Goal: Complete application form: Complete application form

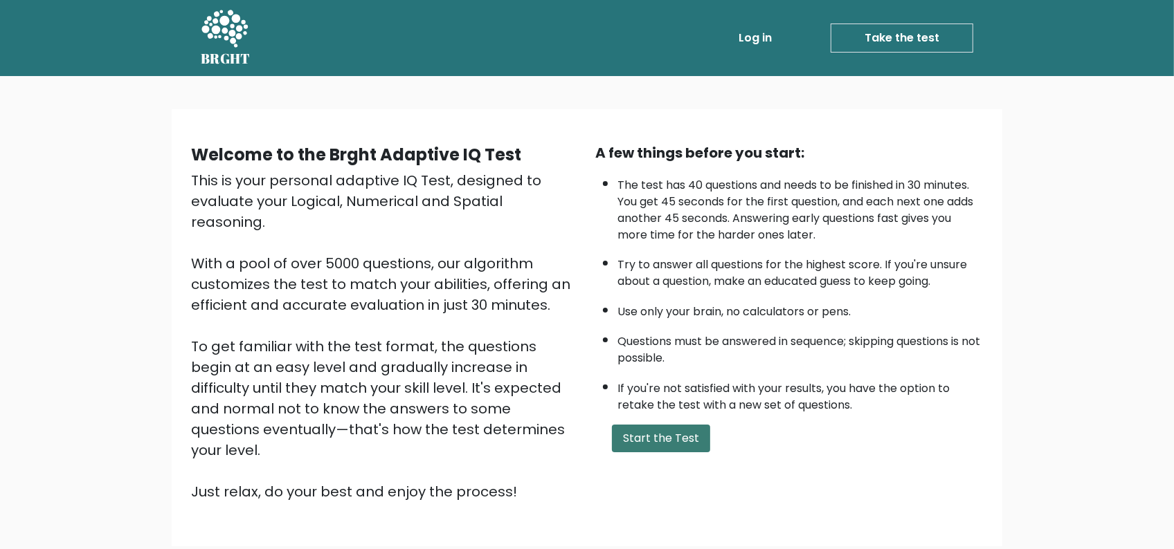
click at [673, 438] on button "Start the Test" at bounding box center [661, 439] width 98 height 28
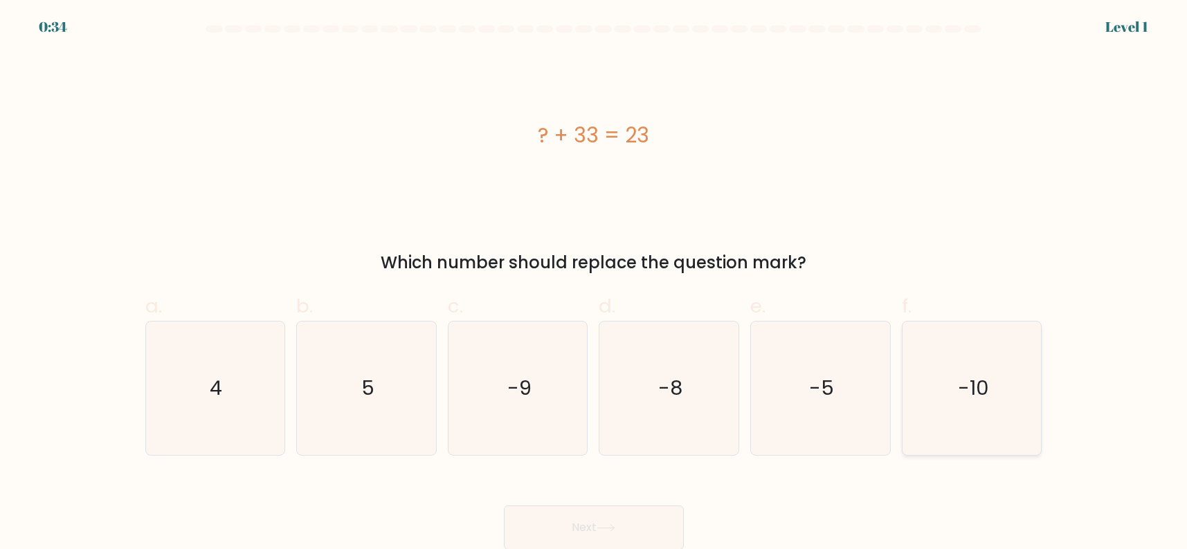
click at [960, 404] on icon "-10" at bounding box center [972, 389] width 134 height 134
click at [594, 284] on input "f. -10" at bounding box center [594, 279] width 1 height 9
radio input "true"
click at [614, 534] on button "Next" at bounding box center [594, 528] width 180 height 44
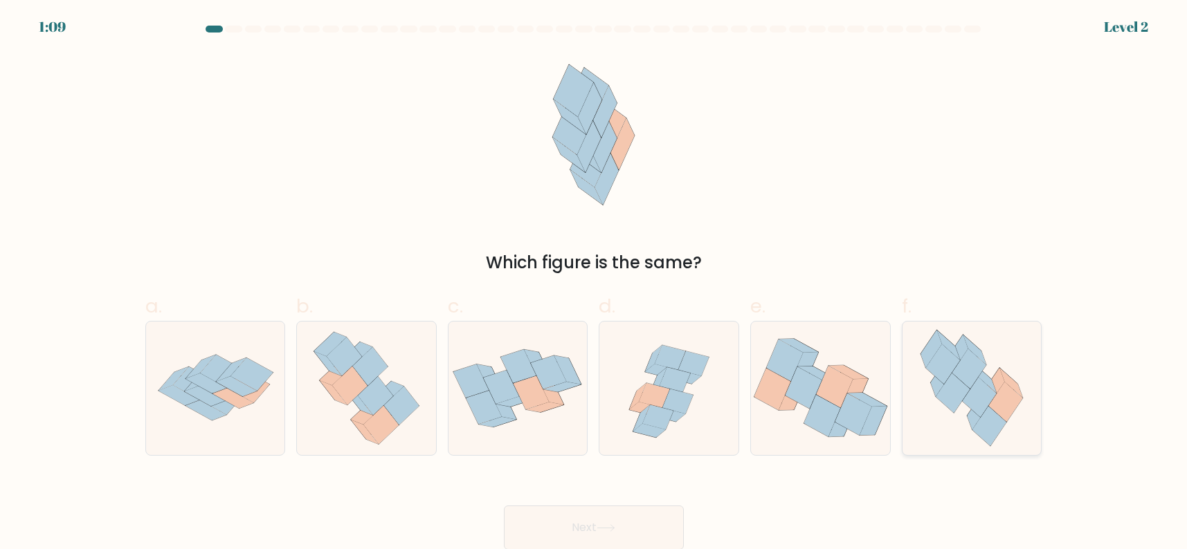
click at [977, 394] on icon at bounding box center [980, 397] width 34 height 40
click at [594, 284] on input "f." at bounding box center [594, 279] width 1 height 9
radio input "true"
click at [624, 515] on button "Next" at bounding box center [594, 528] width 180 height 44
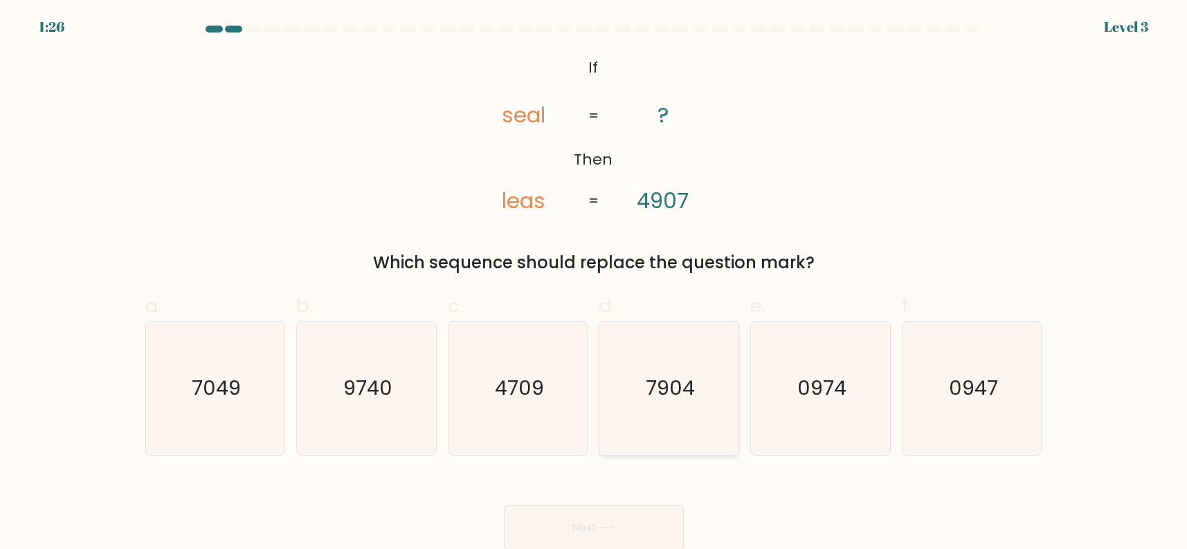
click at [702, 410] on icon "7904" at bounding box center [669, 389] width 134 height 134
click at [594, 284] on input "d. 7904" at bounding box center [594, 279] width 1 height 9
radio input "true"
click at [615, 531] on icon at bounding box center [606, 529] width 19 height 8
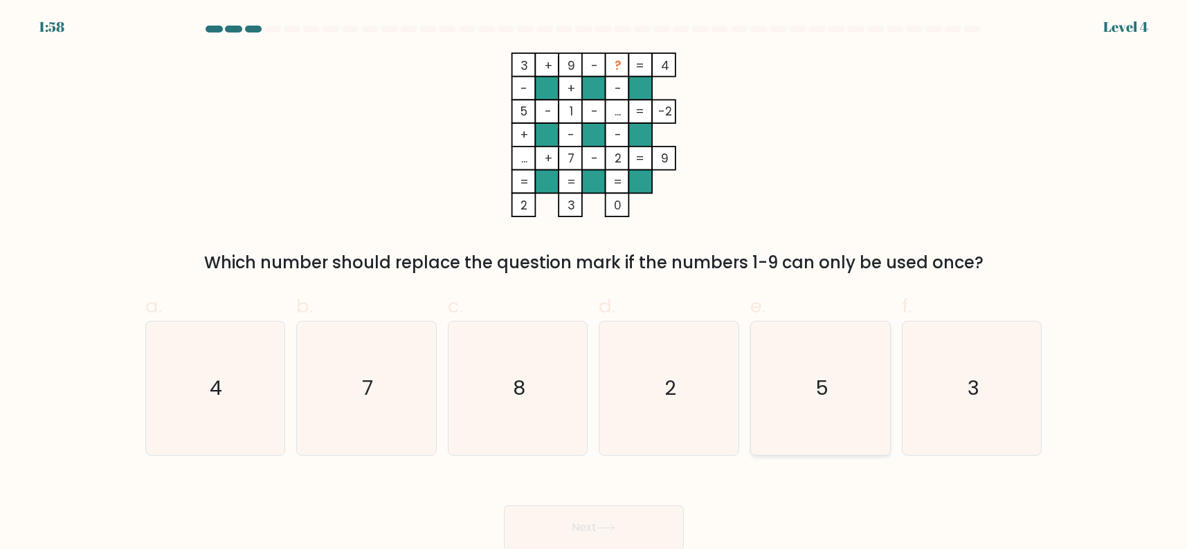
click at [790, 381] on icon "5" at bounding box center [821, 389] width 134 height 134
click at [594, 284] on input "e. 5" at bounding box center [594, 279] width 1 height 9
radio input "true"
click at [518, 387] on text "8" at bounding box center [519, 388] width 12 height 28
click at [594, 284] on input "c. 8" at bounding box center [594, 279] width 1 height 9
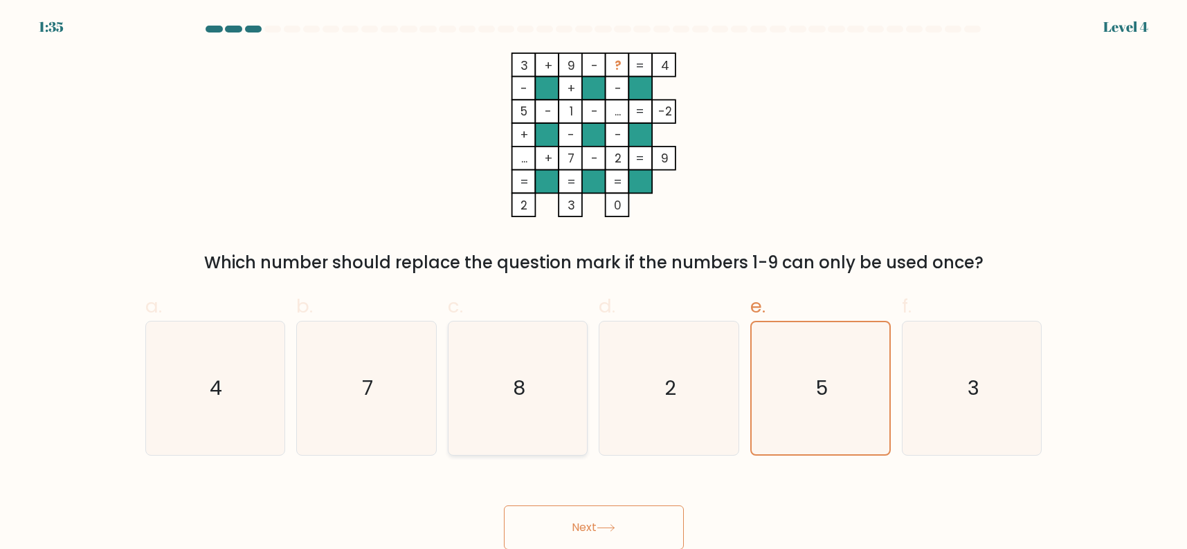
radio input "true"
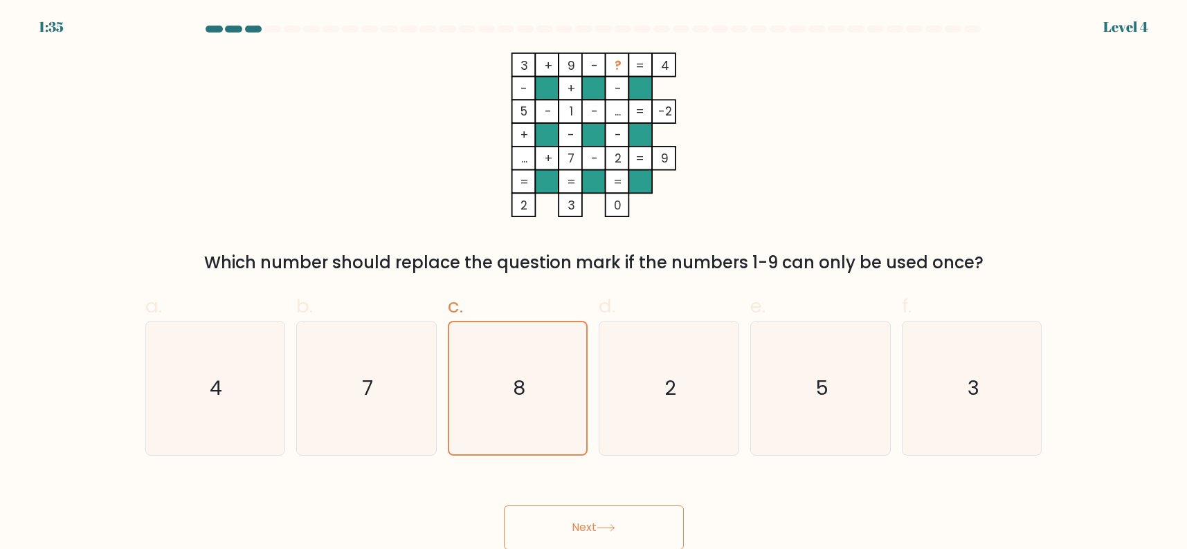
click at [569, 522] on button "Next" at bounding box center [594, 528] width 180 height 44
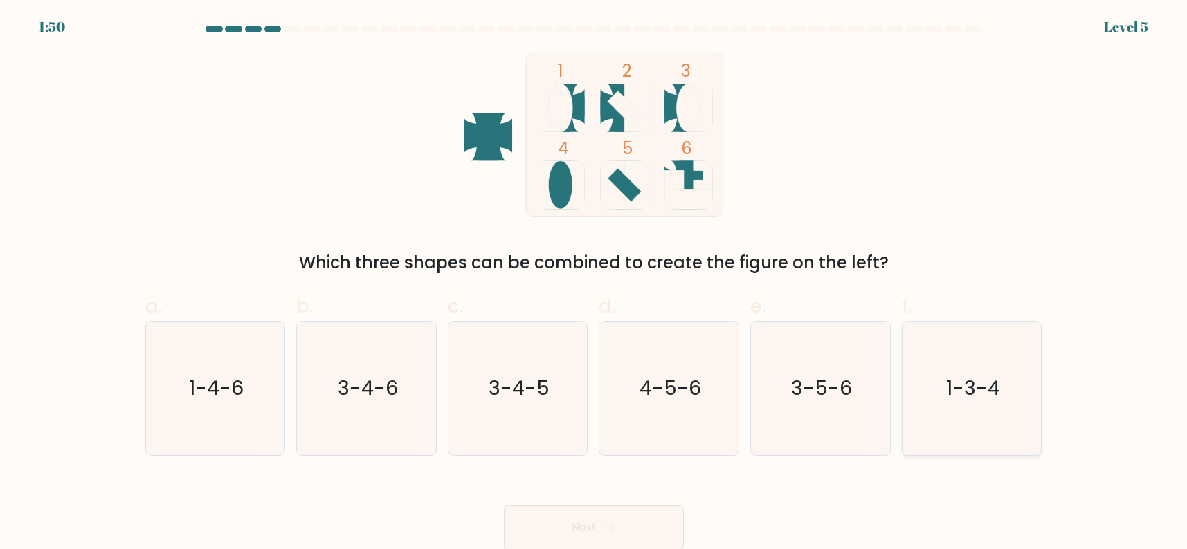
click at [959, 401] on text "1-3-4" at bounding box center [973, 388] width 54 height 28
click at [594, 284] on input "f. 1-3-4" at bounding box center [594, 279] width 1 height 9
radio input "true"
click at [614, 527] on icon at bounding box center [605, 528] width 17 height 6
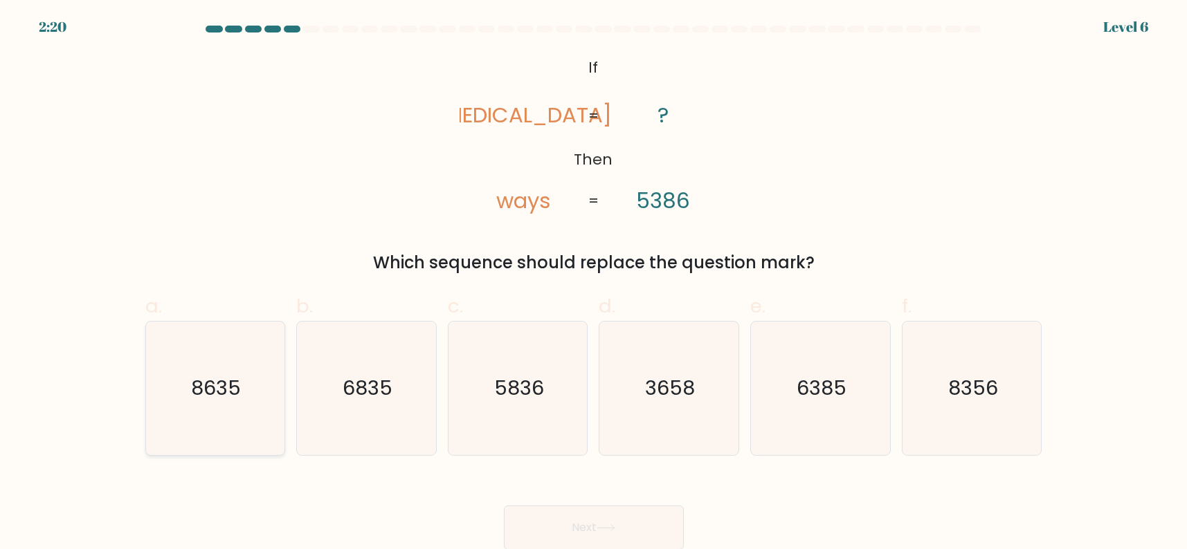
click at [215, 403] on icon "8635" at bounding box center [215, 389] width 134 height 134
click at [594, 284] on input "a. 8635" at bounding box center [594, 279] width 1 height 9
radio input "true"
click at [1008, 392] on icon "8356" at bounding box center [972, 389] width 134 height 134
click at [594, 284] on input "f. 8356" at bounding box center [594, 279] width 1 height 9
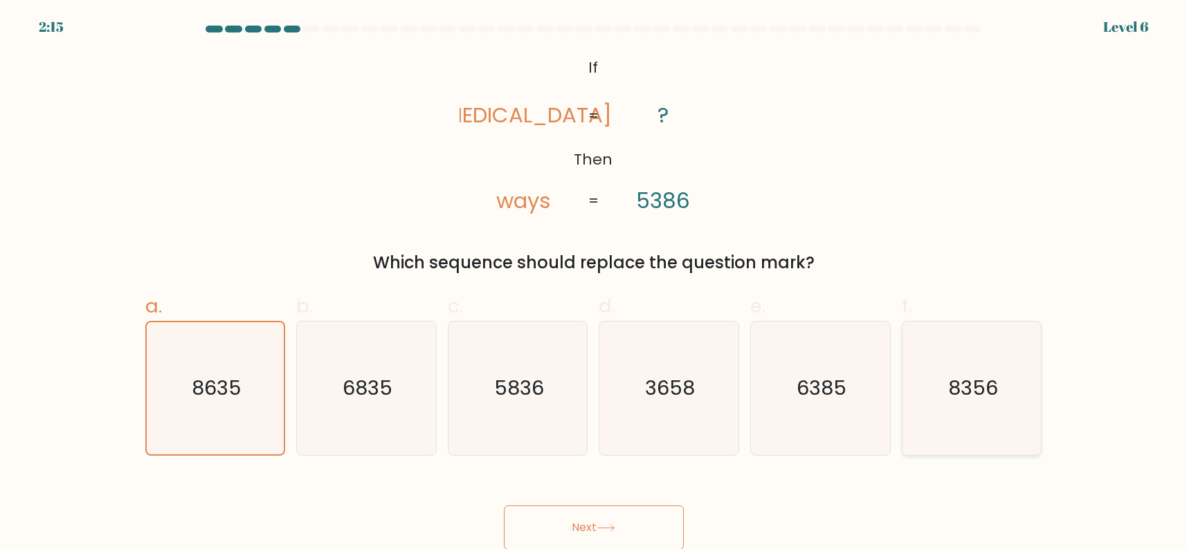
radio input "true"
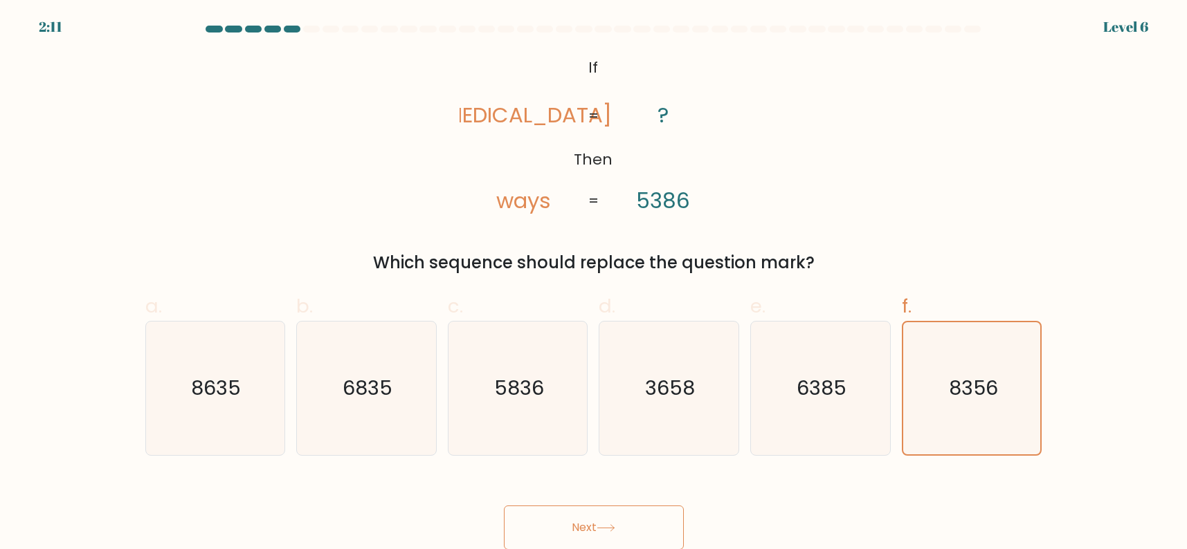
click at [619, 517] on button "Next" at bounding box center [594, 528] width 180 height 44
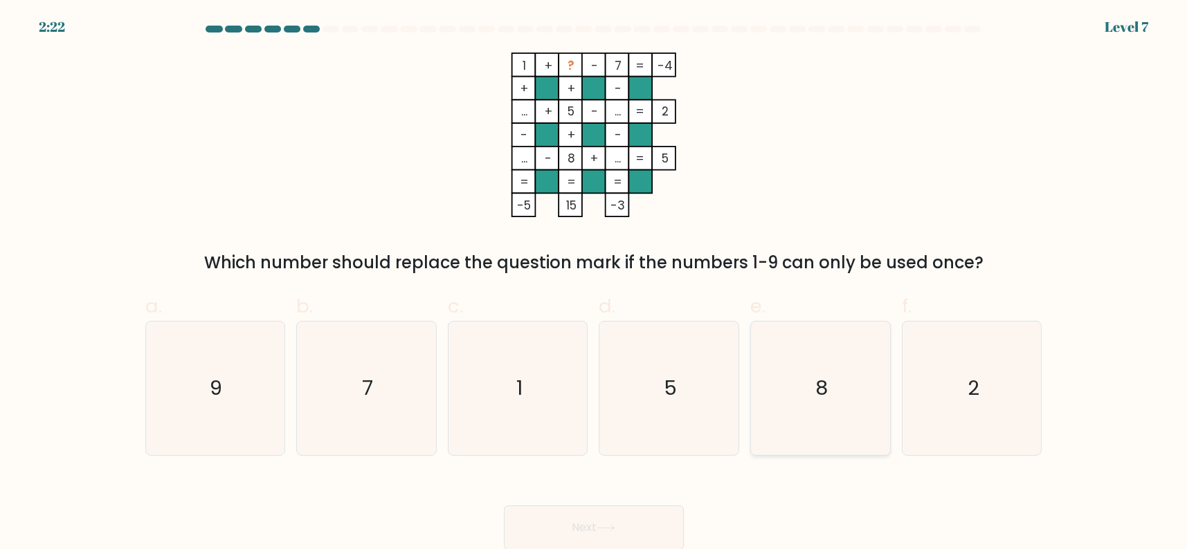
click at [826, 408] on icon "8" at bounding box center [821, 389] width 134 height 134
click at [594, 284] on input "e. 8" at bounding box center [594, 279] width 1 height 9
radio input "true"
click at [229, 363] on icon "9" at bounding box center [215, 389] width 134 height 134
click at [594, 284] on input "a. 9" at bounding box center [594, 279] width 1 height 9
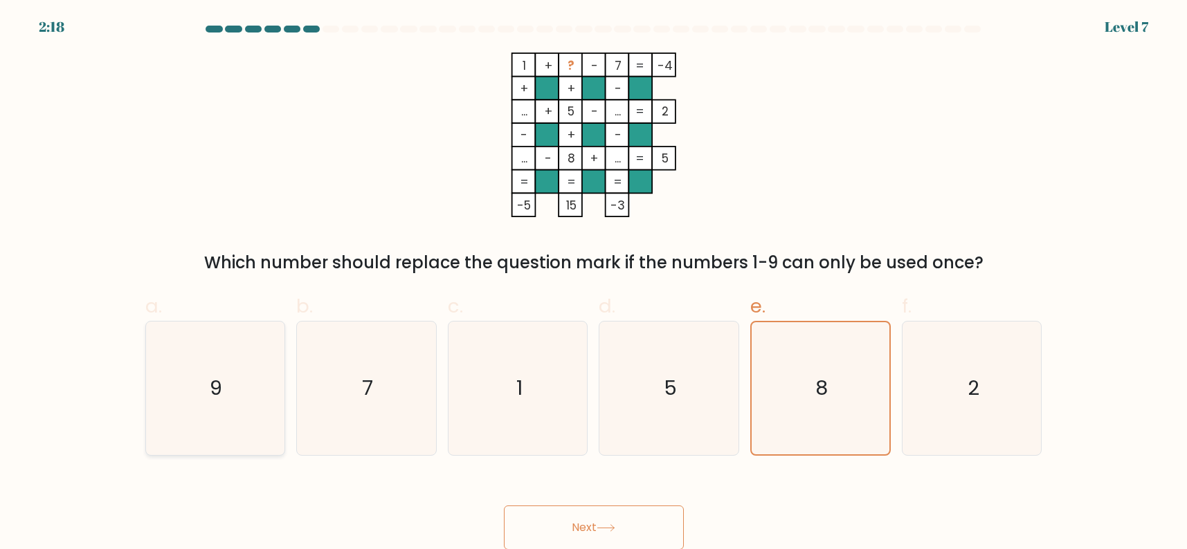
radio input "true"
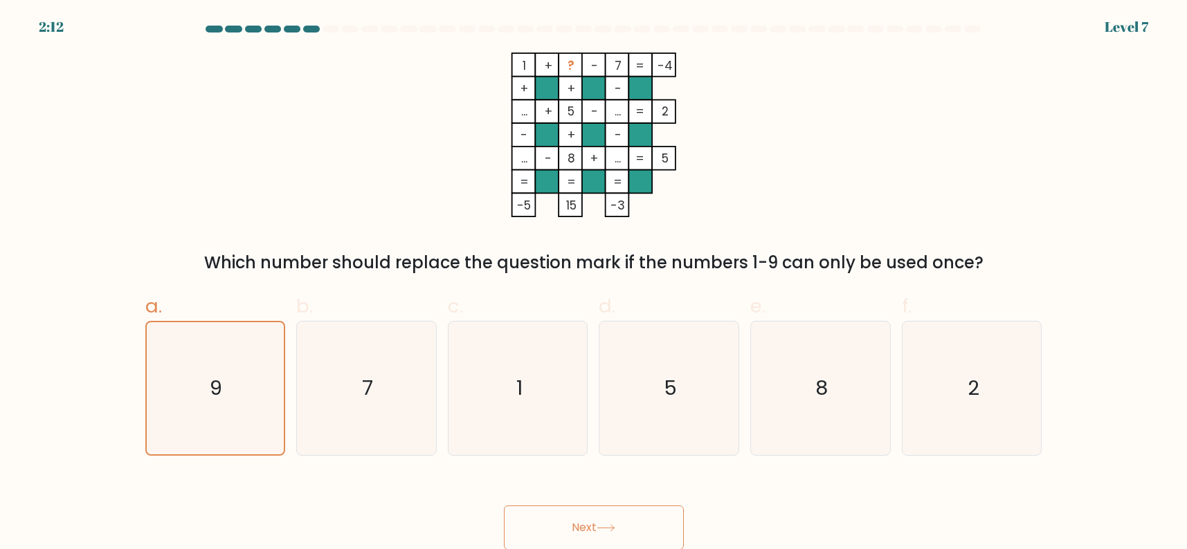
click at [592, 525] on button "Next" at bounding box center [594, 528] width 180 height 44
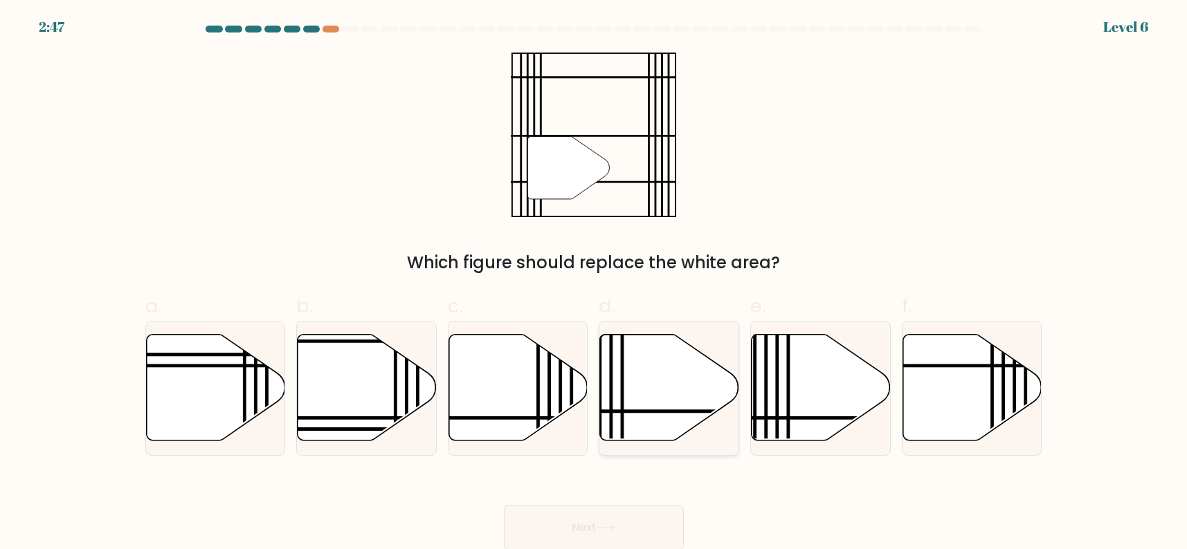
click at [634, 397] on icon at bounding box center [669, 387] width 139 height 107
click at [594, 284] on input "d." at bounding box center [594, 279] width 1 height 9
radio input "true"
click at [590, 541] on button "Next" at bounding box center [594, 528] width 180 height 44
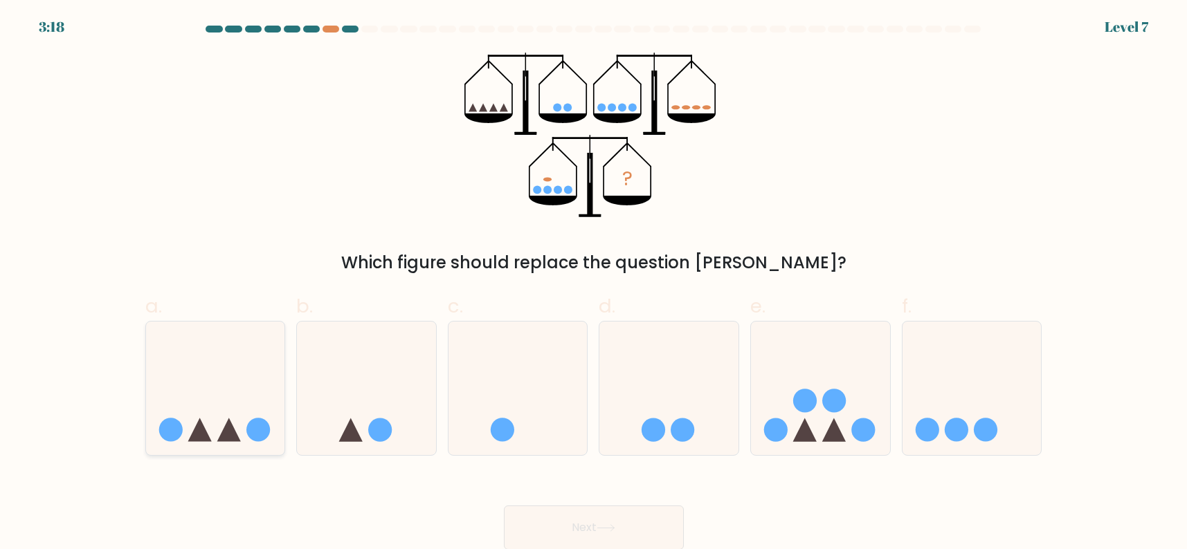
click at [209, 424] on icon at bounding box center [215, 388] width 139 height 115
click at [594, 284] on input "a." at bounding box center [594, 279] width 1 height 9
radio input "true"
click at [607, 537] on button "Next" at bounding box center [594, 528] width 180 height 44
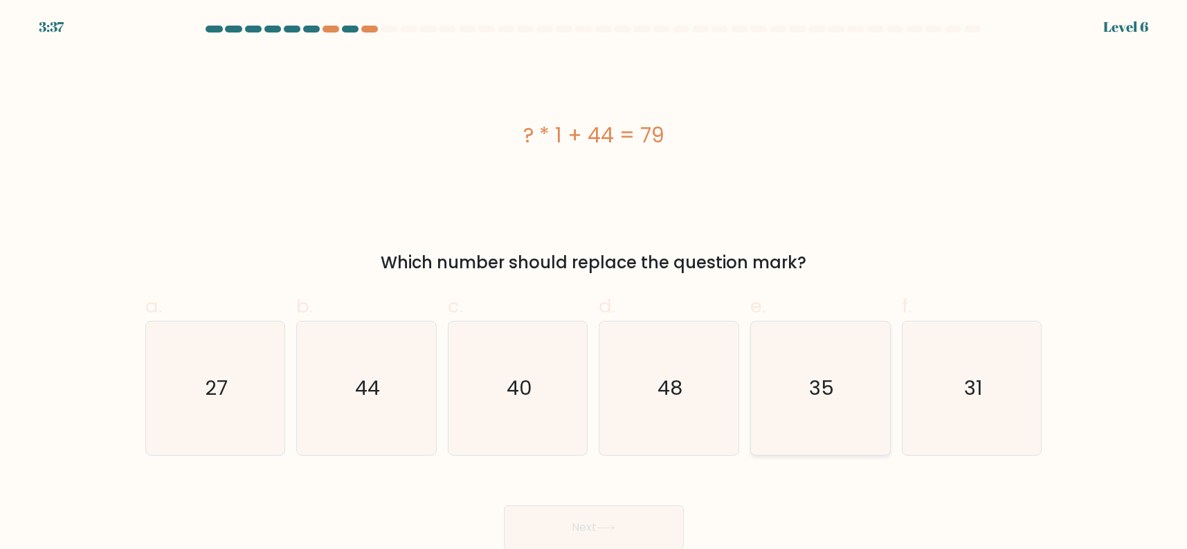
click at [817, 396] on text "35" at bounding box center [821, 388] width 25 height 28
click at [594, 284] on input "e. 35" at bounding box center [594, 279] width 1 height 9
radio input "true"
click at [655, 524] on button "Next" at bounding box center [594, 528] width 180 height 44
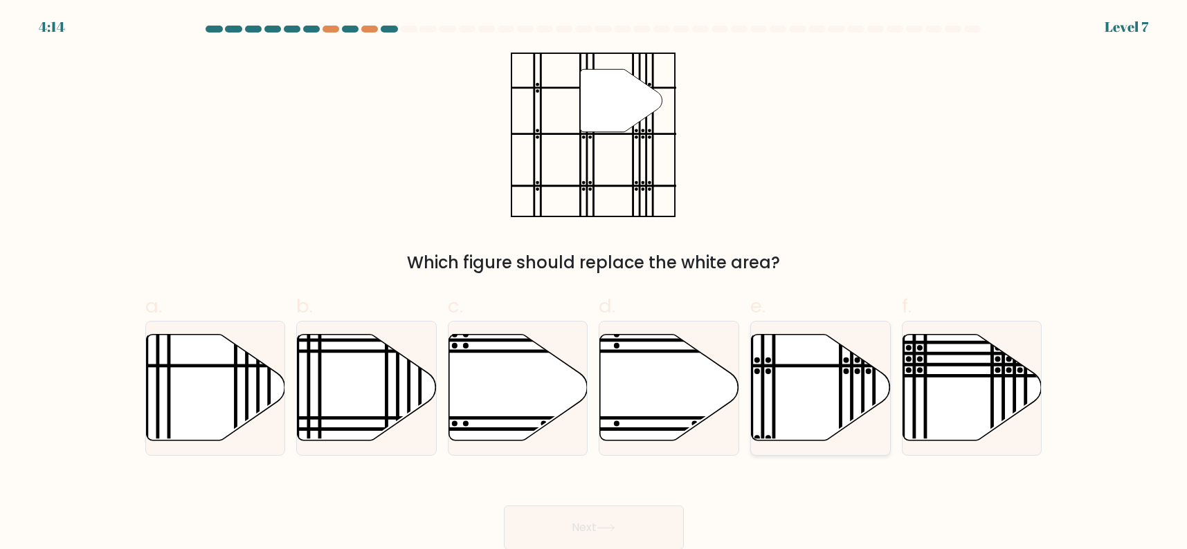
click at [783, 394] on icon at bounding box center [821, 387] width 139 height 107
click at [594, 284] on input "e." at bounding box center [594, 279] width 1 height 9
radio input "true"
click at [608, 519] on button "Next" at bounding box center [594, 528] width 180 height 44
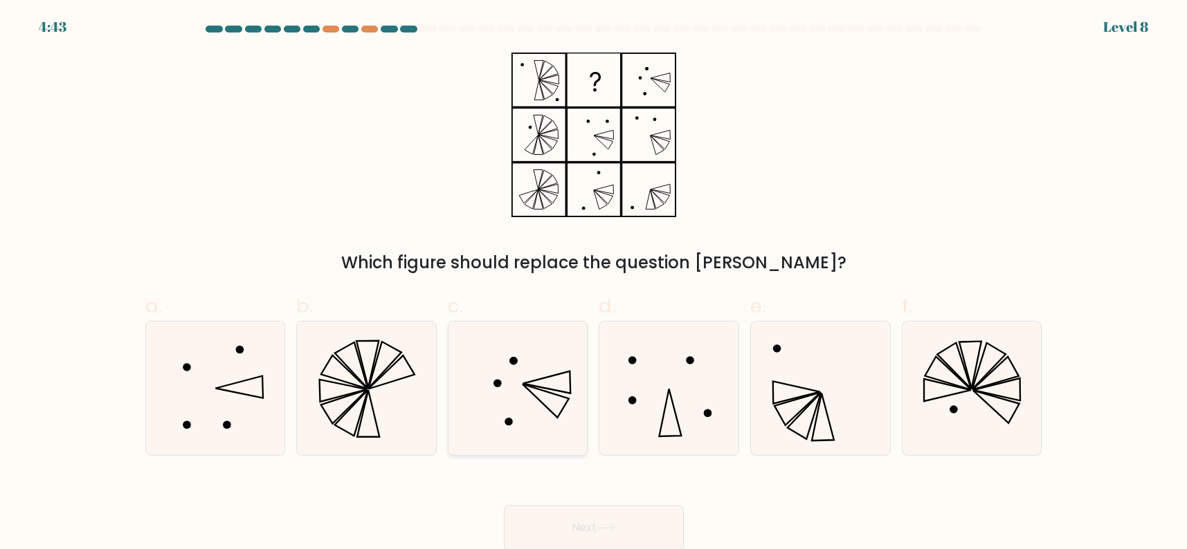
click at [556, 396] on icon at bounding box center [518, 389] width 134 height 134
click at [594, 284] on input "c." at bounding box center [594, 279] width 1 height 9
radio input "true"
click at [584, 525] on button "Next" at bounding box center [594, 528] width 180 height 44
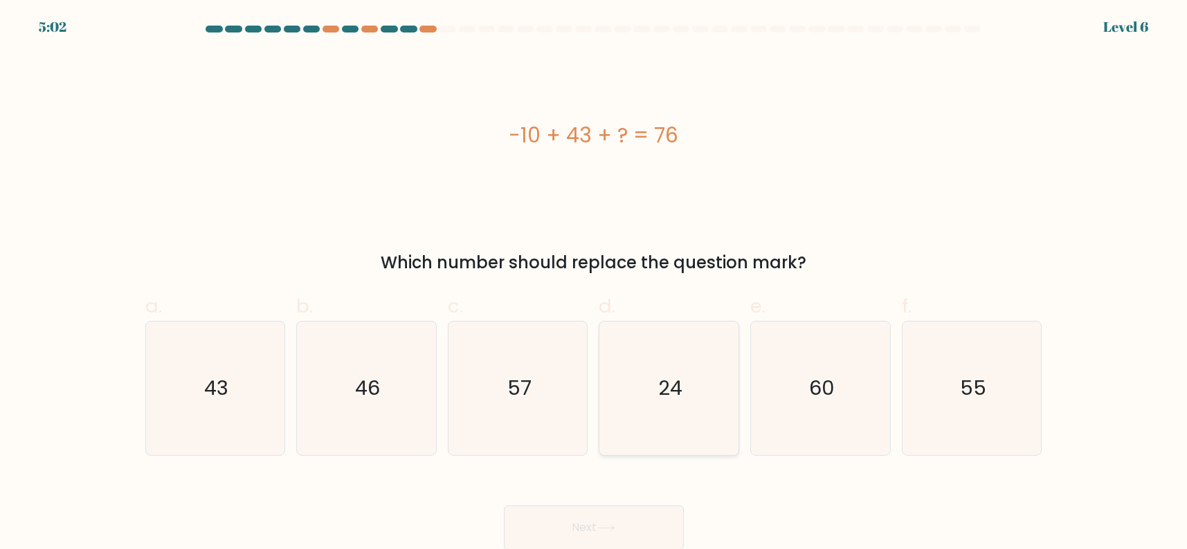
click at [675, 398] on text "24" at bounding box center [670, 388] width 24 height 28
click at [594, 284] on input "d. 24" at bounding box center [594, 279] width 1 height 9
radio input "true"
click at [624, 522] on button "Next" at bounding box center [594, 528] width 180 height 44
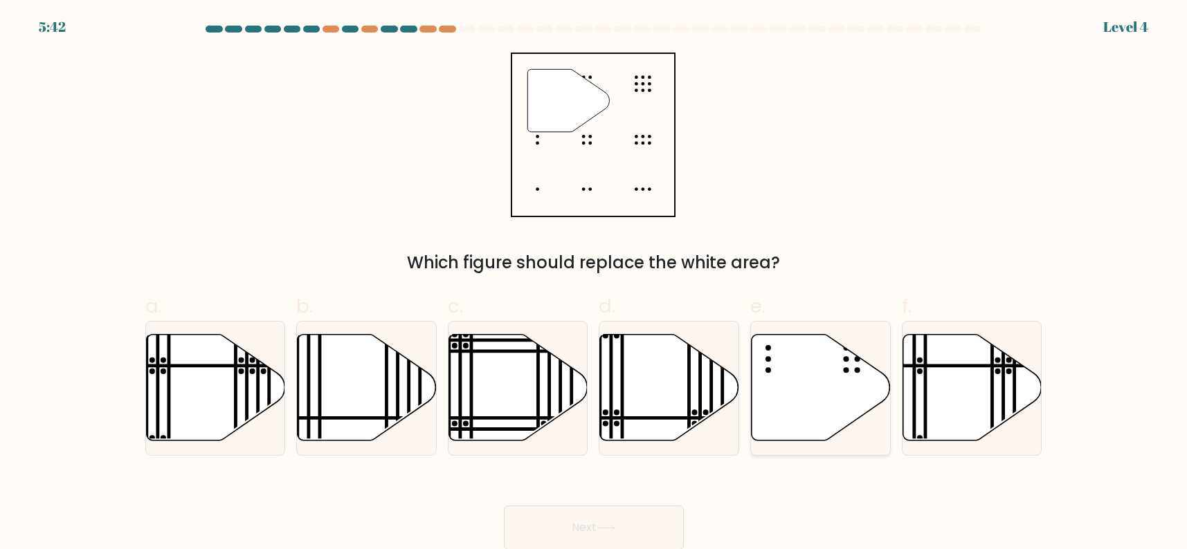
click at [837, 408] on icon at bounding box center [821, 387] width 139 height 107
click at [594, 284] on input "e." at bounding box center [594, 279] width 1 height 9
radio input "true"
click at [629, 511] on button "Next" at bounding box center [594, 528] width 180 height 44
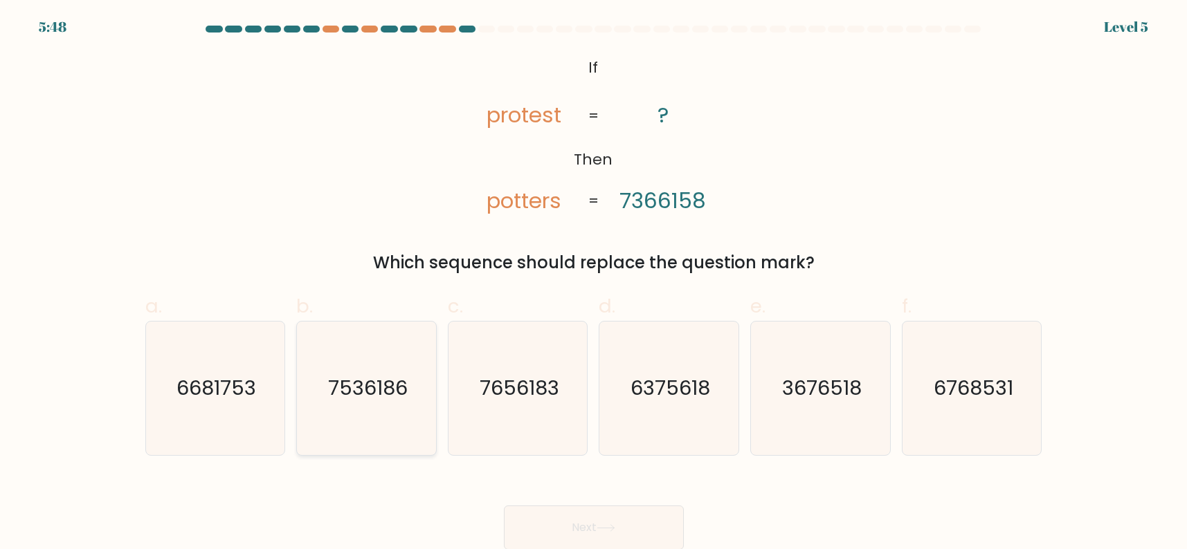
click at [320, 403] on icon "7536186" at bounding box center [367, 389] width 134 height 134
click at [594, 284] on input "b. 7536186" at bounding box center [594, 279] width 1 height 9
radio input "true"
click at [569, 514] on button "Next" at bounding box center [594, 528] width 180 height 44
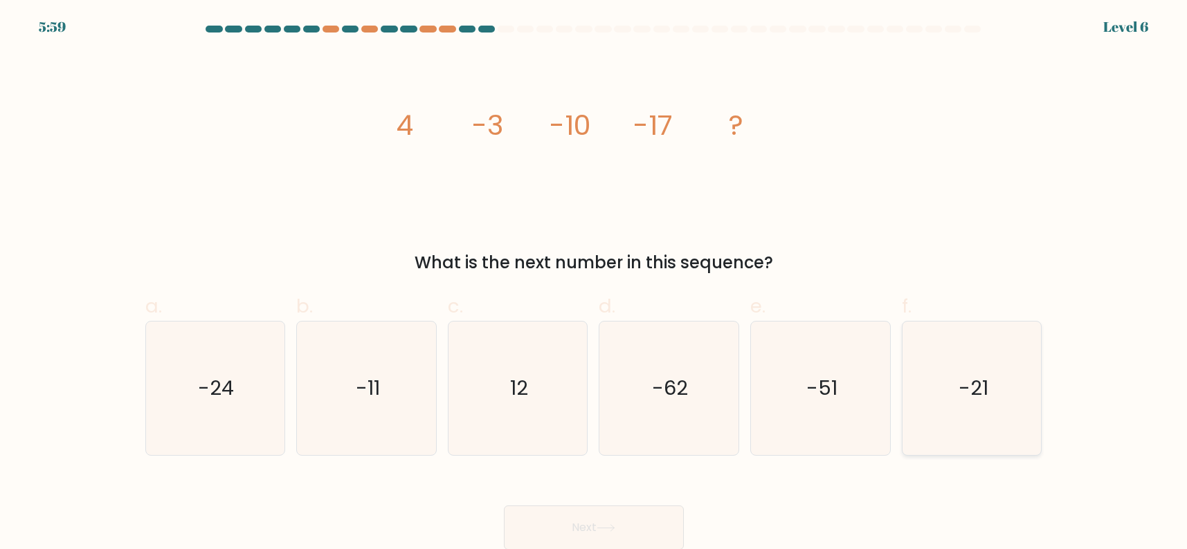
click at [938, 375] on icon "-21" at bounding box center [972, 389] width 134 height 134
click at [594, 284] on input "f. -21" at bounding box center [594, 279] width 1 height 9
radio input "true"
click at [605, 529] on icon at bounding box center [606, 529] width 19 height 8
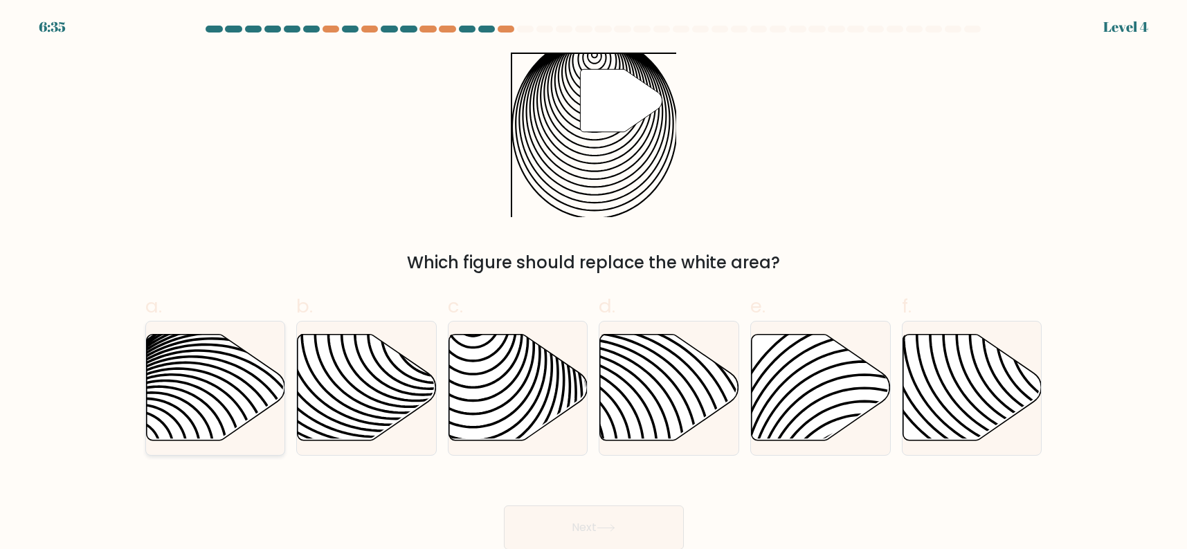
click at [207, 390] on icon at bounding box center [215, 387] width 139 height 107
click at [594, 284] on input "a." at bounding box center [594, 279] width 1 height 9
radio input "true"
click at [584, 505] on div "Next" at bounding box center [593, 512] width 913 height 78
click at [588, 520] on button "Next" at bounding box center [594, 528] width 180 height 44
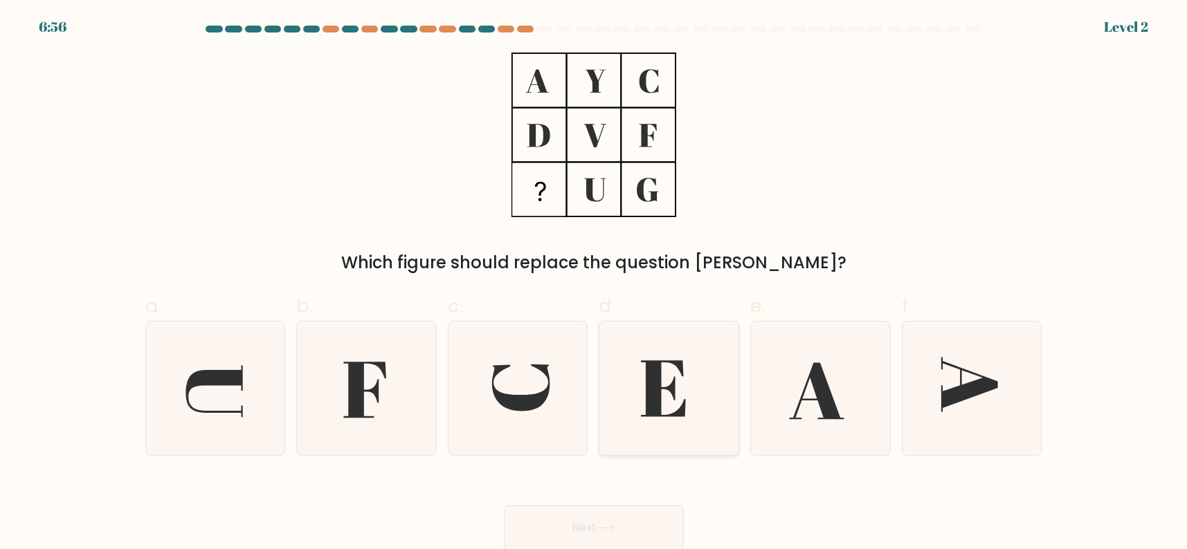
click at [656, 363] on icon at bounding box center [663, 389] width 45 height 56
click at [594, 284] on input "d." at bounding box center [594, 279] width 1 height 9
radio input "true"
click at [591, 527] on button "Next" at bounding box center [594, 528] width 180 height 44
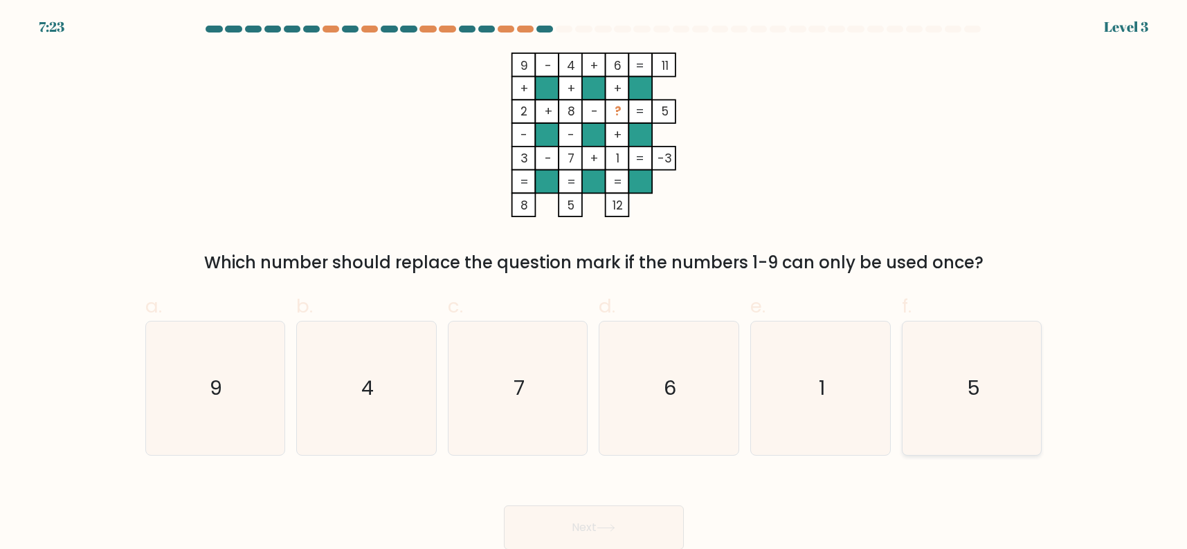
click at [940, 371] on icon "5" at bounding box center [972, 389] width 134 height 134
click at [594, 284] on input "f. 5" at bounding box center [594, 279] width 1 height 9
radio input "true"
click at [653, 530] on button "Next" at bounding box center [594, 528] width 180 height 44
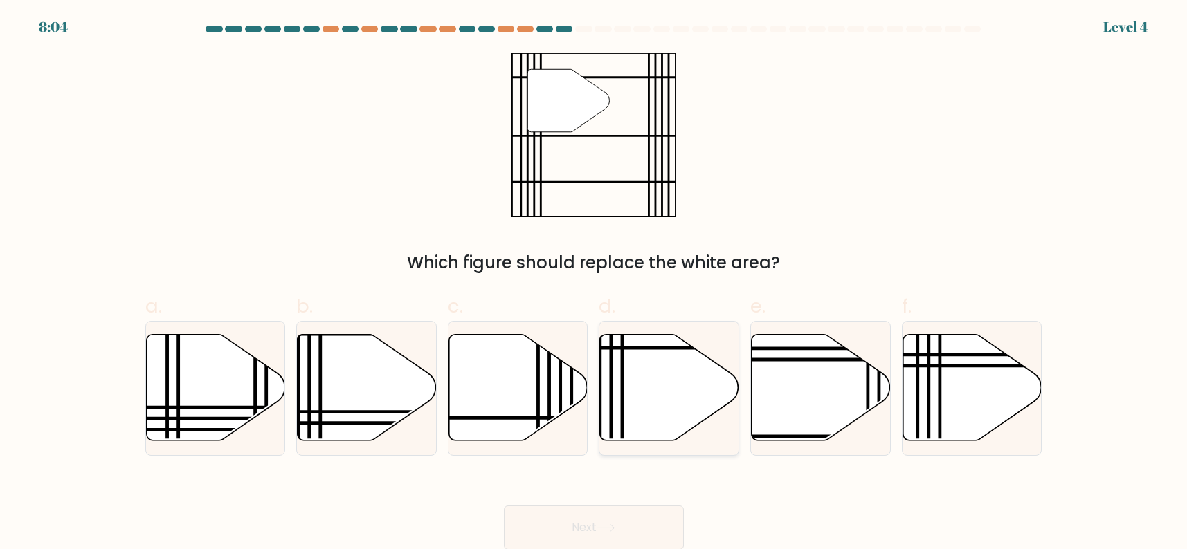
click at [641, 404] on icon at bounding box center [669, 387] width 139 height 107
click at [594, 284] on input "d." at bounding box center [594, 279] width 1 height 9
radio input "true"
click at [612, 517] on button "Next" at bounding box center [594, 528] width 180 height 44
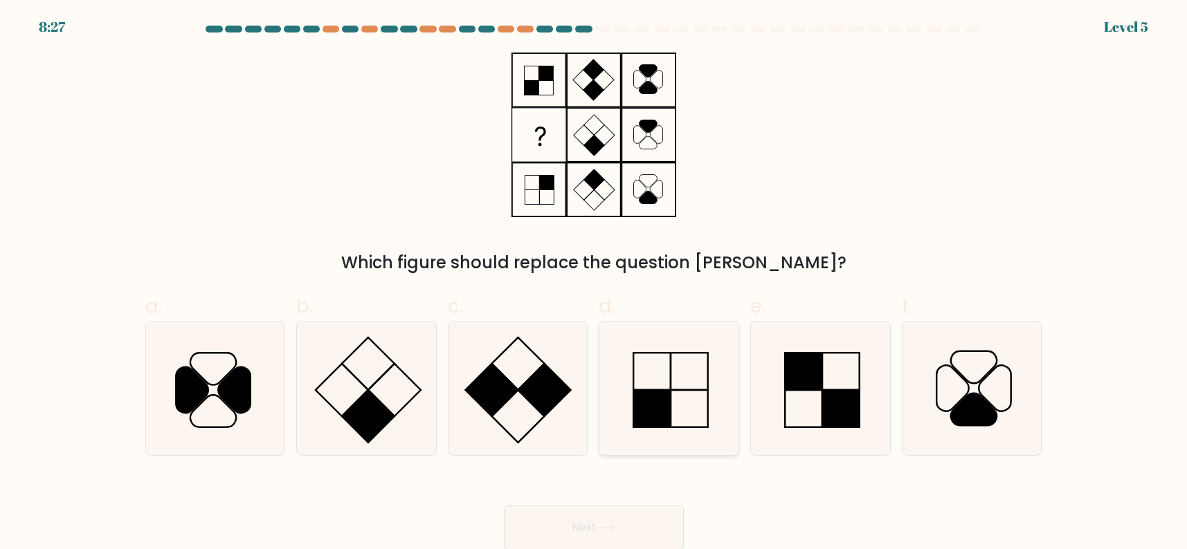
click at [676, 407] on icon at bounding box center [669, 389] width 134 height 134
click at [594, 284] on input "d." at bounding box center [594, 279] width 1 height 9
radio input "true"
click at [605, 527] on icon at bounding box center [606, 529] width 19 height 8
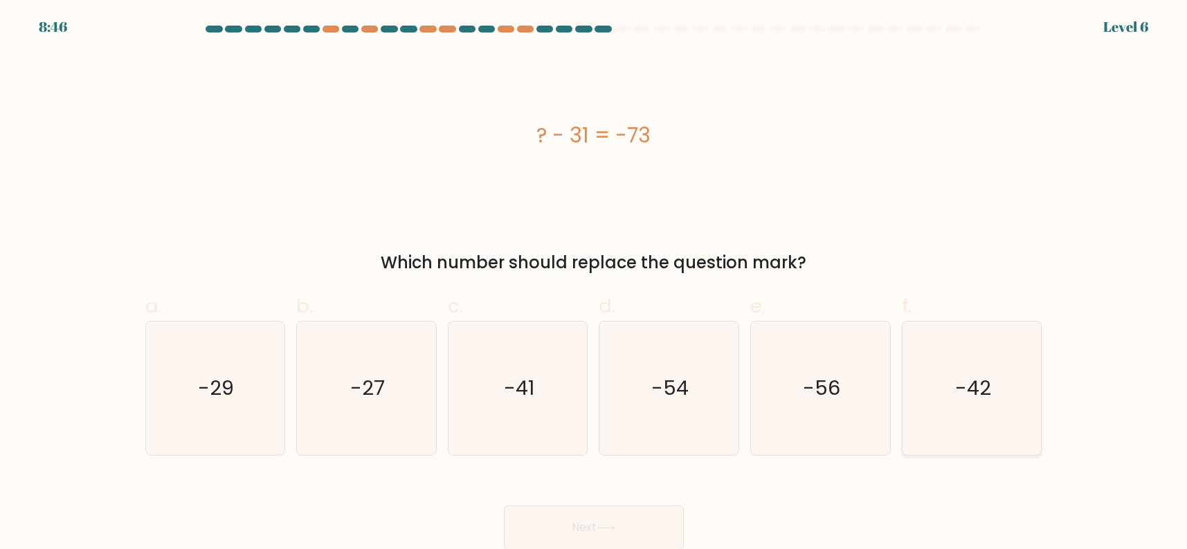
click at [944, 389] on icon "-42" at bounding box center [972, 389] width 134 height 134
click at [594, 284] on input "f. -42" at bounding box center [594, 279] width 1 height 9
radio input "true"
click at [662, 533] on button "Next" at bounding box center [594, 528] width 180 height 44
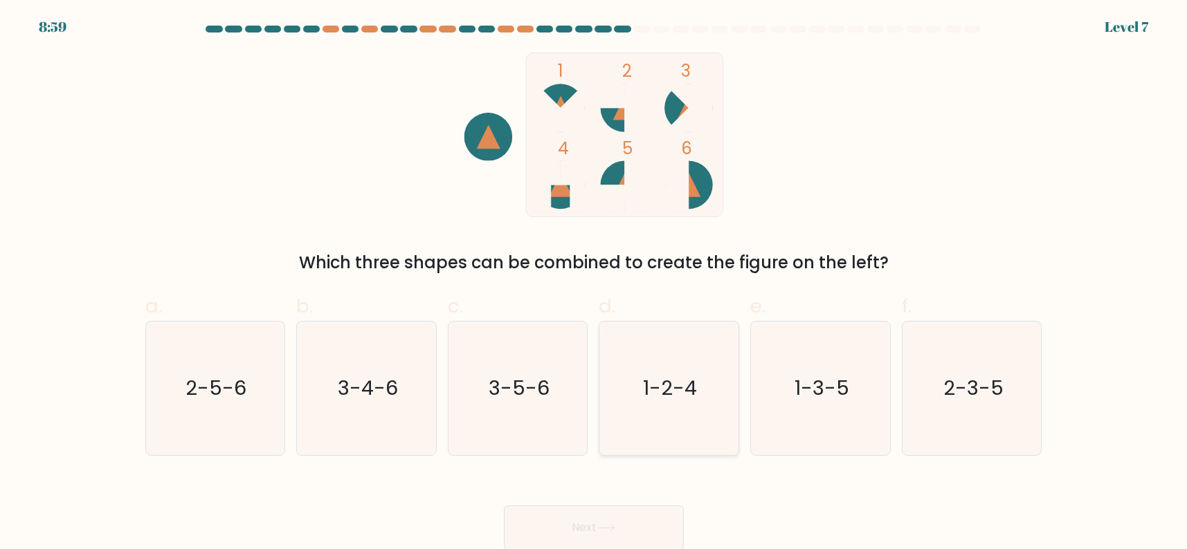
click at [658, 390] on text "1-2-4" at bounding box center [671, 388] width 54 height 28
click at [594, 284] on input "d. 1-2-4" at bounding box center [594, 279] width 1 height 9
radio input "true"
click at [655, 533] on button "Next" at bounding box center [594, 528] width 180 height 44
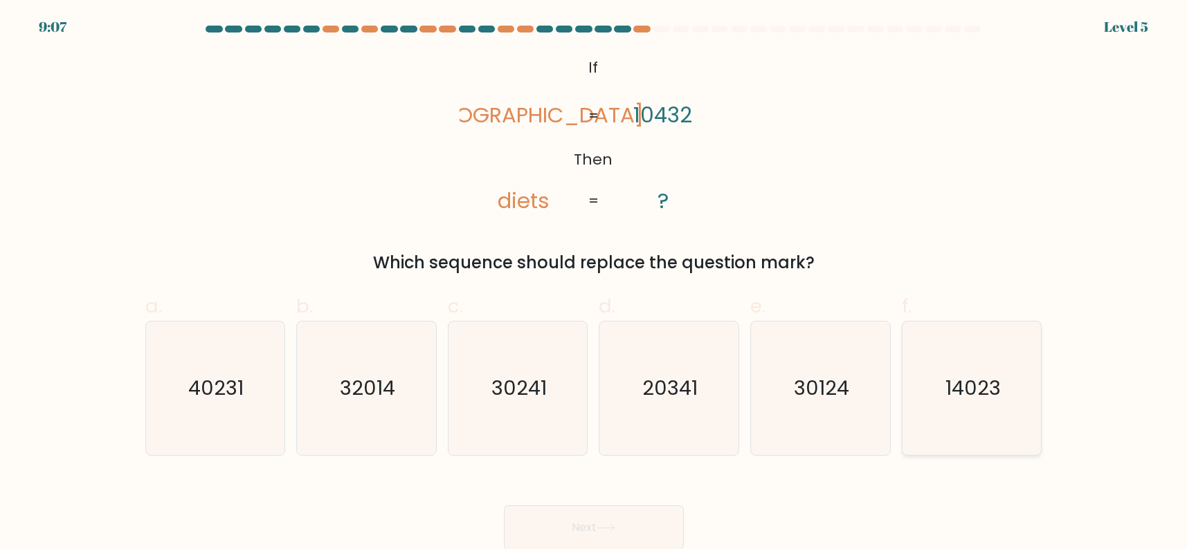
click at [996, 397] on text "14023" at bounding box center [972, 388] width 55 height 28
click at [594, 284] on input "f. 14023" at bounding box center [594, 279] width 1 height 9
radio input "true"
click at [607, 528] on icon at bounding box center [605, 528] width 17 height 6
click at [588, 523] on button "Next" at bounding box center [594, 528] width 180 height 44
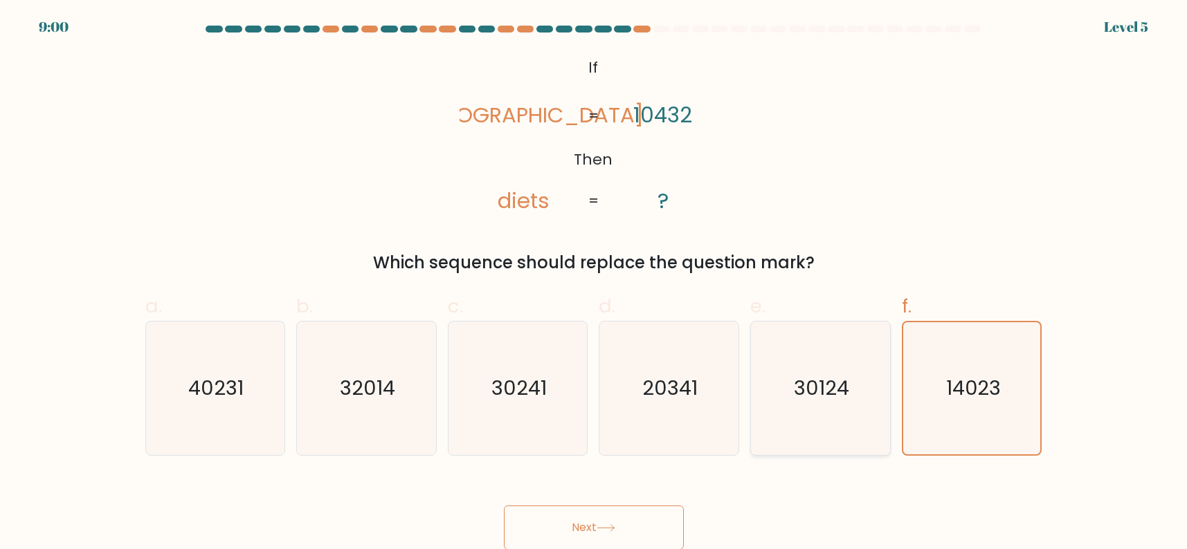
click at [861, 381] on icon "30124" at bounding box center [821, 389] width 134 height 134
click at [594, 284] on input "e. 30124" at bounding box center [594, 279] width 1 height 9
radio input "true"
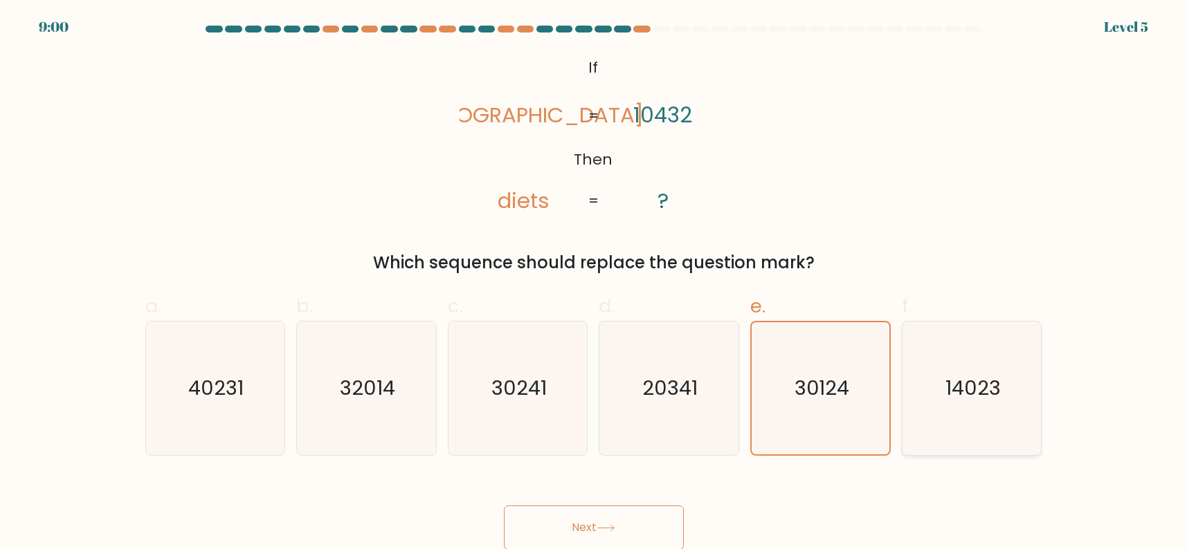
click at [943, 375] on icon "14023" at bounding box center [972, 389] width 134 height 134
click at [594, 284] on input "f. 14023" at bounding box center [594, 279] width 1 height 9
radio input "true"
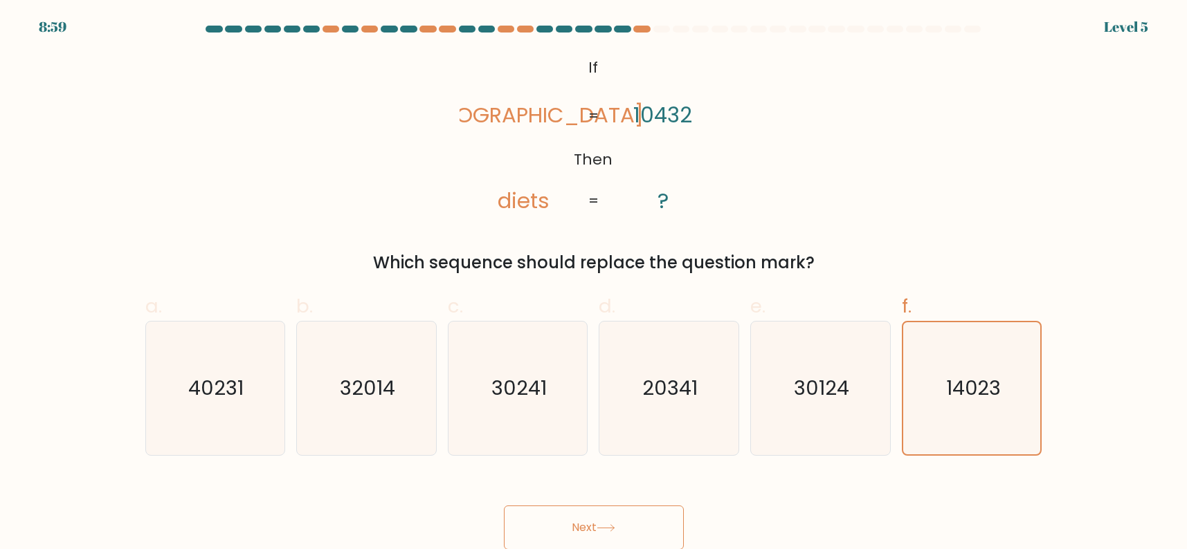
click at [624, 529] on button "Next" at bounding box center [594, 528] width 180 height 44
click at [614, 528] on icon at bounding box center [605, 528] width 17 height 6
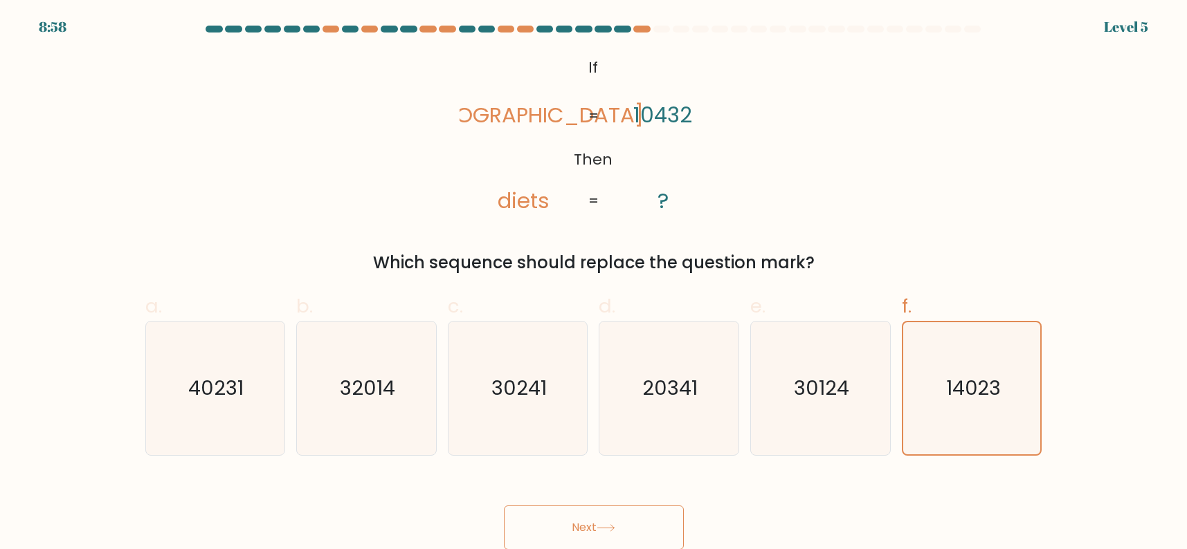
click at [614, 528] on icon at bounding box center [605, 528] width 17 height 6
click at [621, 527] on button "Next" at bounding box center [594, 528] width 180 height 44
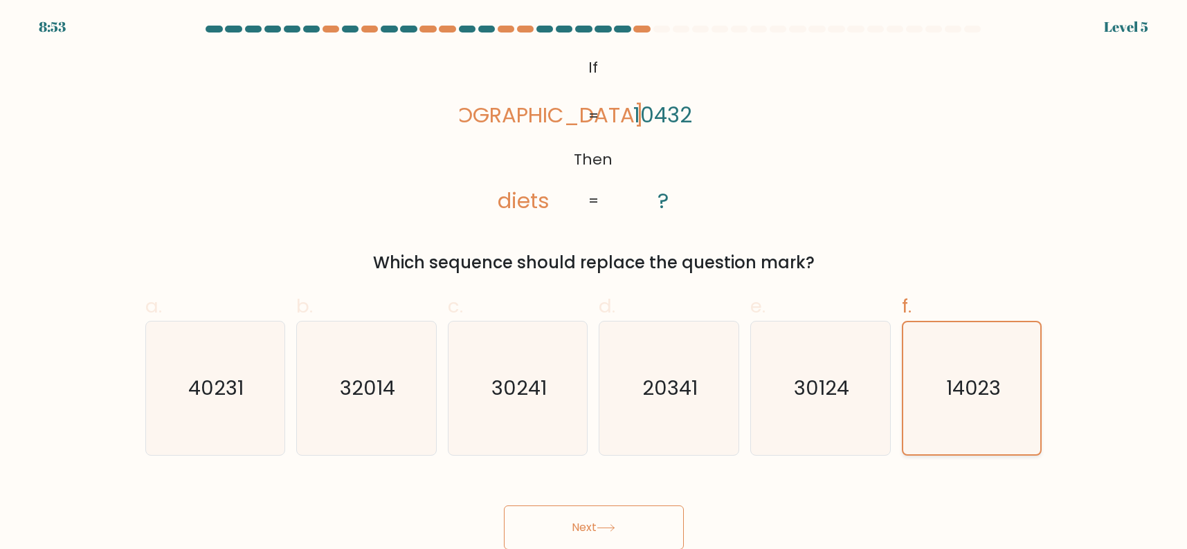
click at [945, 387] on icon "14023" at bounding box center [972, 388] width 132 height 132
click at [594, 284] on input "f. 14023" at bounding box center [594, 279] width 1 height 9
click at [810, 418] on icon "30124" at bounding box center [821, 389] width 134 height 134
click at [594, 284] on input "e. 30124" at bounding box center [594, 279] width 1 height 9
radio input "true"
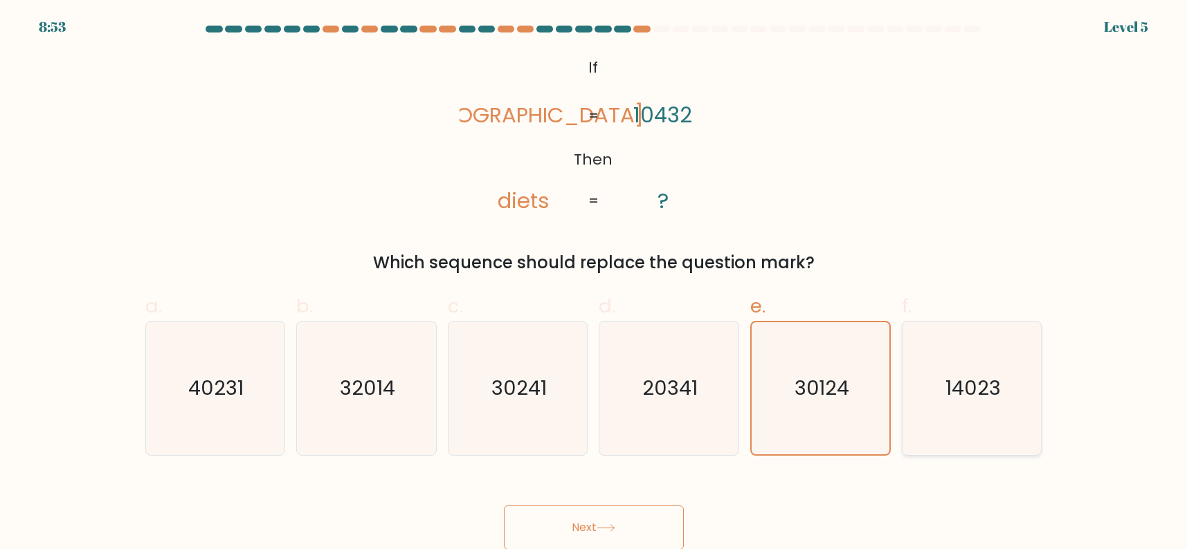
click at [949, 392] on text "14023" at bounding box center [972, 388] width 55 height 28
click at [594, 284] on input "f. 14023" at bounding box center [594, 279] width 1 height 9
radio input "true"
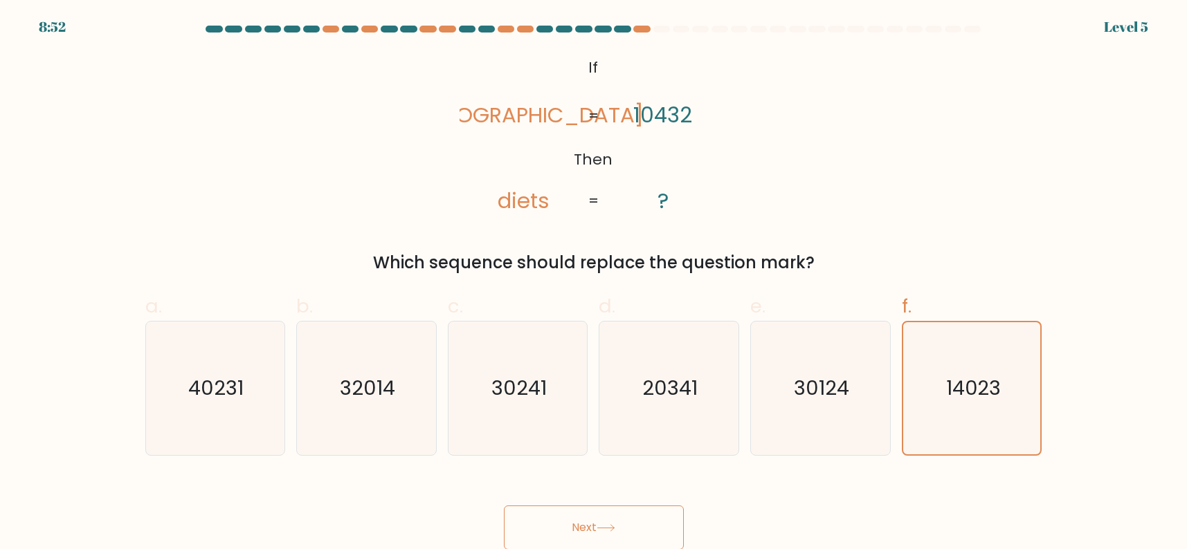
click at [653, 529] on button "Next" at bounding box center [594, 528] width 180 height 44
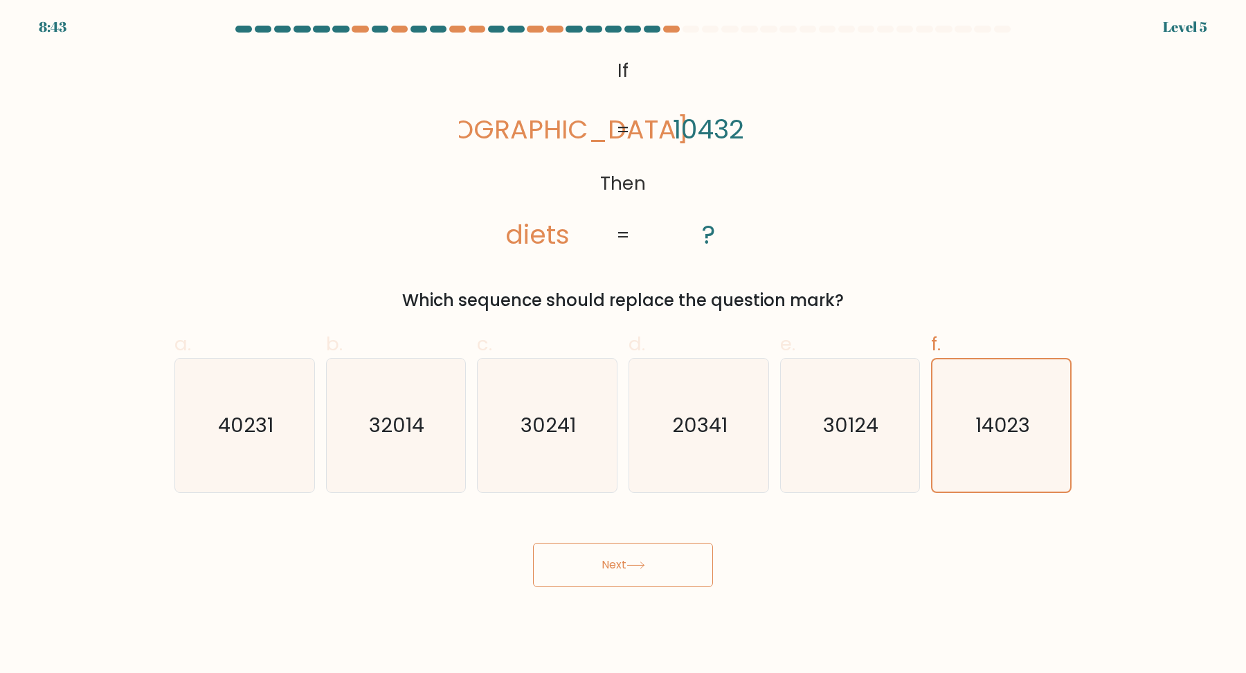
click at [626, 549] on button "Next" at bounding box center [623, 565] width 180 height 44
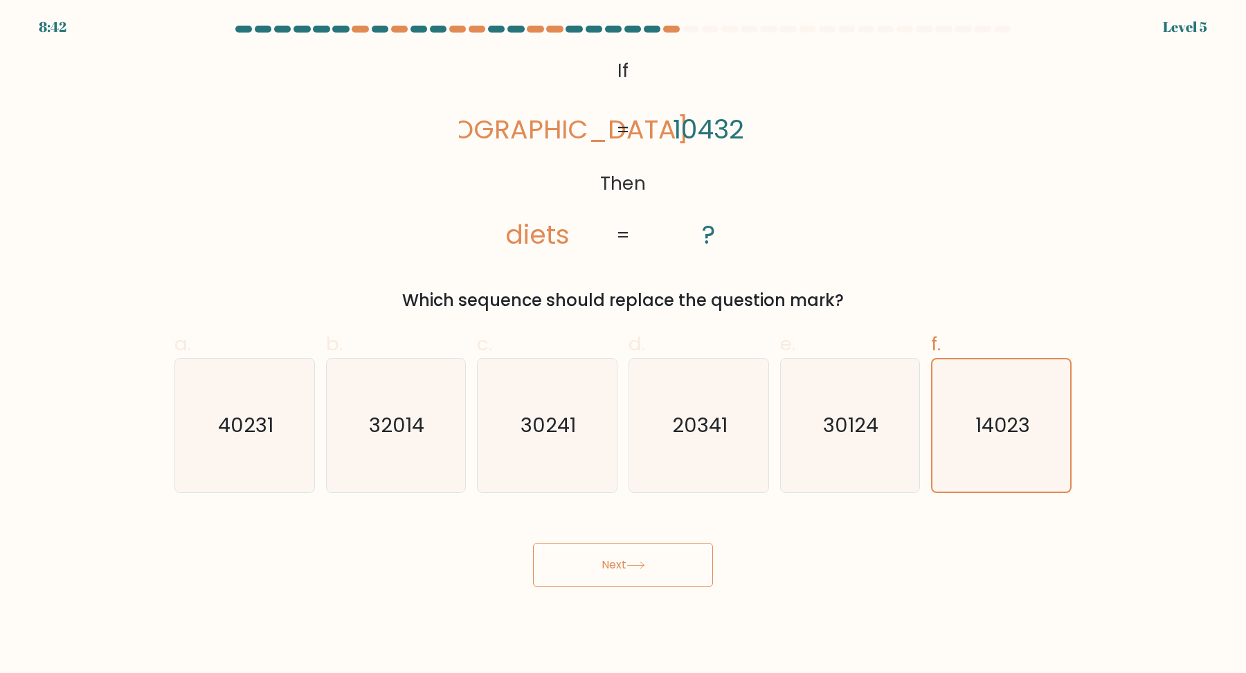
click at [969, 234] on div "@import url('https://fonts.googleapis.com/css?family=Abril+Fatface:400,100,100i…" at bounding box center [622, 183] width 913 height 260
click at [796, 409] on icon "30124" at bounding box center [850, 425] width 134 height 134
click at [623, 345] on input "e. 30124" at bounding box center [623, 340] width 1 height 9
radio input "true"
click at [941, 419] on icon "14023" at bounding box center [1001, 425] width 134 height 134
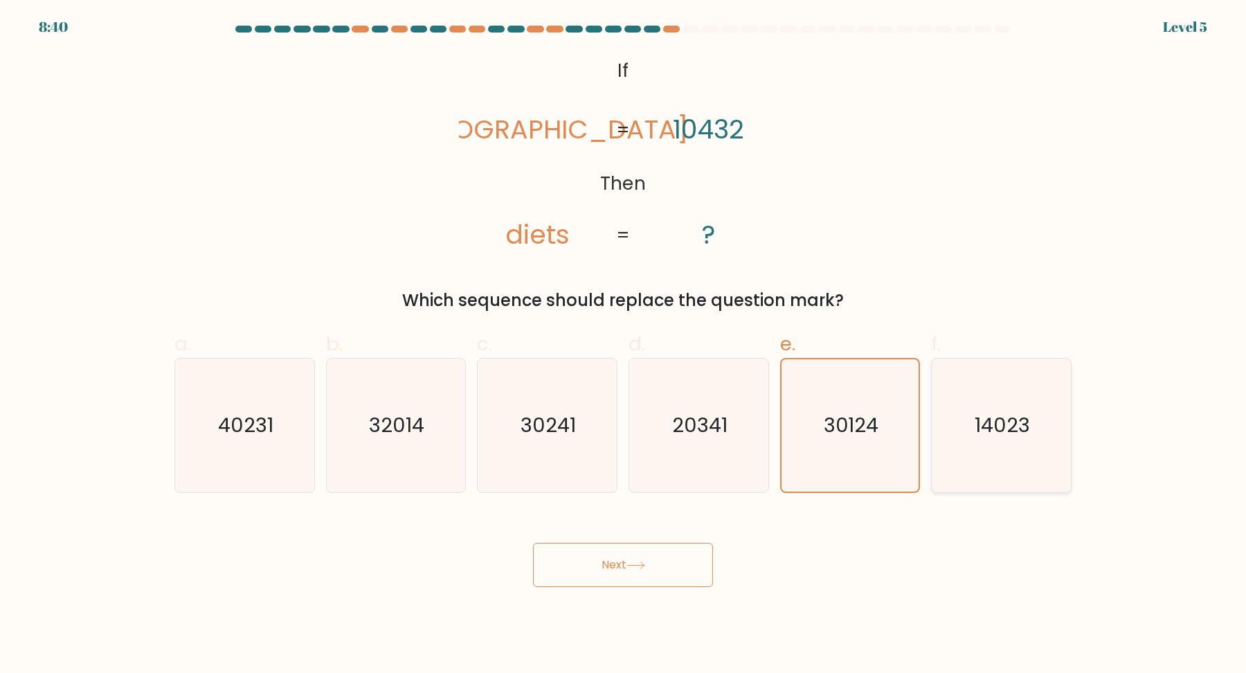
click at [623, 345] on input "f. 14023" at bounding box center [623, 340] width 1 height 9
radio input "true"
click at [639, 529] on div "Next" at bounding box center [622, 548] width 913 height 78
click at [621, 549] on button "Next" at bounding box center [623, 565] width 180 height 44
click at [1049, 453] on icon "14023" at bounding box center [1001, 425] width 134 height 134
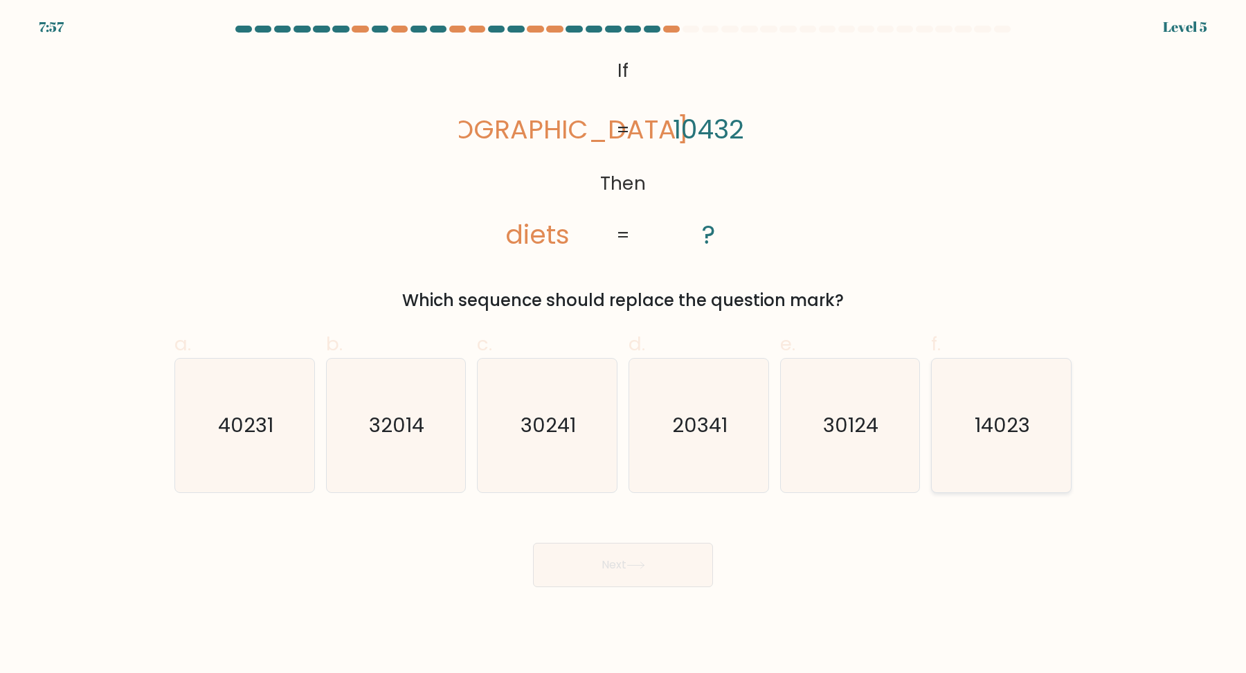
click at [623, 345] on input "f. 14023" at bounding box center [623, 340] width 1 height 9
radio input "true"
click at [610, 573] on button "Next" at bounding box center [623, 565] width 180 height 44
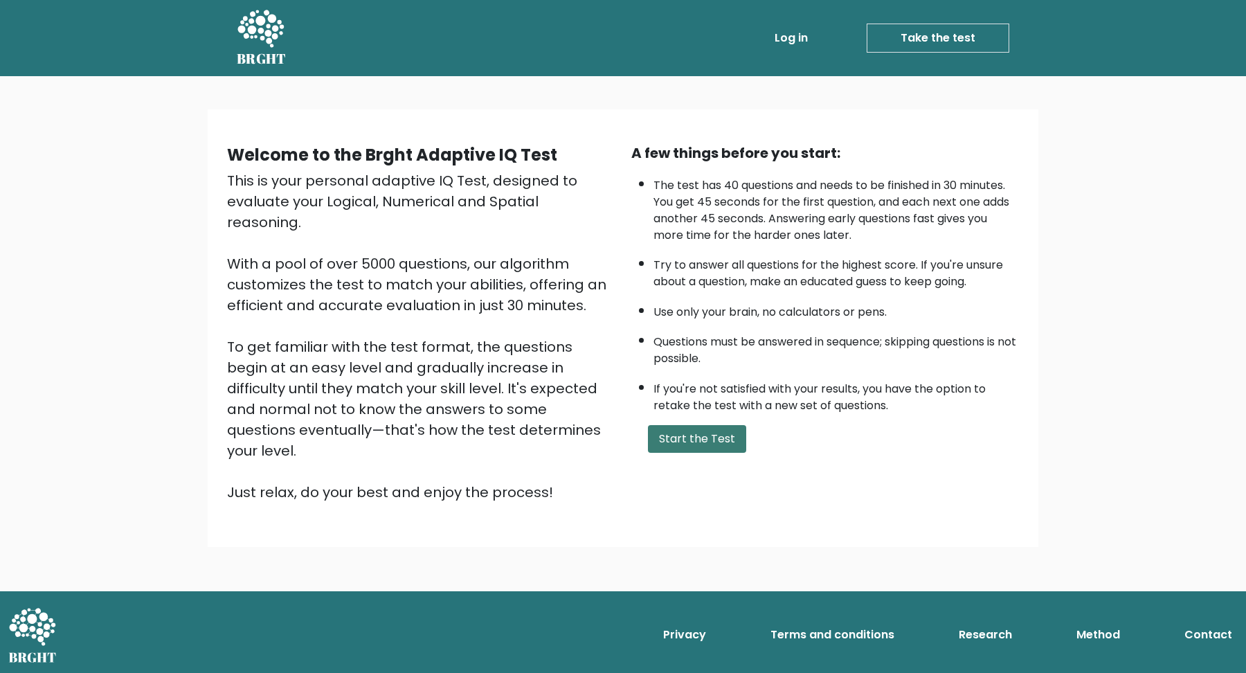
click at [717, 437] on button "Start the Test" at bounding box center [697, 439] width 98 height 28
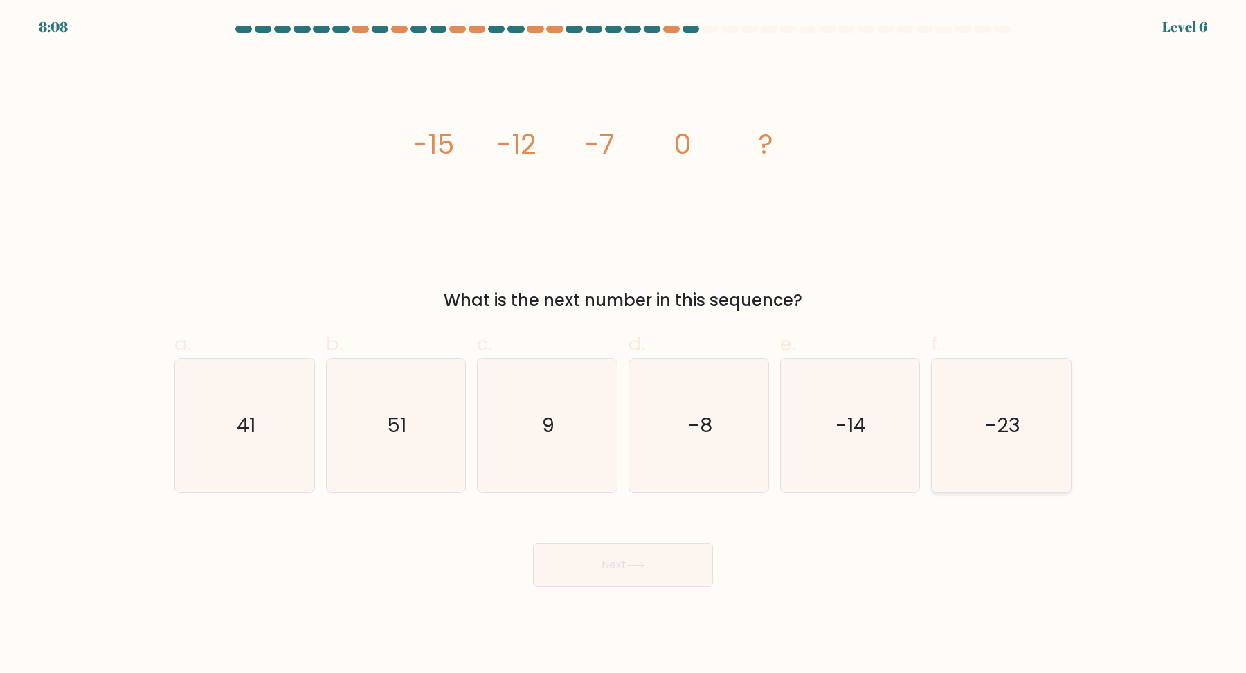
click at [973, 435] on icon "-23" at bounding box center [1001, 425] width 134 height 134
click at [623, 345] on input "f. -23" at bounding box center [623, 340] width 1 height 9
radio input "true"
click at [806, 439] on icon "-14" at bounding box center [850, 425] width 134 height 134
click at [623, 345] on input "e. -14" at bounding box center [623, 340] width 1 height 9
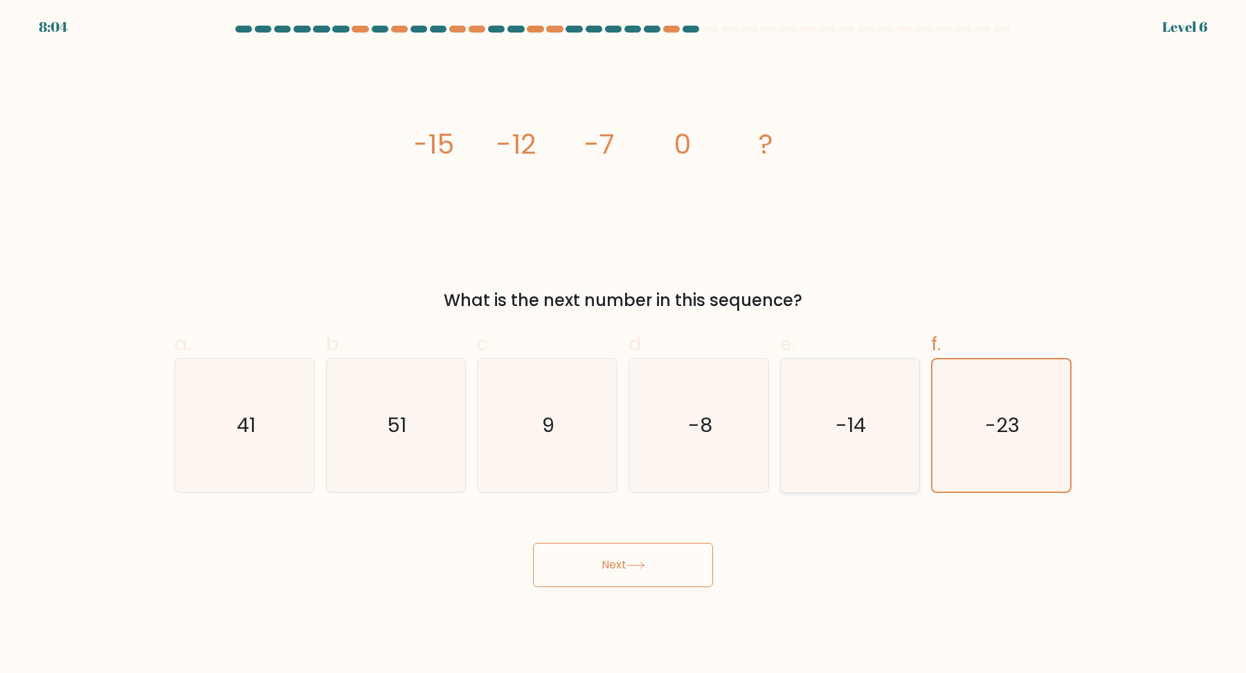
radio input "true"
click at [672, 558] on button "Next" at bounding box center [623, 565] width 180 height 44
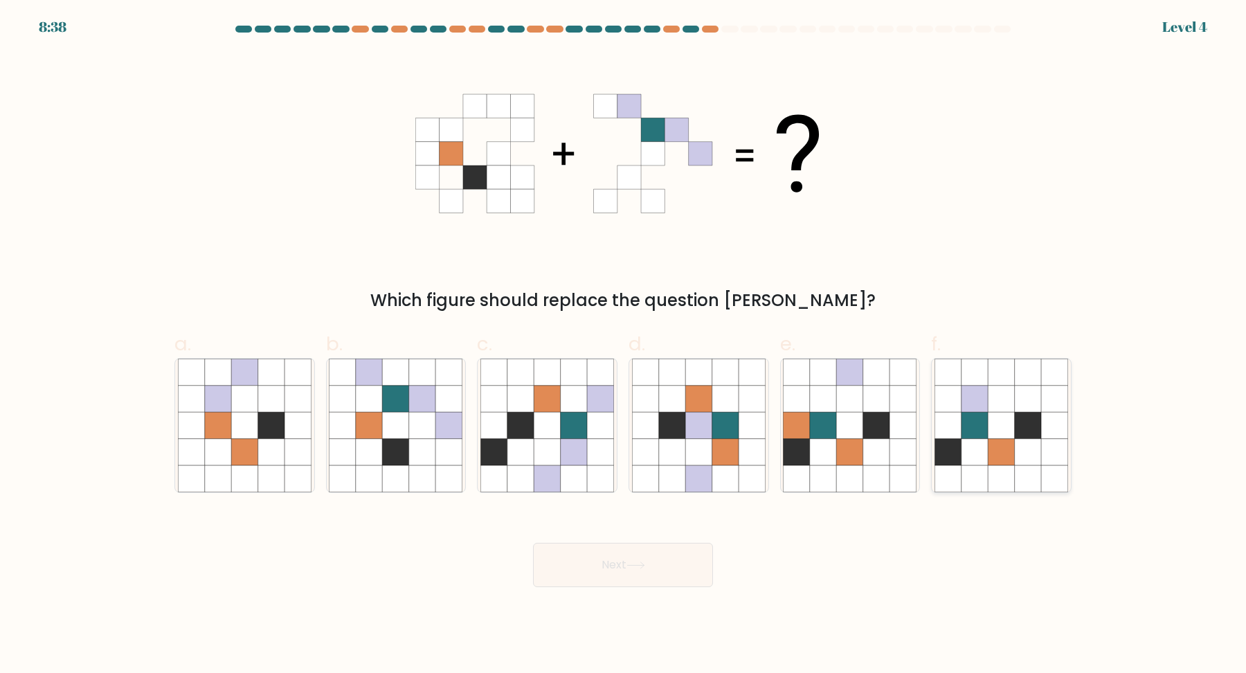
click at [985, 444] on icon at bounding box center [974, 452] width 26 height 26
click at [623, 345] on input "f." at bounding box center [623, 340] width 1 height 9
radio input "true"
click at [605, 572] on button "Next" at bounding box center [623, 565] width 180 height 44
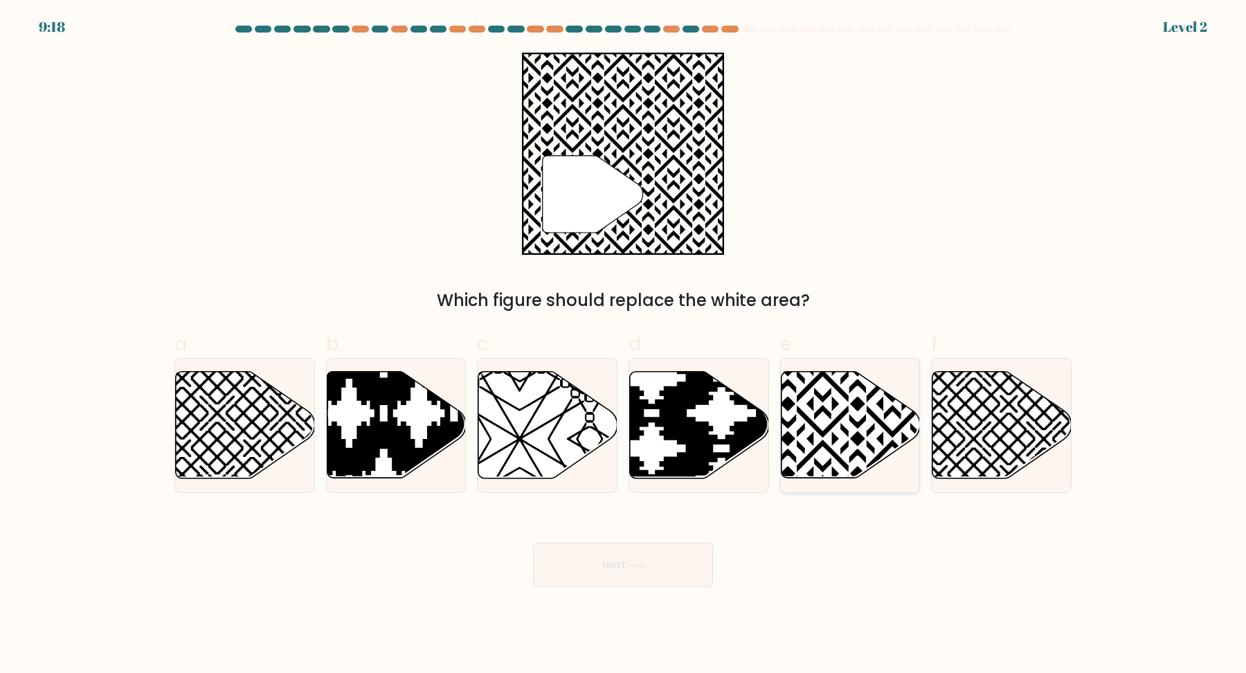
click at [825, 444] on icon at bounding box center [892, 368] width 280 height 280
click at [623, 345] on input "e." at bounding box center [623, 340] width 1 height 9
radio input "true"
click at [644, 577] on button "Next" at bounding box center [623, 565] width 180 height 44
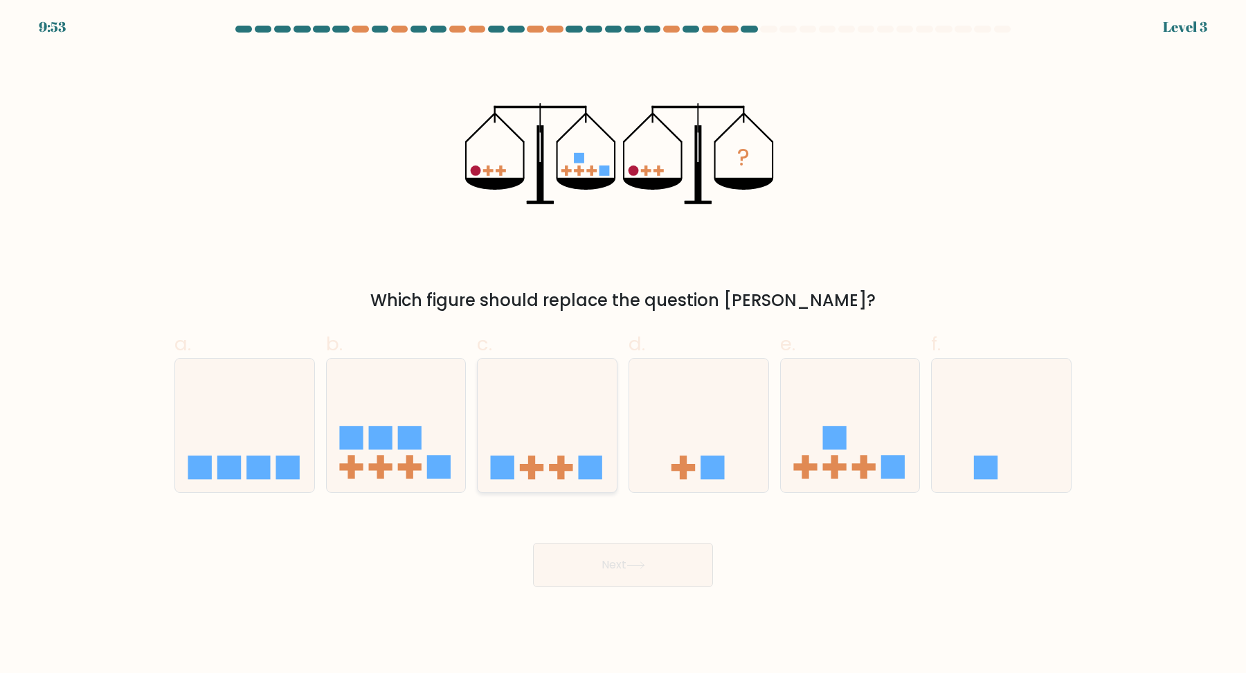
click at [576, 441] on icon at bounding box center [546, 424] width 139 height 115
click at [623, 345] on input "c." at bounding box center [623, 340] width 1 height 9
radio input "true"
click at [657, 560] on button "Next" at bounding box center [623, 565] width 180 height 44
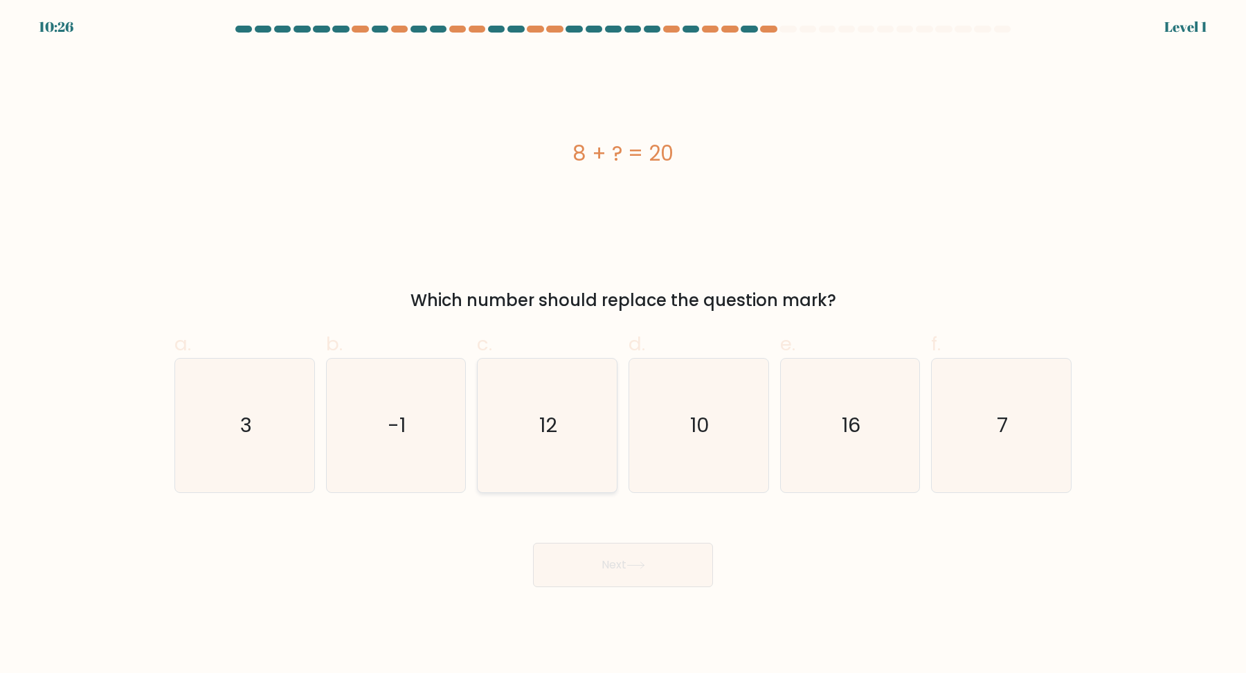
click at [530, 426] on icon "12" at bounding box center [547, 425] width 134 height 134
click at [623, 345] on input "c. 12" at bounding box center [623, 340] width 1 height 9
radio input "true"
click at [590, 560] on button "Next" at bounding box center [623, 565] width 180 height 44
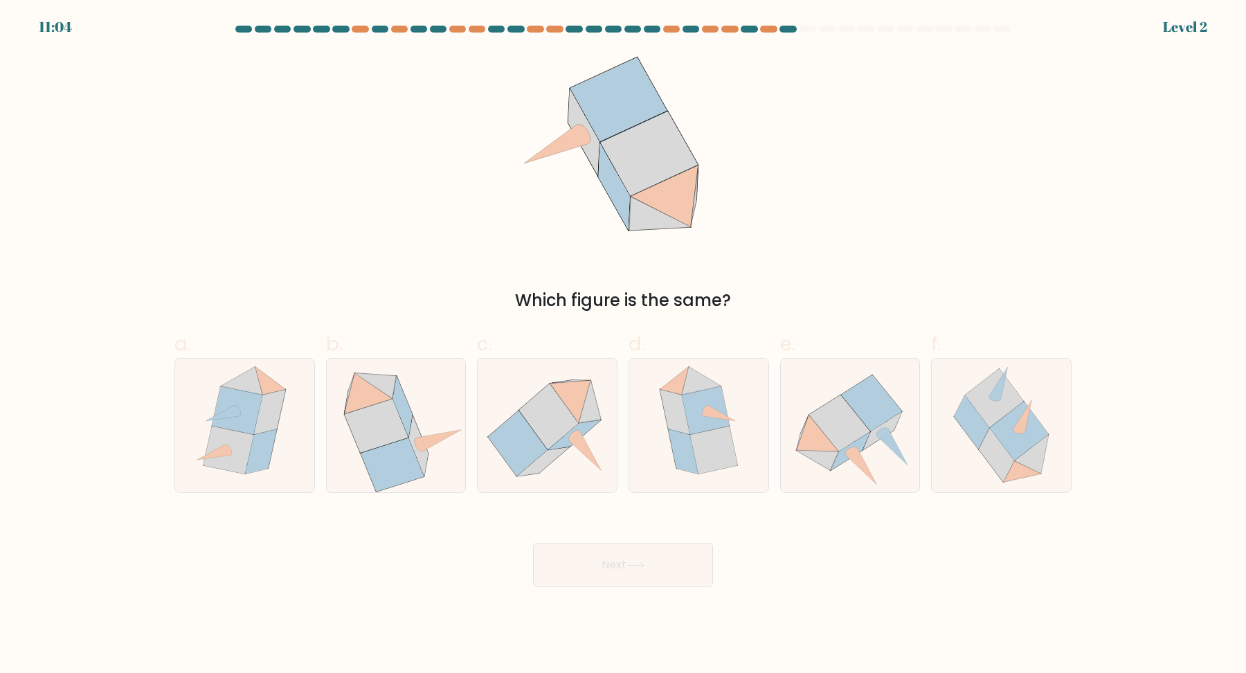
click at [680, 556] on button "Next" at bounding box center [623, 565] width 180 height 44
click at [672, 470] on icon at bounding box center [698, 425] width 109 height 134
click at [623, 345] on input "d." at bounding box center [623, 340] width 1 height 9
radio input "true"
click at [649, 582] on button "Next" at bounding box center [623, 565] width 180 height 44
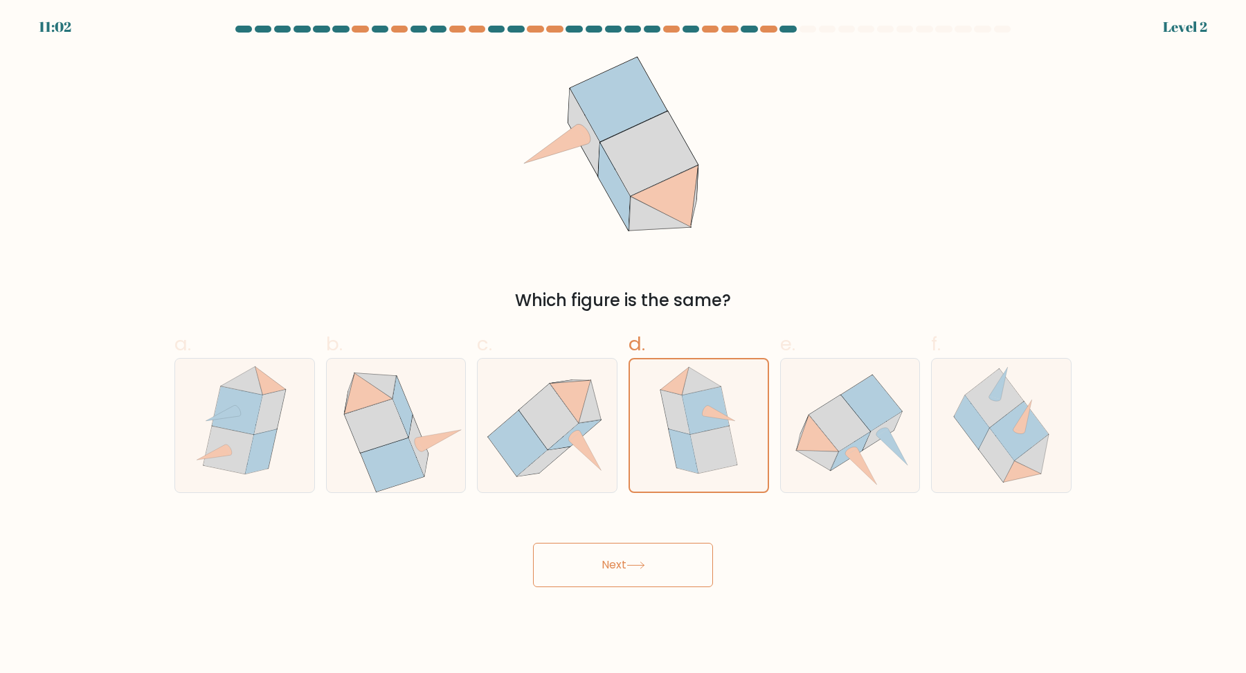
click at [648, 565] on button "Next" at bounding box center [623, 565] width 180 height 44
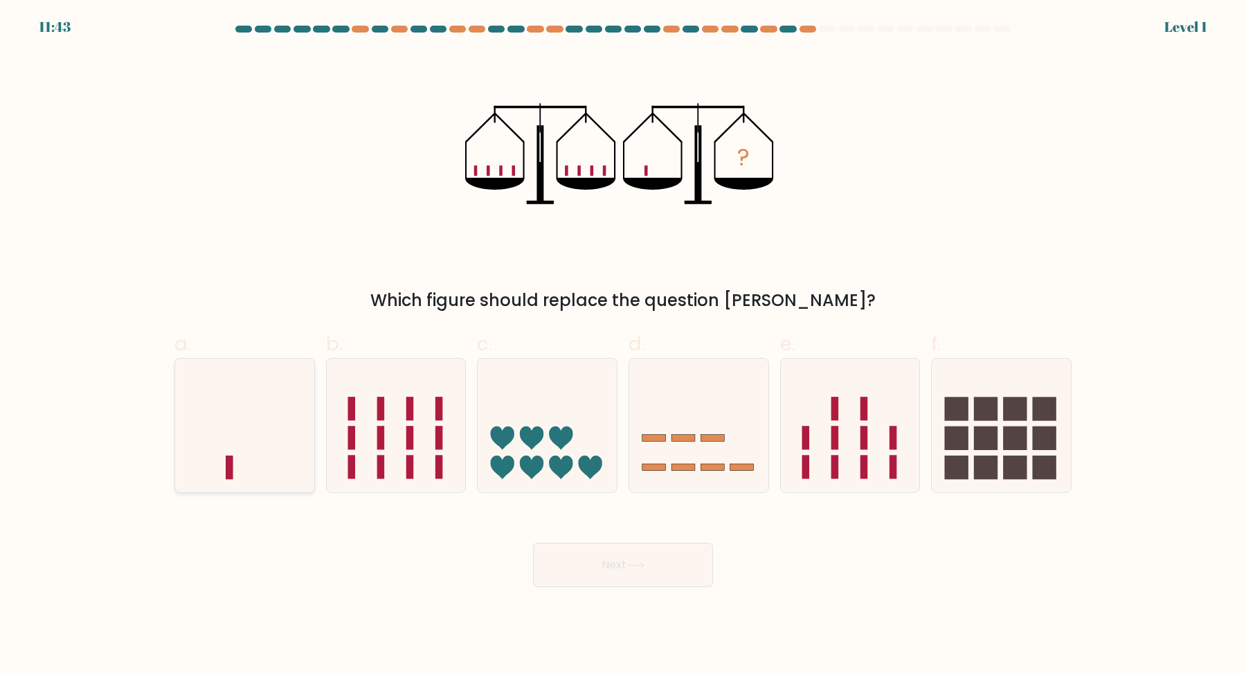
click at [277, 435] on icon at bounding box center [244, 424] width 139 height 115
click at [623, 345] on input "a." at bounding box center [623, 340] width 1 height 9
radio input "true"
click at [598, 574] on button "Next" at bounding box center [623, 565] width 180 height 44
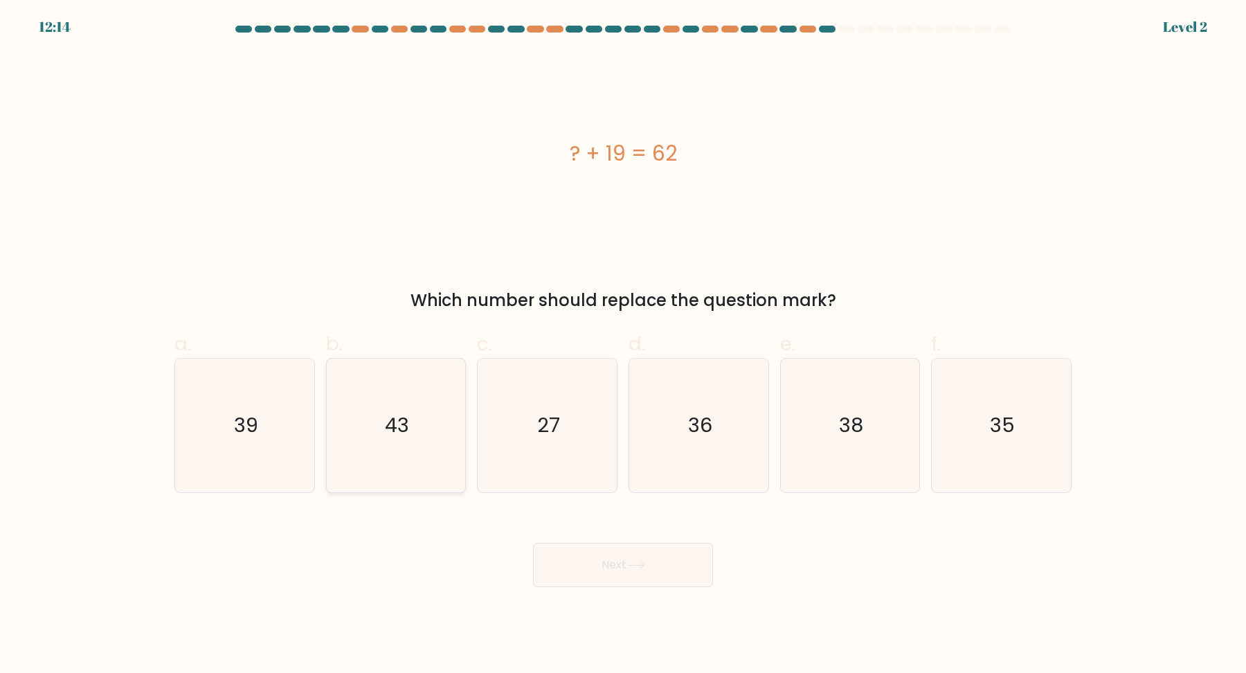
click at [415, 411] on icon "43" at bounding box center [396, 425] width 134 height 134
click at [623, 345] on input "b. 43" at bounding box center [623, 340] width 1 height 9
radio input "true"
click at [610, 588] on body "12:13 Level 2" at bounding box center [623, 336] width 1246 height 673
click at [614, 580] on button "Next" at bounding box center [623, 565] width 180 height 44
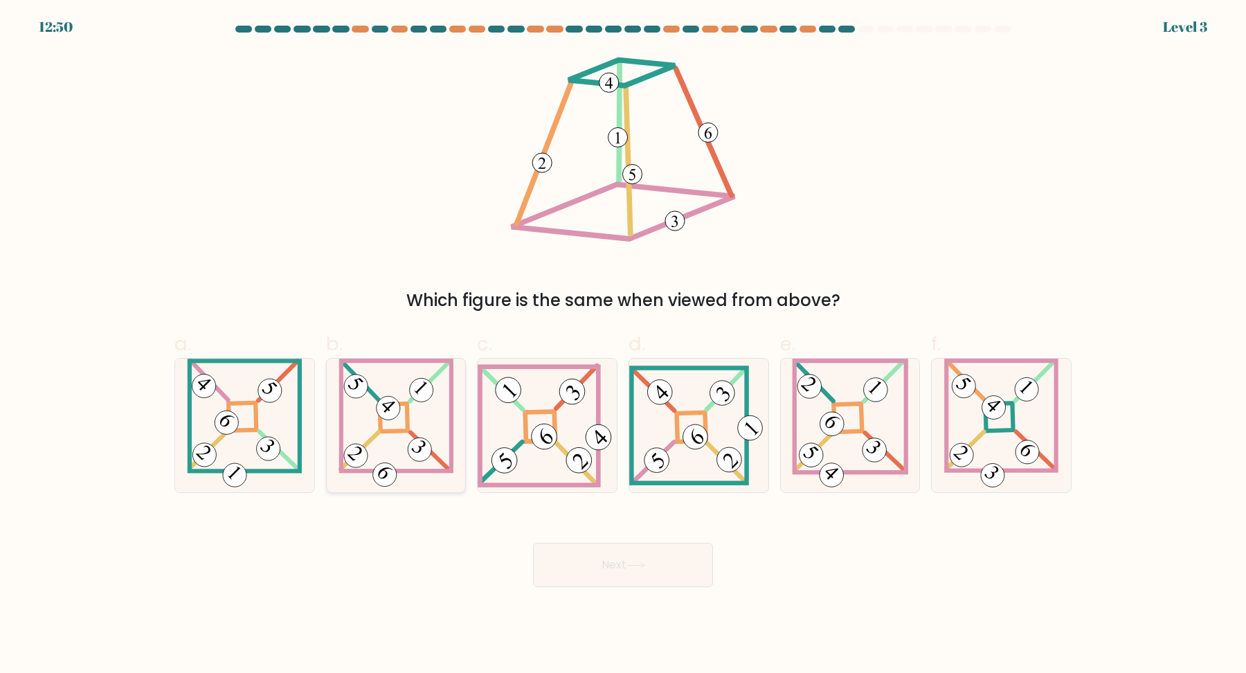
click at [381, 417] on 851 at bounding box center [388, 407] width 33 height 33
click at [623, 345] on input "b." at bounding box center [623, 340] width 1 height 9
radio input "true"
click at [1013, 419] on 274 at bounding box center [999, 417] width 28 height 28
click at [623, 345] on input "f." at bounding box center [623, 340] width 1 height 9
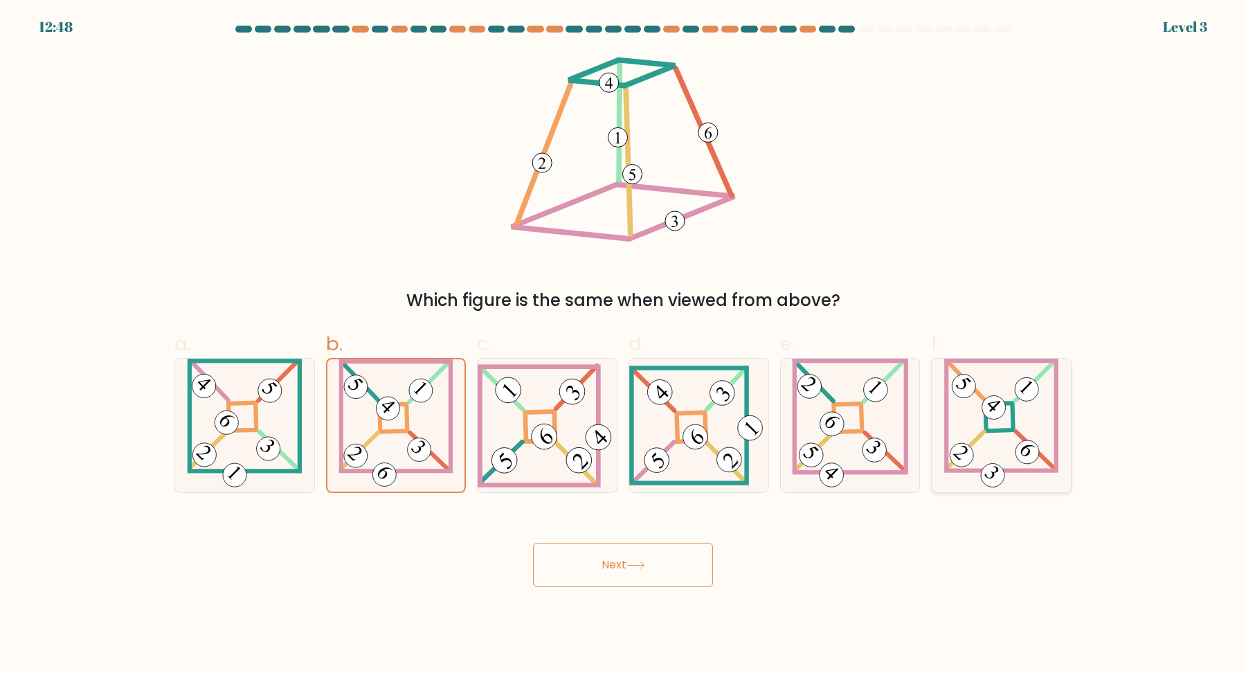
radio input "true"
click at [652, 570] on button "Next" at bounding box center [623, 565] width 180 height 44
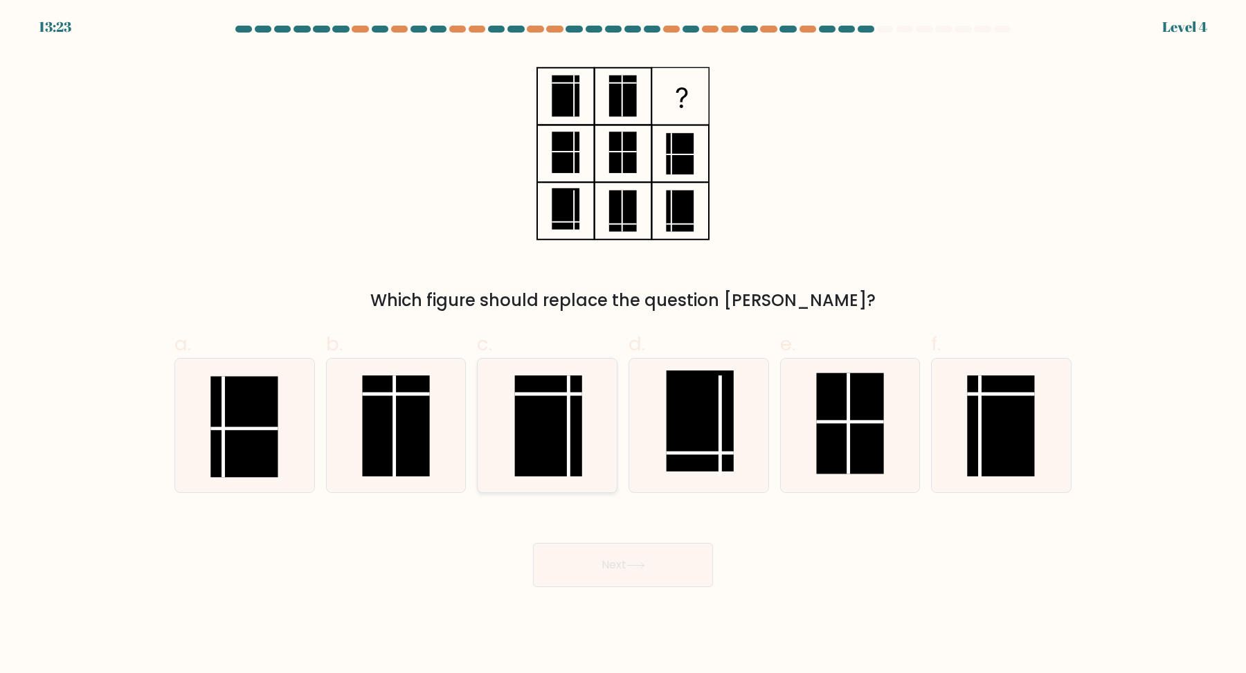
click at [538, 415] on rect at bounding box center [548, 425] width 67 height 101
click at [623, 345] on input "c." at bounding box center [623, 340] width 1 height 9
radio input "true"
click at [626, 565] on button "Next" at bounding box center [623, 565] width 180 height 44
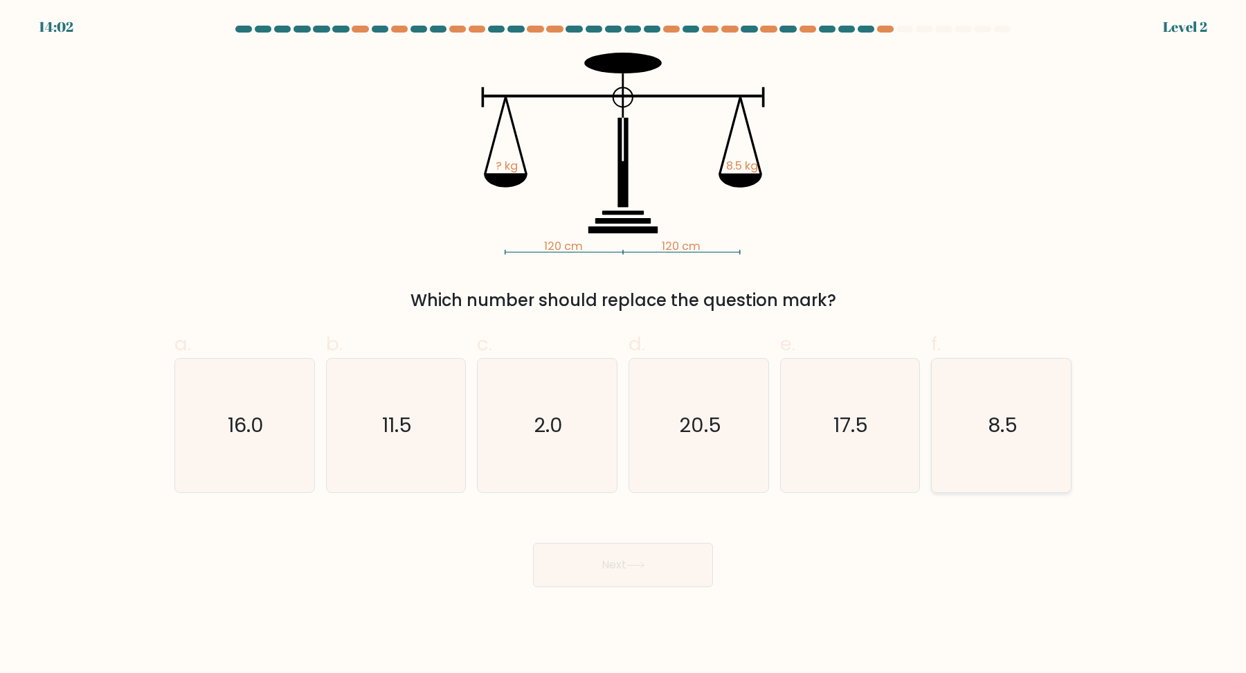
click at [965, 413] on icon "8.5" at bounding box center [1001, 425] width 134 height 134
click at [623, 345] on input "f. 8.5" at bounding box center [623, 340] width 1 height 9
radio input "true"
click at [633, 558] on button "Next" at bounding box center [623, 565] width 180 height 44
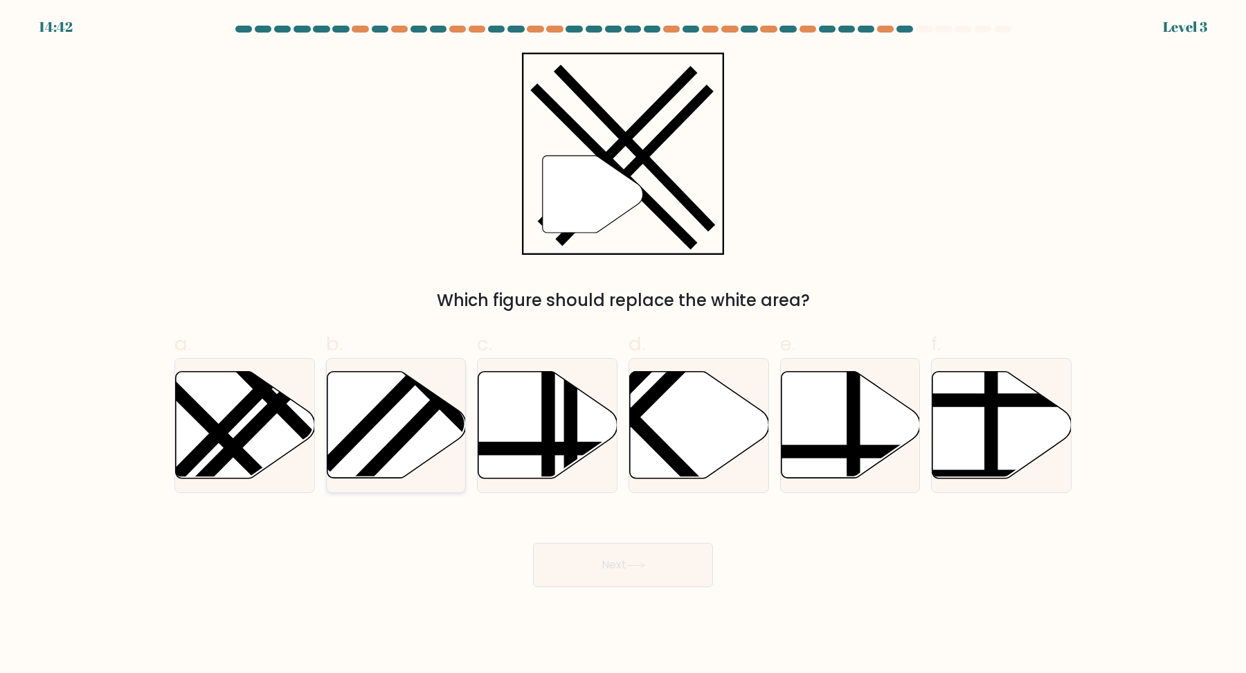
click at [434, 424] on icon at bounding box center [396, 425] width 139 height 107
click at [623, 345] on input "b." at bounding box center [623, 340] width 1 height 9
radio input "true"
click at [635, 554] on button "Next" at bounding box center [623, 565] width 180 height 44
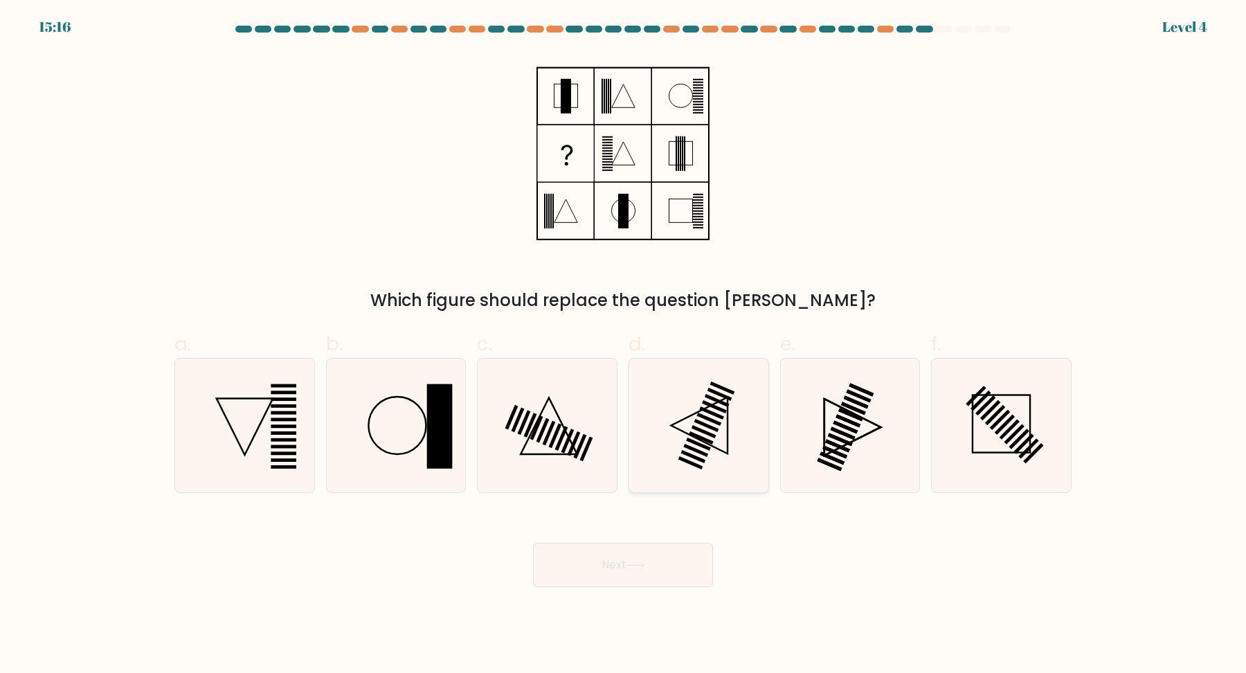
click at [734, 417] on icon at bounding box center [699, 425] width 134 height 134
click at [623, 345] on input "d." at bounding box center [623, 340] width 1 height 9
radio input "true"
click at [662, 554] on button "Next" at bounding box center [623, 565] width 180 height 44
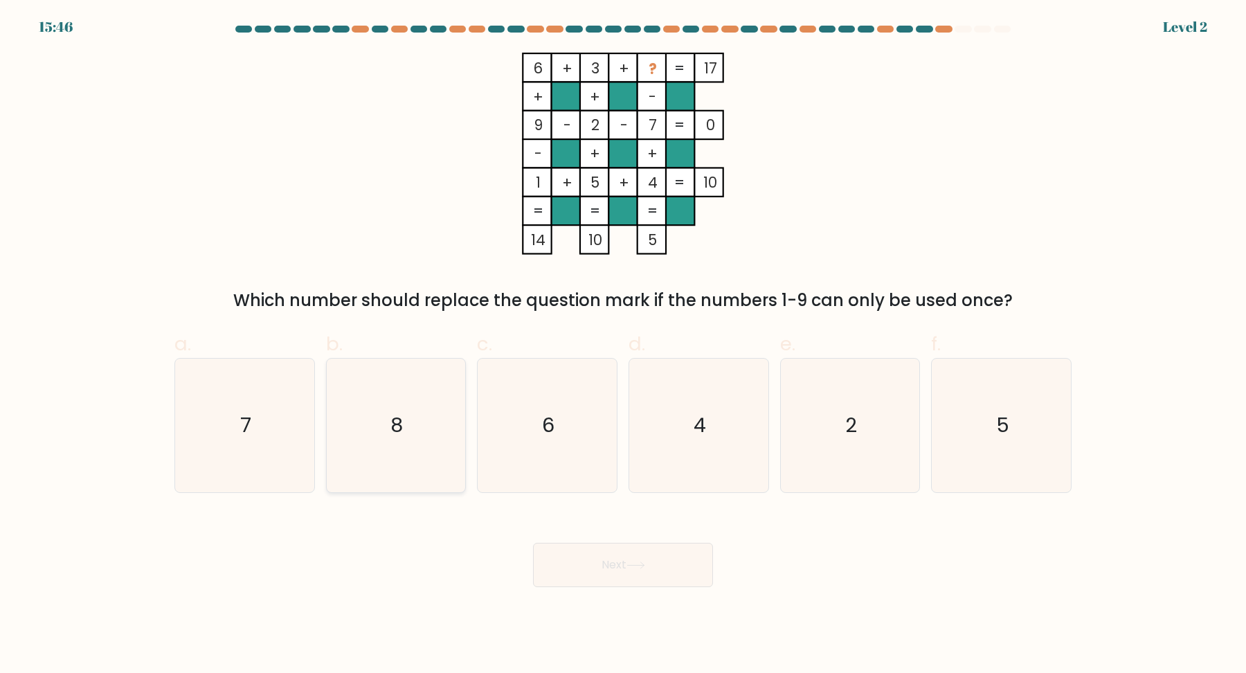
click at [388, 412] on icon "8" at bounding box center [396, 425] width 134 height 134
click at [623, 345] on input "b. 8" at bounding box center [623, 340] width 1 height 9
radio input "true"
click at [610, 555] on button "Next" at bounding box center [623, 565] width 180 height 44
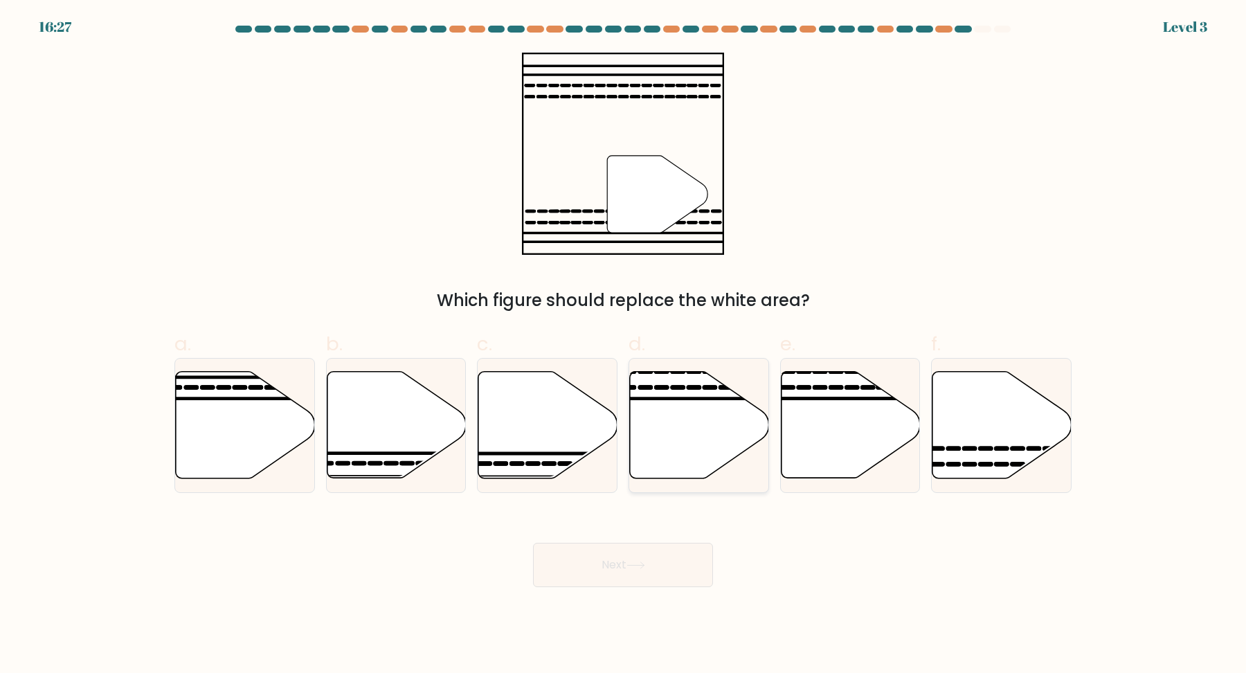
click at [706, 412] on icon at bounding box center [699, 425] width 139 height 107
click at [623, 345] on input "d." at bounding box center [623, 340] width 1 height 9
radio input "true"
click at [652, 556] on button "Next" at bounding box center [623, 565] width 180 height 44
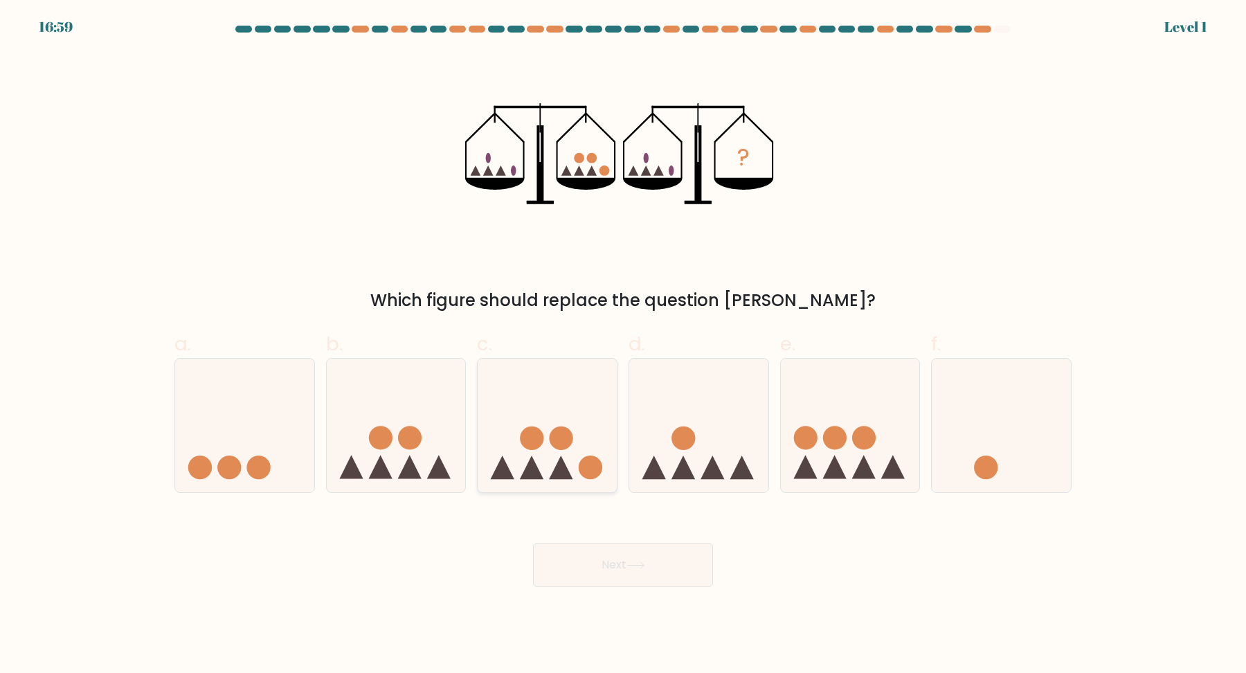
click at [549, 458] on icon at bounding box center [546, 424] width 139 height 115
click at [623, 345] on input "c." at bounding box center [623, 340] width 1 height 9
radio input "true"
click at [611, 547] on button "Next" at bounding box center [623, 565] width 180 height 44
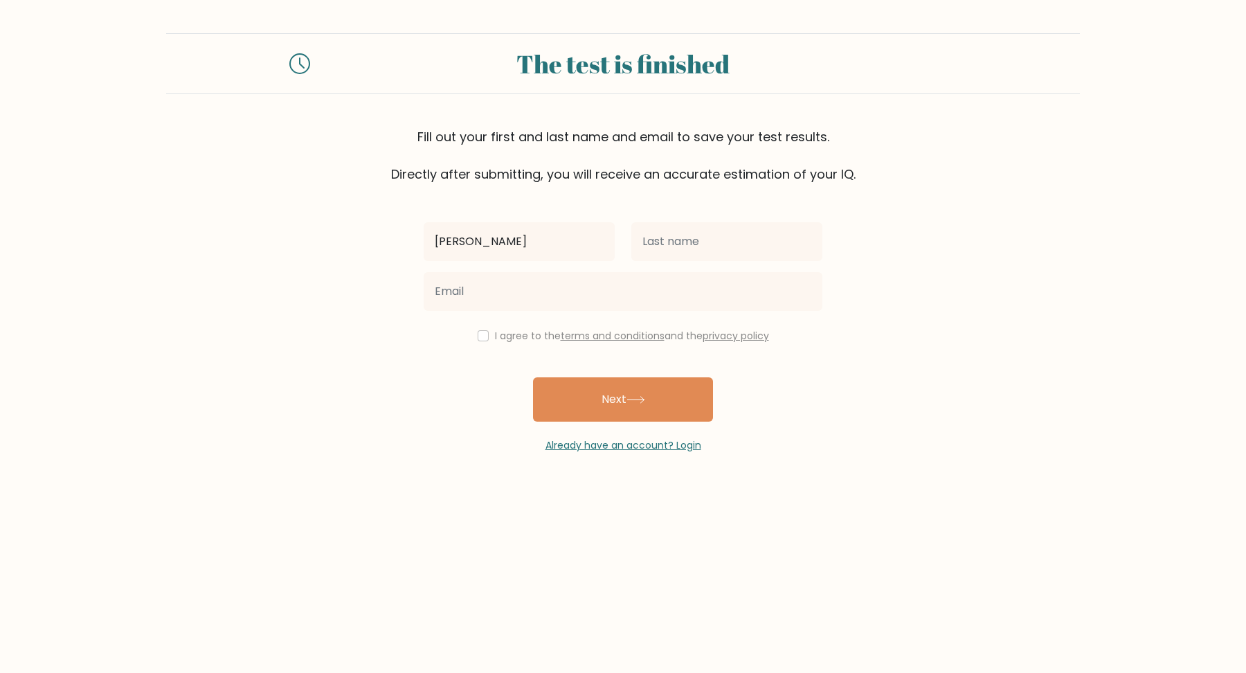
type input "Renee Rose"
type input "Mancioso"
click at [484, 334] on input "checkbox" at bounding box center [482, 335] width 11 height 11
checkbox input "true"
click at [600, 396] on button "Next" at bounding box center [623, 399] width 180 height 44
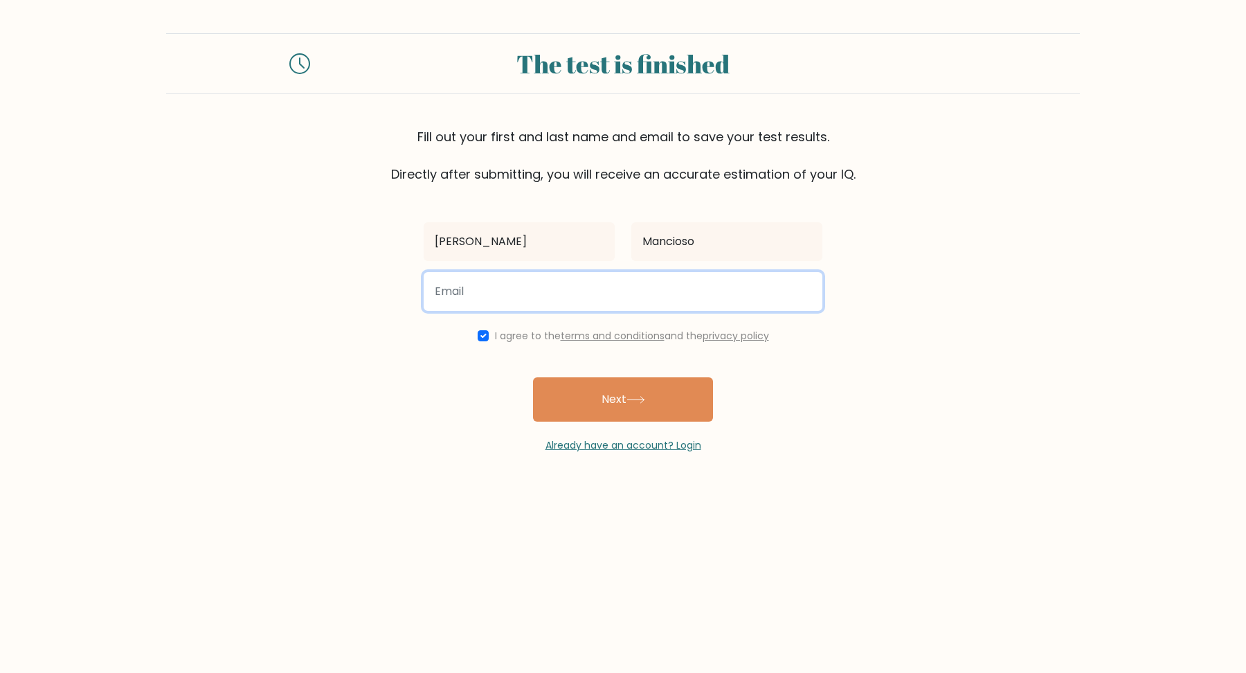
click at [544, 295] on input "email" at bounding box center [623, 291] width 399 height 39
type input "yjuana1927@gmail.com"
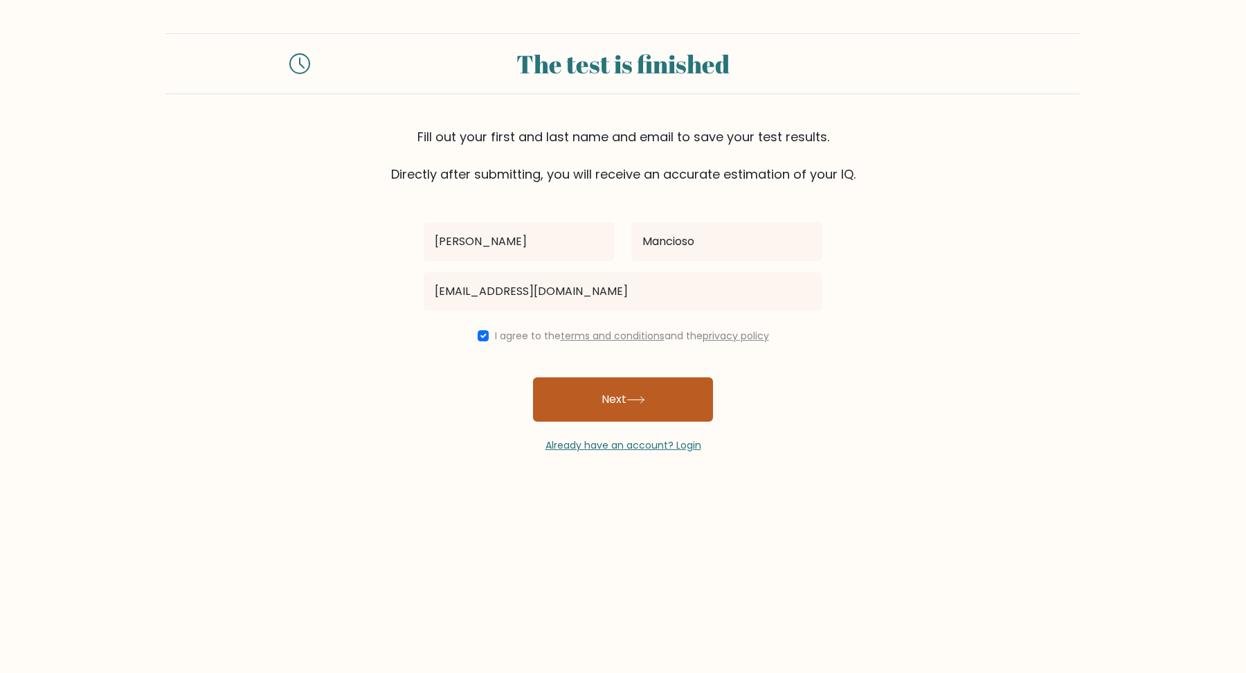
click at [594, 410] on button "Next" at bounding box center [623, 399] width 180 height 44
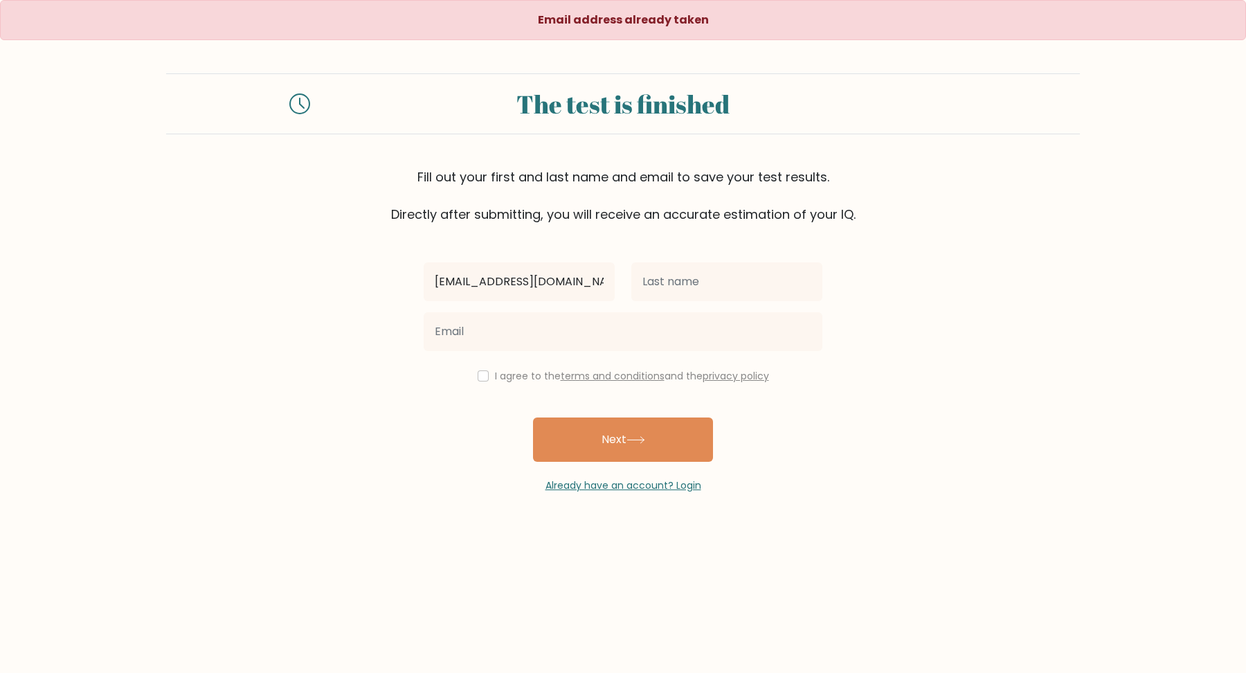
type input "[EMAIL_ADDRESS][DOMAIN_NAME]"
drag, startPoint x: 582, startPoint y: 284, endPoint x: 361, endPoint y: 286, distance: 221.5
click at [361, 286] on form "The test is finished Fill out your first and last name and email to save your t…" at bounding box center [623, 282] width 1246 height 419
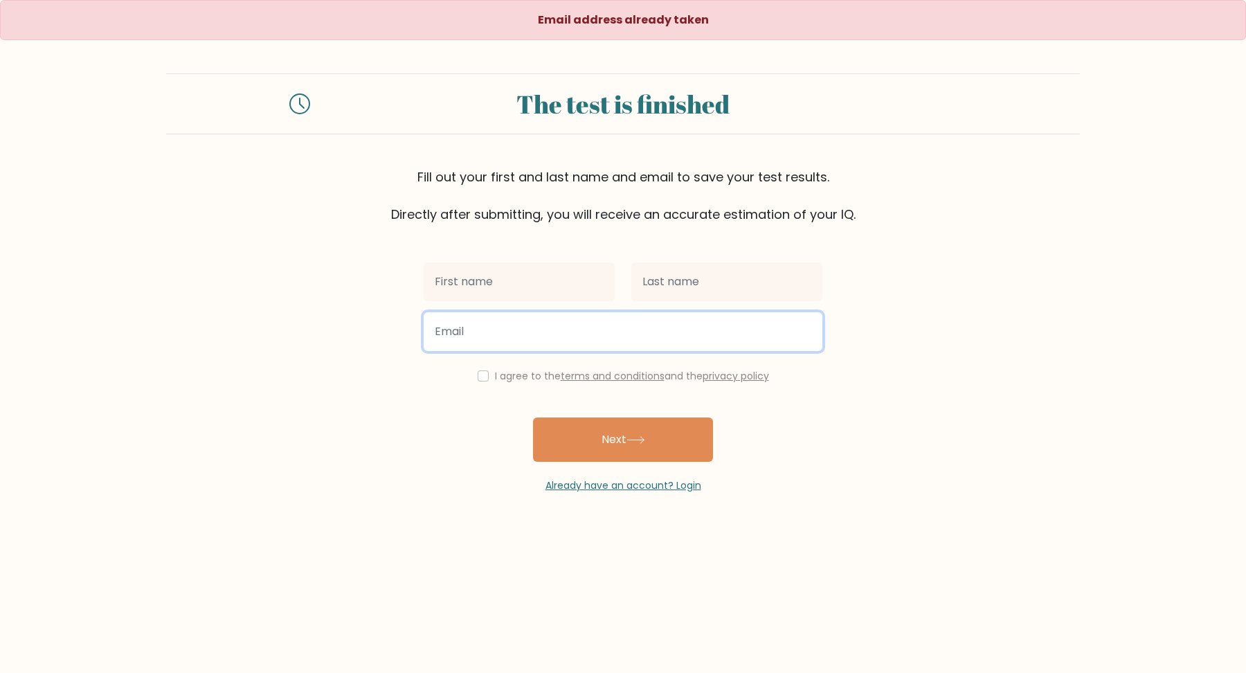
click at [502, 326] on input "email" at bounding box center [623, 331] width 399 height 39
paste input "rhenzee_05@yahoo.com"
type input "rhenzee_05@yahoo.com"
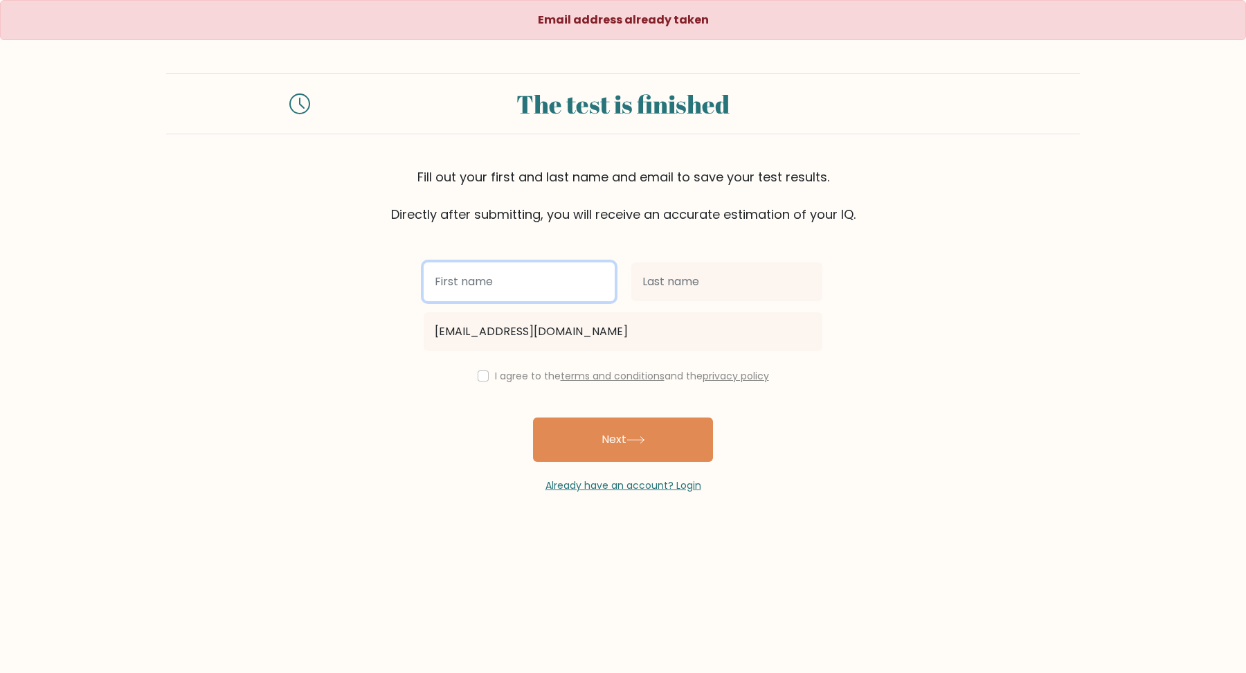
click at [504, 297] on input "text" at bounding box center [519, 281] width 191 height 39
type input "[PERSON_NAME]"
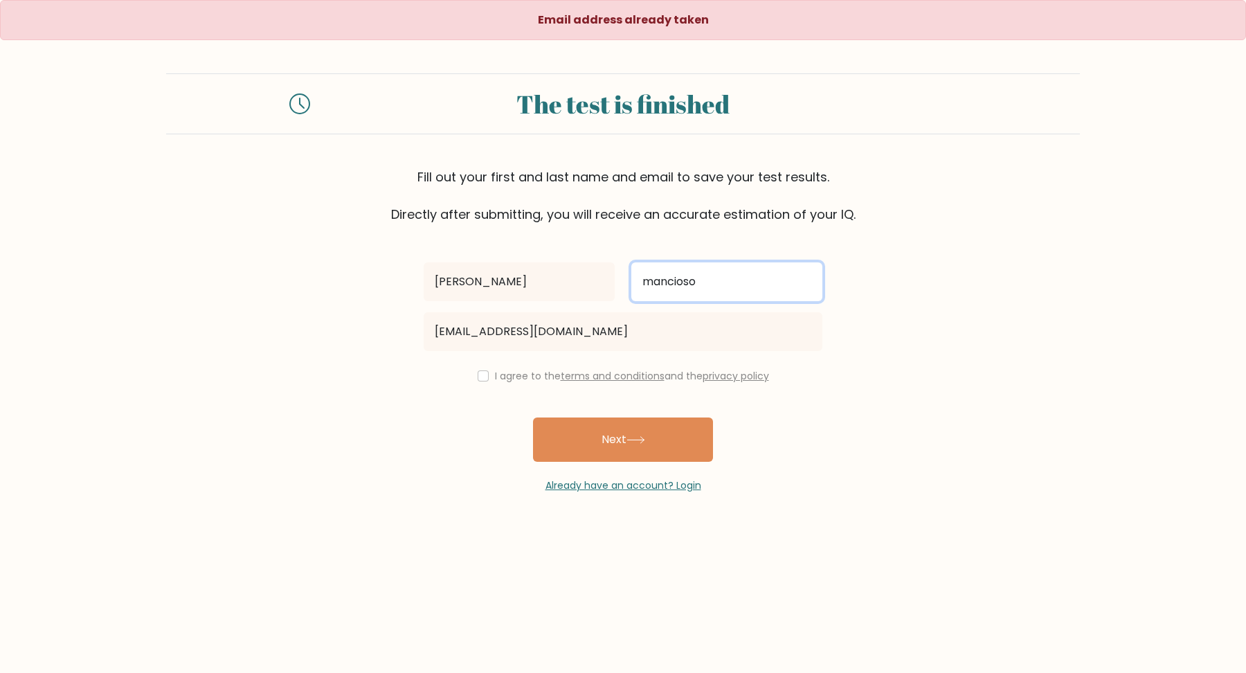
type input "mancioso"
click at [496, 372] on label "I agree to the terms and conditions and the privacy policy" at bounding box center [632, 376] width 274 height 14
click at [484, 374] on div "I agree to the terms and conditions and the privacy policy" at bounding box center [622, 375] width 415 height 17
click at [484, 377] on div "I agree to the terms and conditions and the privacy policy" at bounding box center [622, 375] width 415 height 17
click at [482, 376] on input "checkbox" at bounding box center [482, 375] width 11 height 11
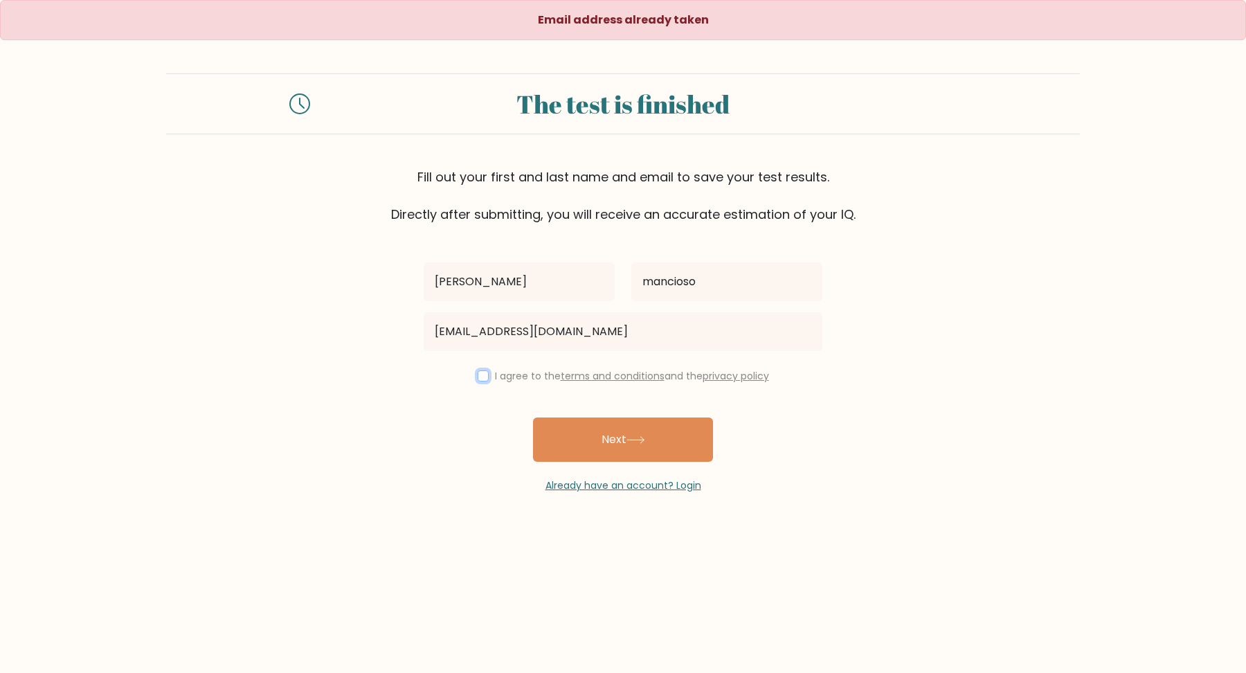
checkbox input "true"
click at [578, 417] on button "Next" at bounding box center [623, 439] width 180 height 44
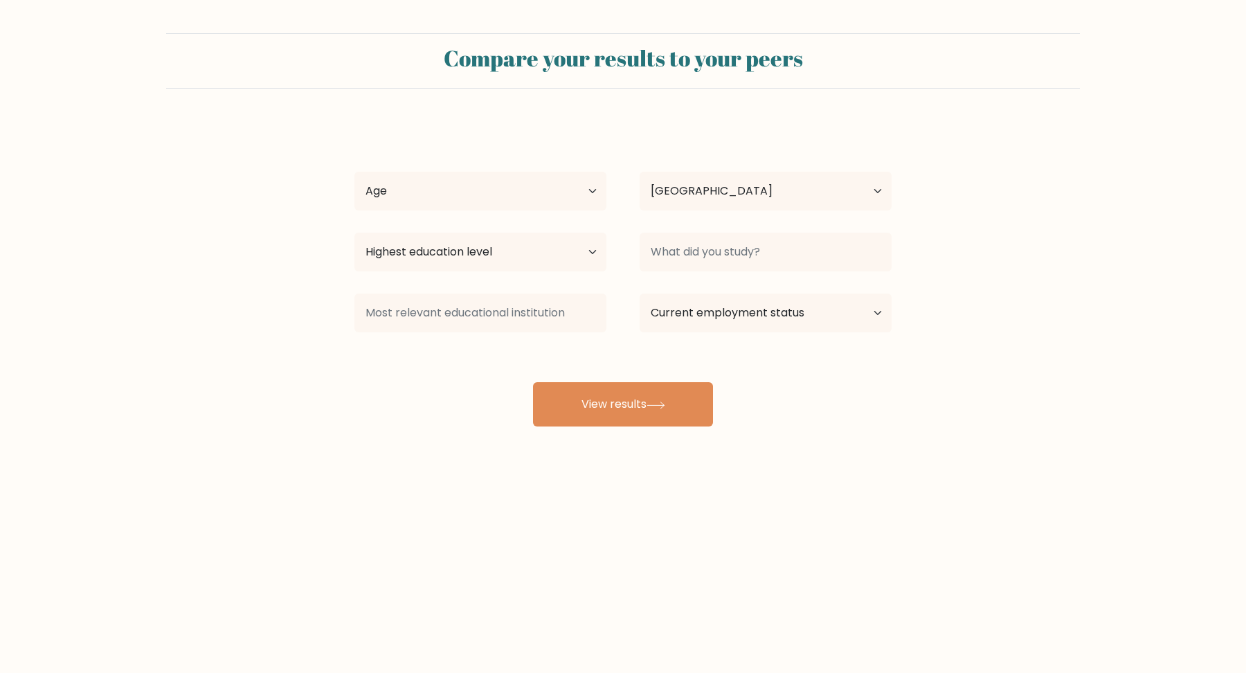
select select "PH"
click at [511, 191] on select "Age Under [DEMOGRAPHIC_DATA] [DEMOGRAPHIC_DATA] [DEMOGRAPHIC_DATA] [DEMOGRAPHIC…" at bounding box center [480, 191] width 252 height 39
select select "35_44"
click at [354, 172] on select "Age Under [DEMOGRAPHIC_DATA] [DEMOGRAPHIC_DATA] [DEMOGRAPHIC_DATA] [DEMOGRAPHIC…" at bounding box center [480, 191] width 252 height 39
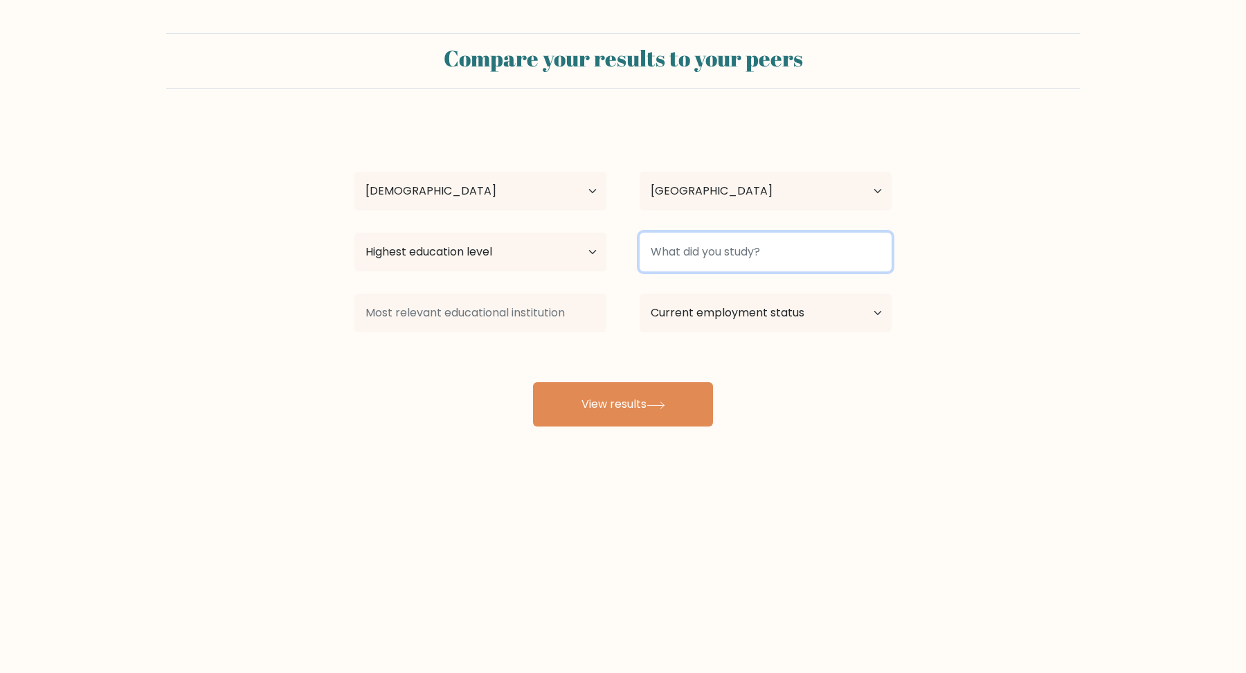
click at [677, 246] on input at bounding box center [765, 252] width 252 height 39
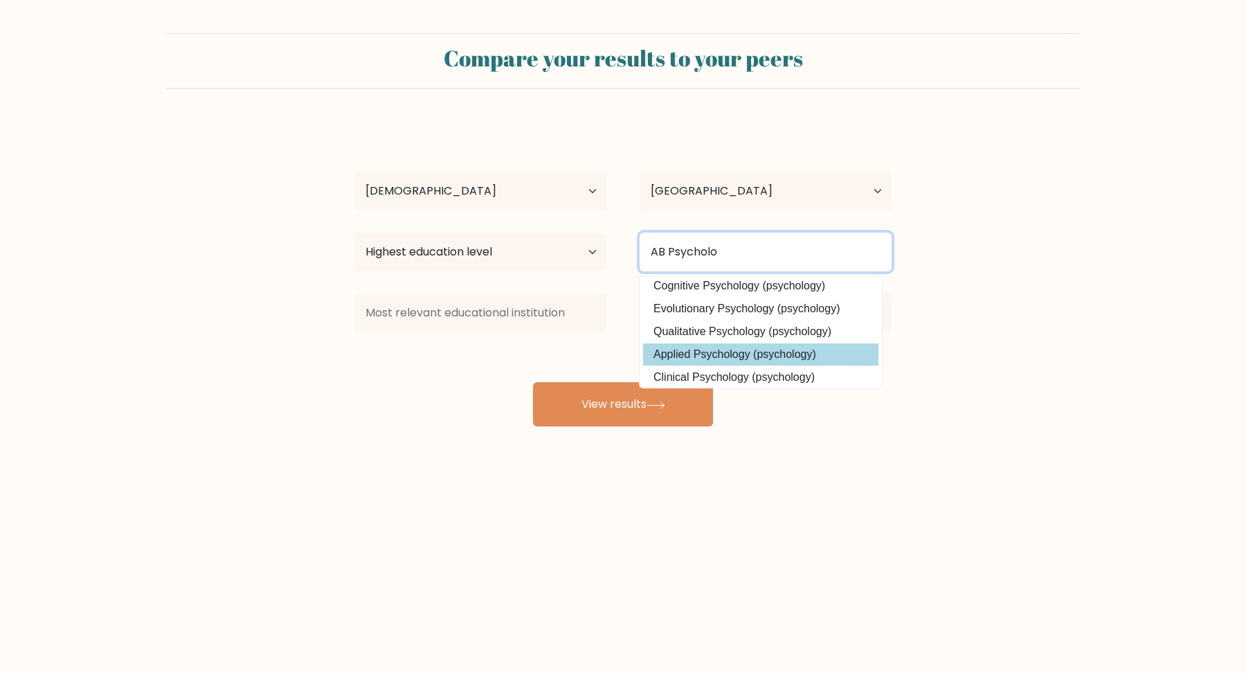
scroll to position [125, 0]
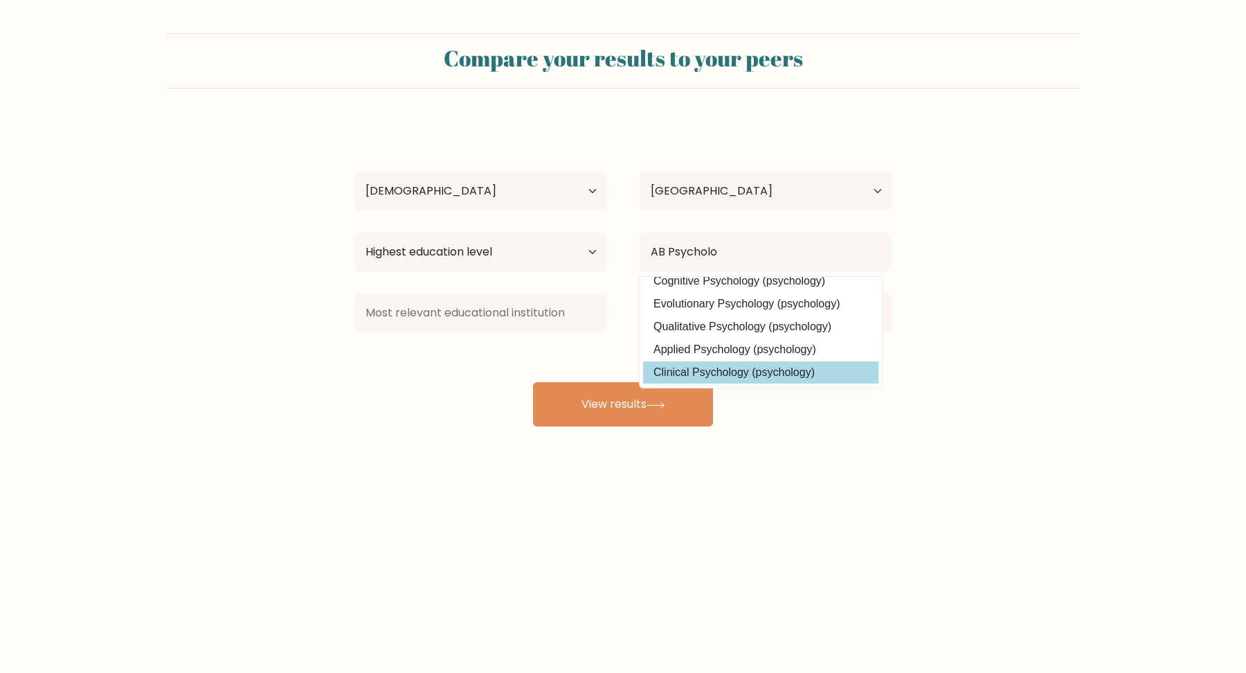
click at [755, 365] on option "Clinical Psychology (psychology)" at bounding box center [760, 372] width 235 height 22
type input "Clinical Psychology"
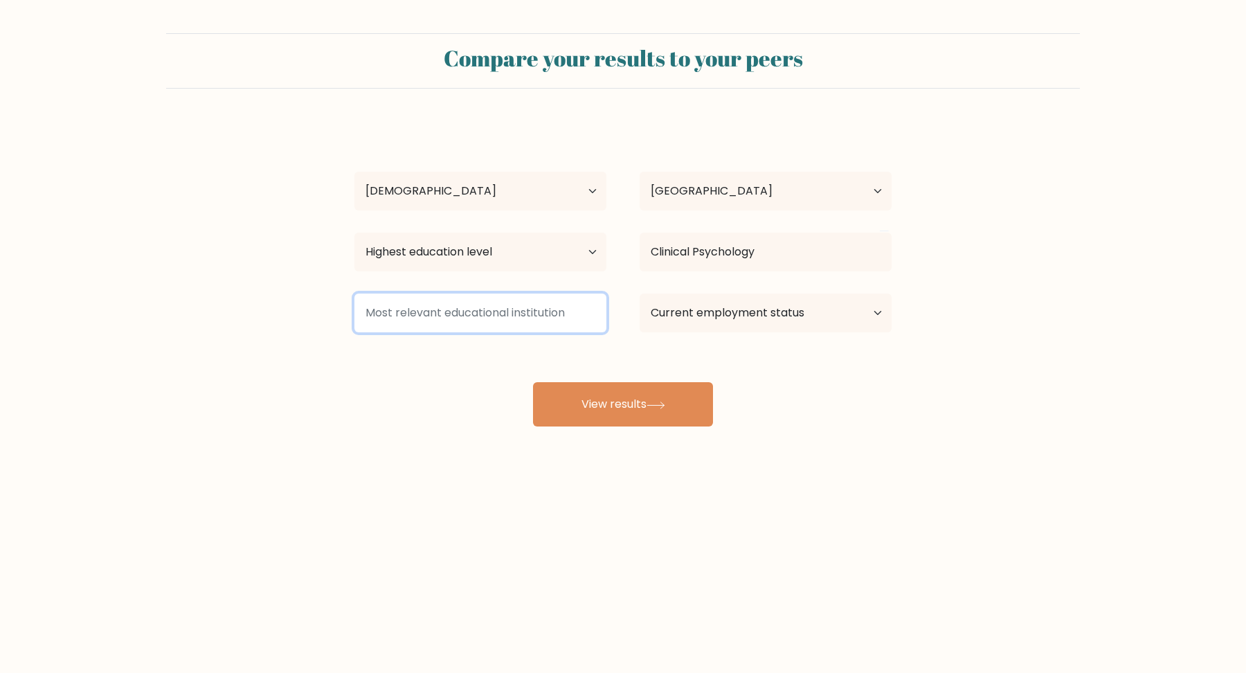
click at [508, 319] on input at bounding box center [480, 312] width 252 height 39
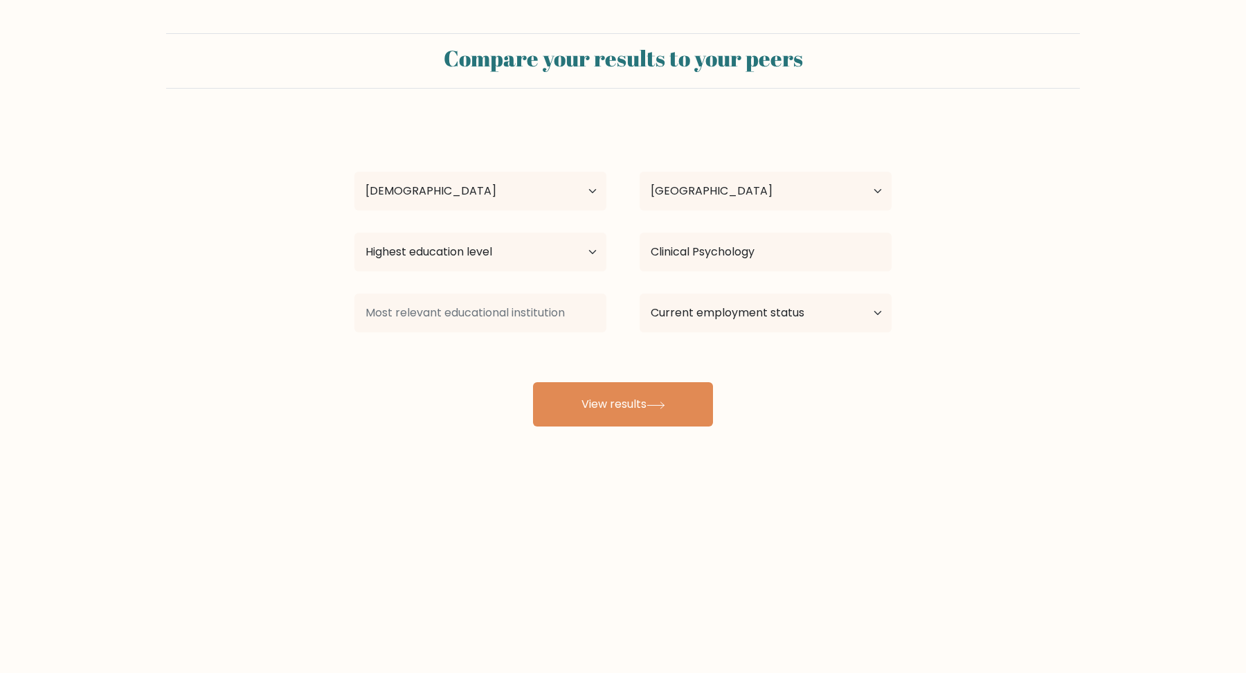
click at [575, 368] on div "[PERSON_NAME] mancioso Age Under [DEMOGRAPHIC_DATA] [DEMOGRAPHIC_DATA] [DEMOGRA…" at bounding box center [623, 274] width 554 height 304
click at [588, 388] on button "View results" at bounding box center [623, 404] width 180 height 44
click at [504, 257] on select "Highest education level No schooling Primary Lower Secondary Upper Secondary Oc…" at bounding box center [480, 252] width 252 height 39
select select "bachelors_degree"
click at [354, 233] on select "Highest education level No schooling Primary Lower Secondary Upper Secondary Oc…" at bounding box center [480, 252] width 252 height 39
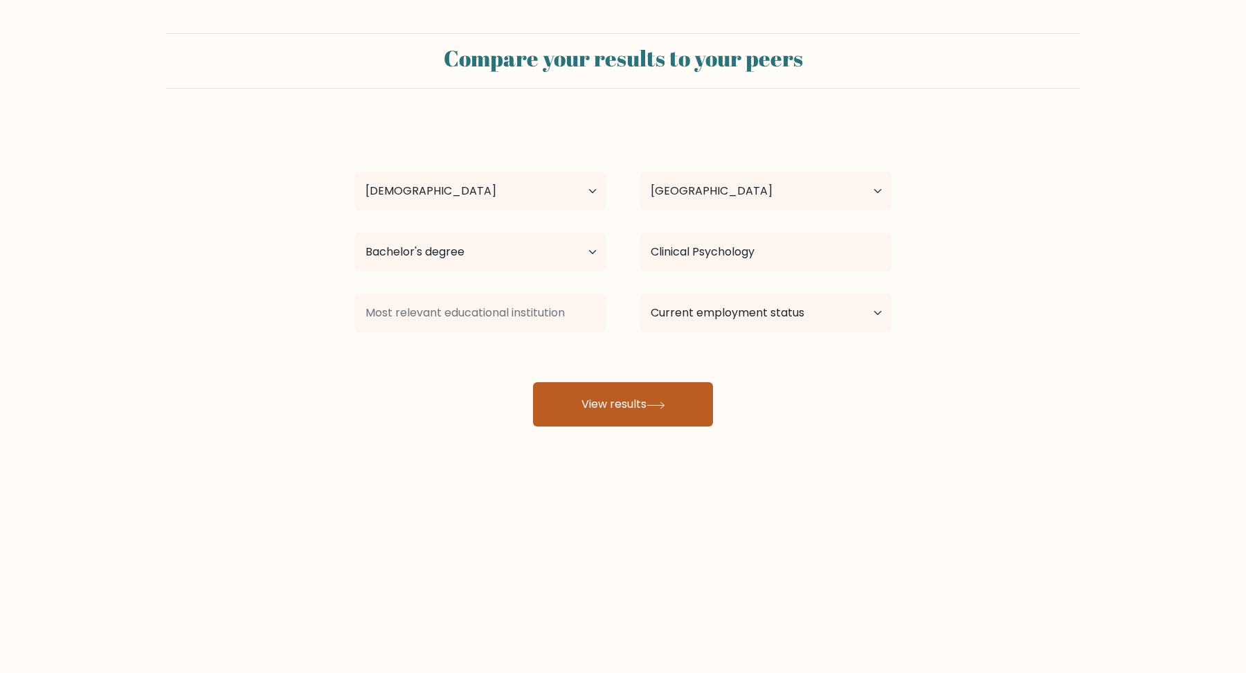
click at [629, 405] on button "View results" at bounding box center [623, 404] width 180 height 44
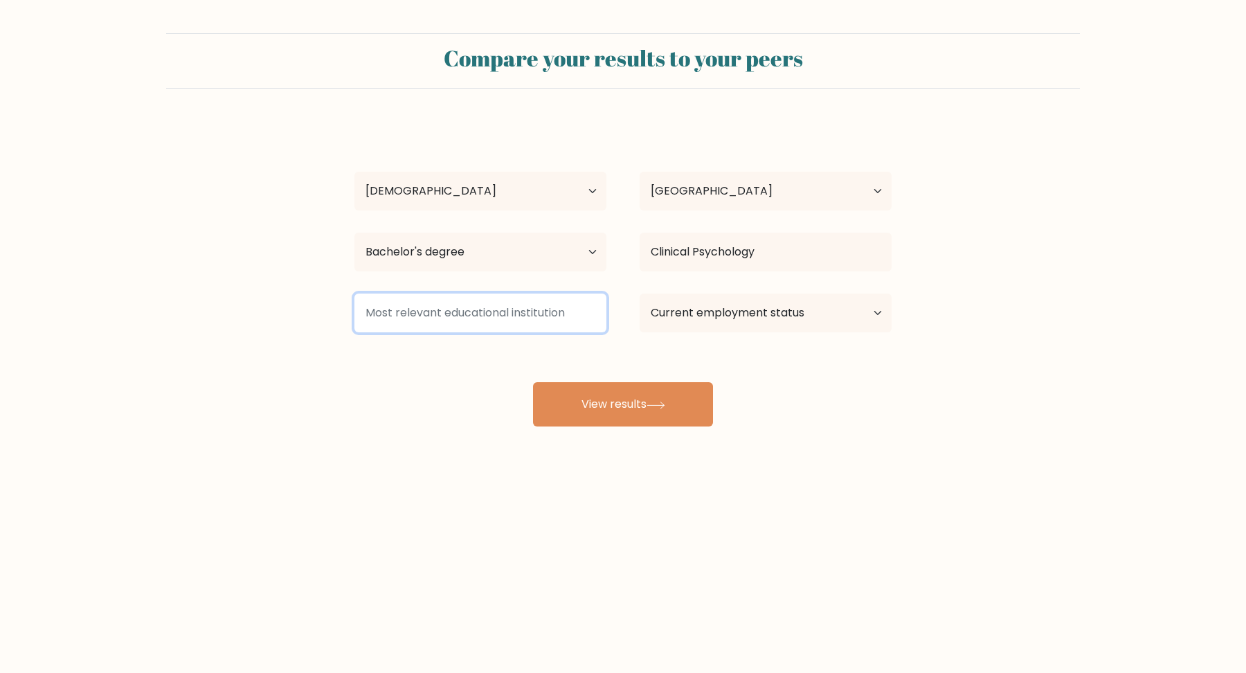
click at [436, 324] on input at bounding box center [480, 312] width 252 height 39
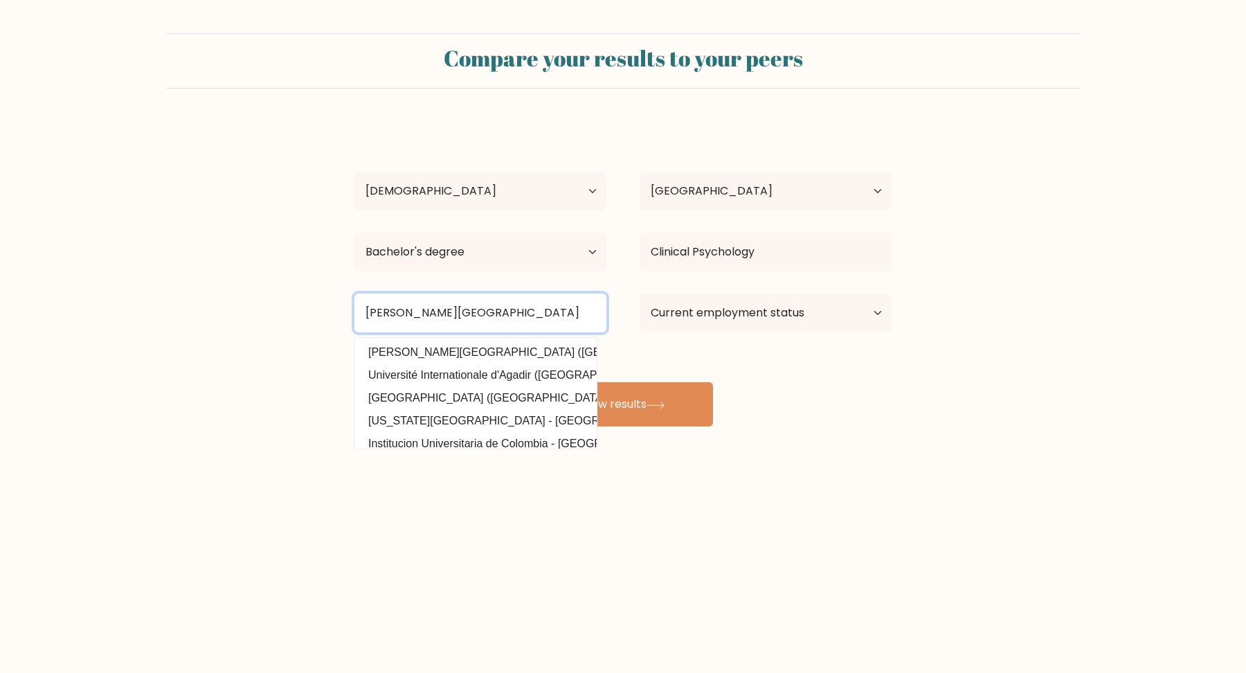
type input "[PERSON_NAME][GEOGRAPHIC_DATA]"
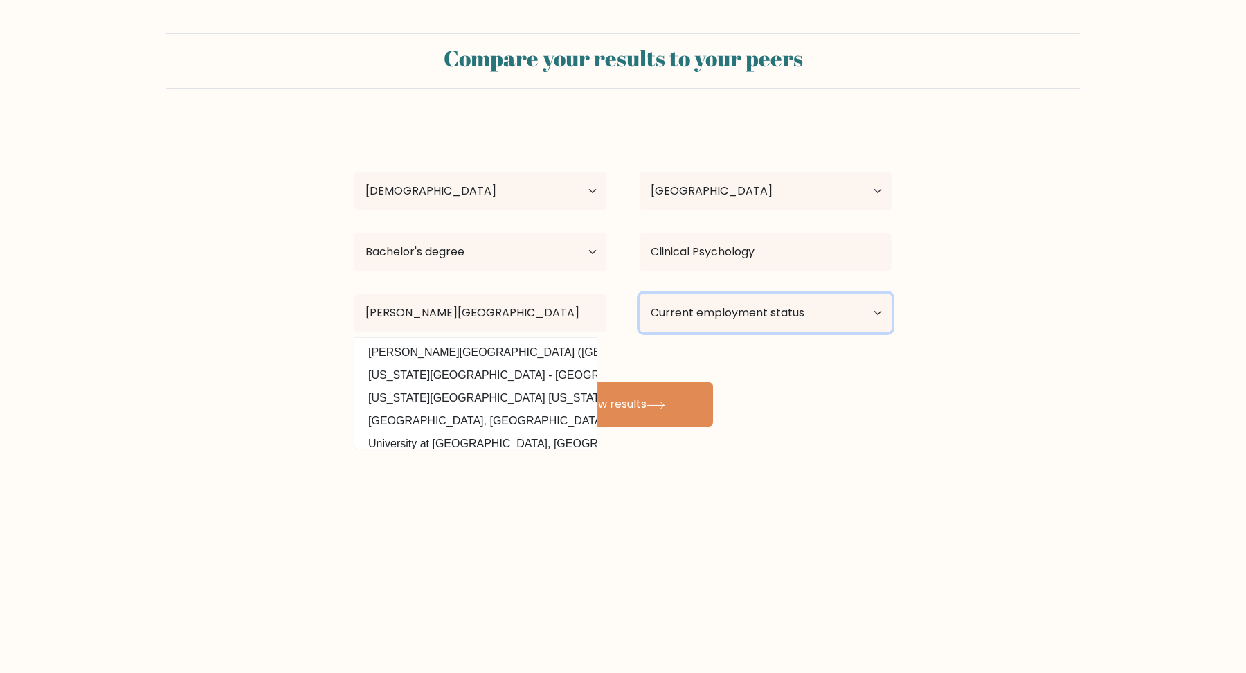
click at [731, 298] on select "Current employment status Employed Student Retired Other / prefer not to answer" at bounding box center [765, 312] width 252 height 39
click at [639, 293] on select "Current employment status Employed Student Retired Other / prefer not to answer" at bounding box center [765, 312] width 252 height 39
click at [729, 303] on select "Current employment status Employed Student Retired Other / prefer not to answer" at bounding box center [765, 312] width 252 height 39
select select "other"
click at [639, 293] on select "Current employment status Employed Student Retired Other / prefer not to answer" at bounding box center [765, 312] width 252 height 39
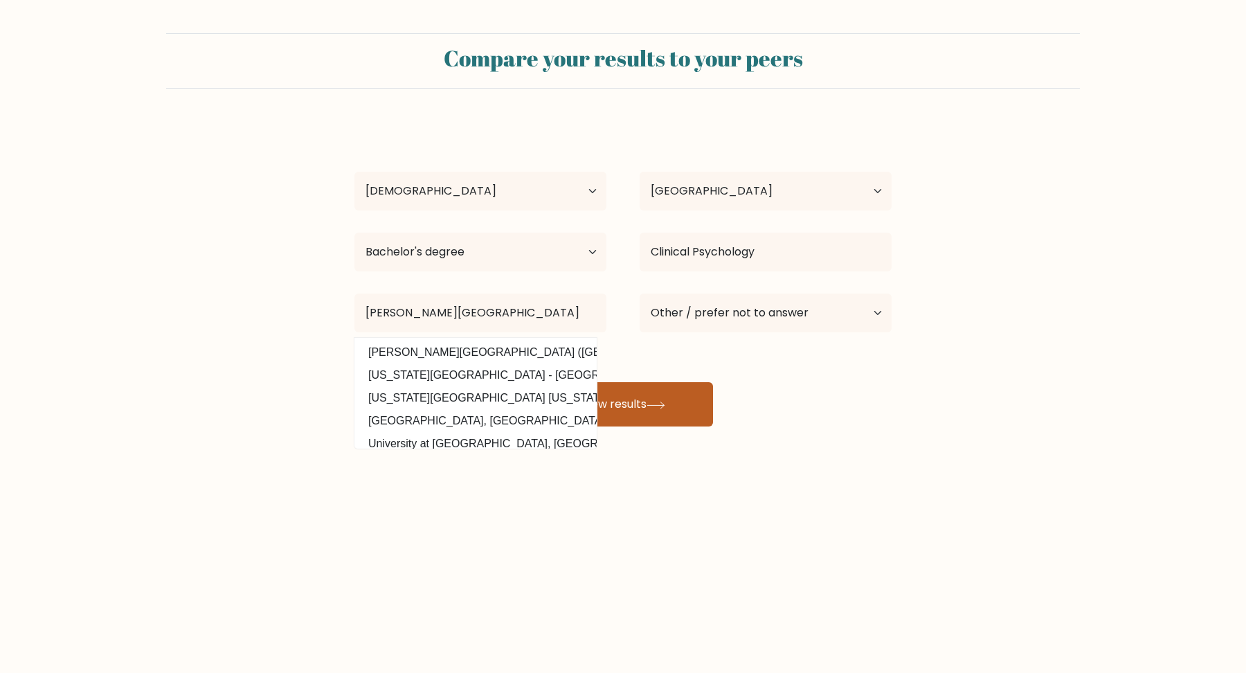
click at [673, 397] on button "View results" at bounding box center [623, 404] width 180 height 44
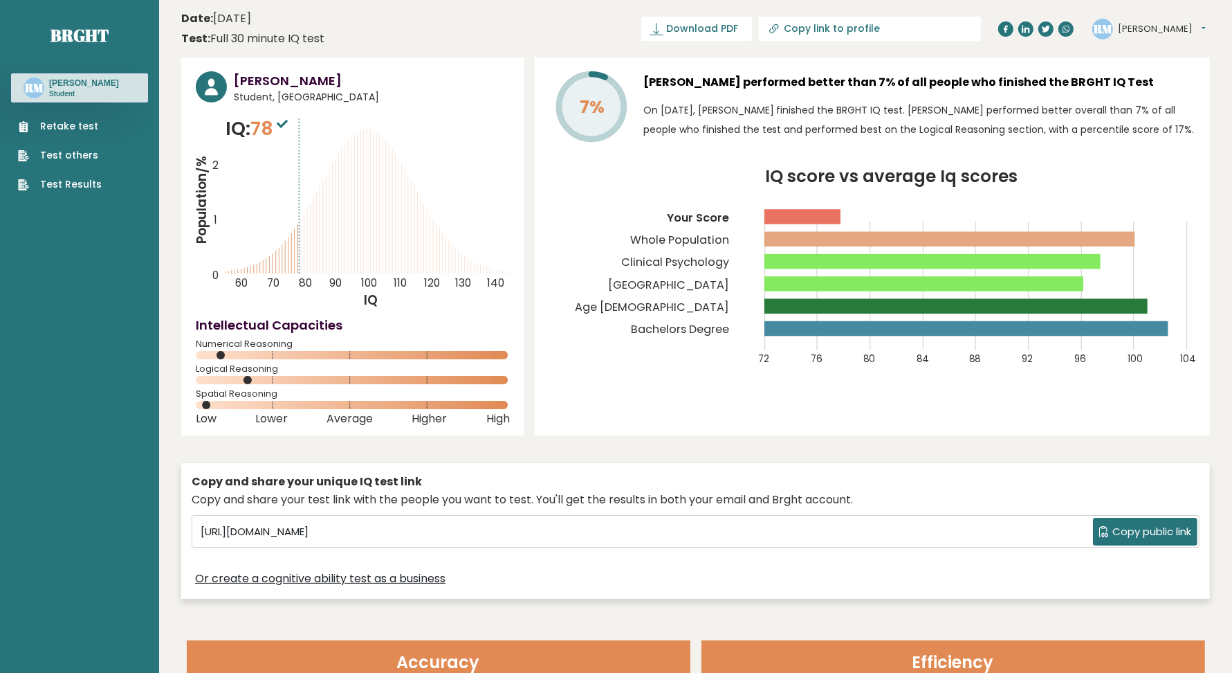
click at [82, 127] on link "Retake test" at bounding box center [60, 126] width 84 height 15
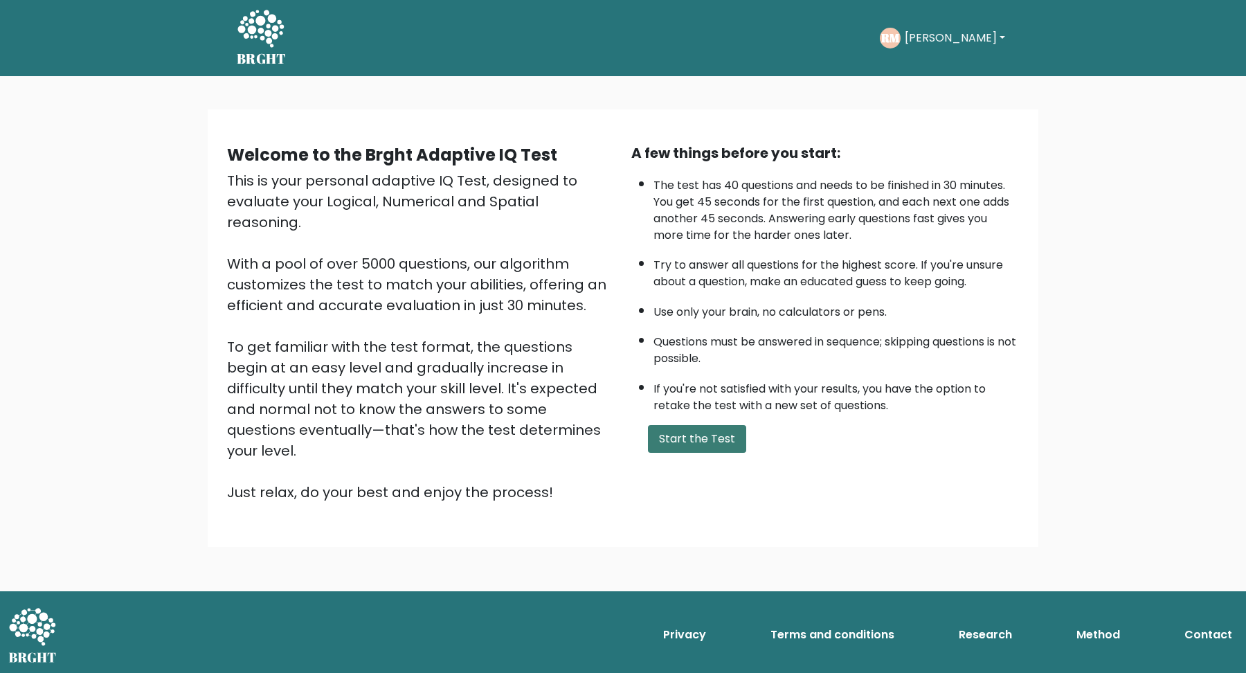
click at [716, 431] on button "Start the Test" at bounding box center [697, 439] width 98 height 28
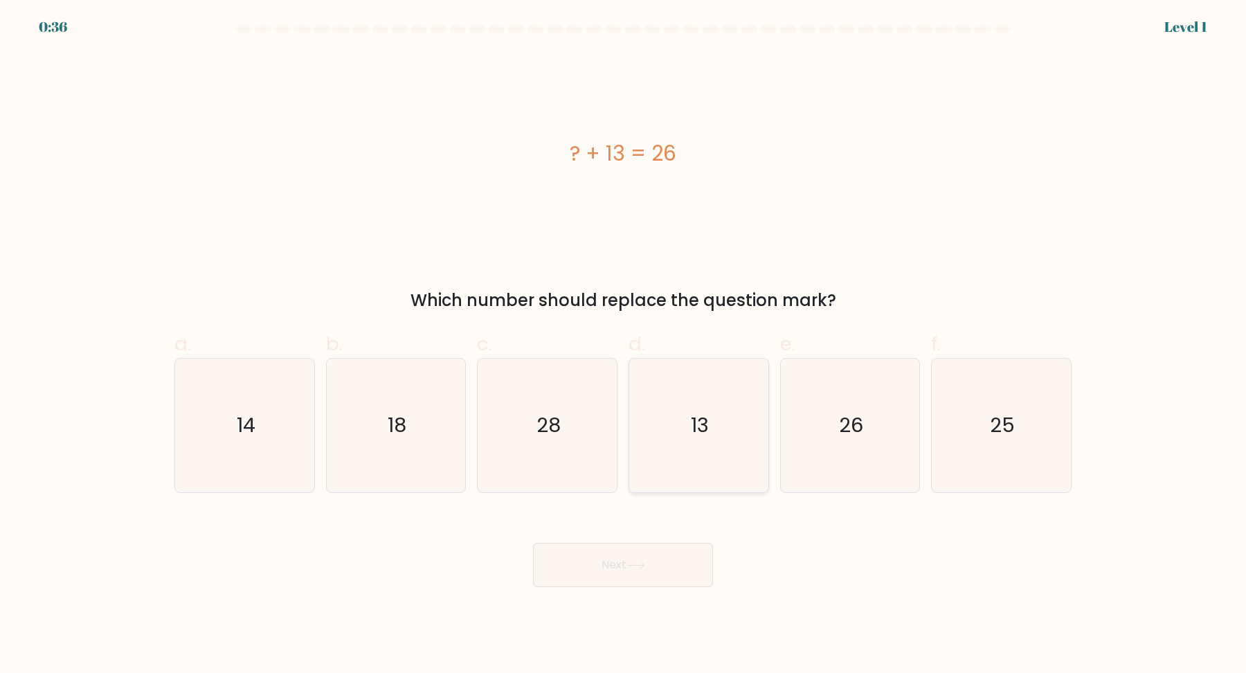
click at [660, 428] on icon "13" at bounding box center [699, 425] width 134 height 134
click at [623, 345] on input "d. 13" at bounding box center [623, 340] width 1 height 9
radio input "true"
click at [634, 558] on button "Next" at bounding box center [623, 565] width 180 height 44
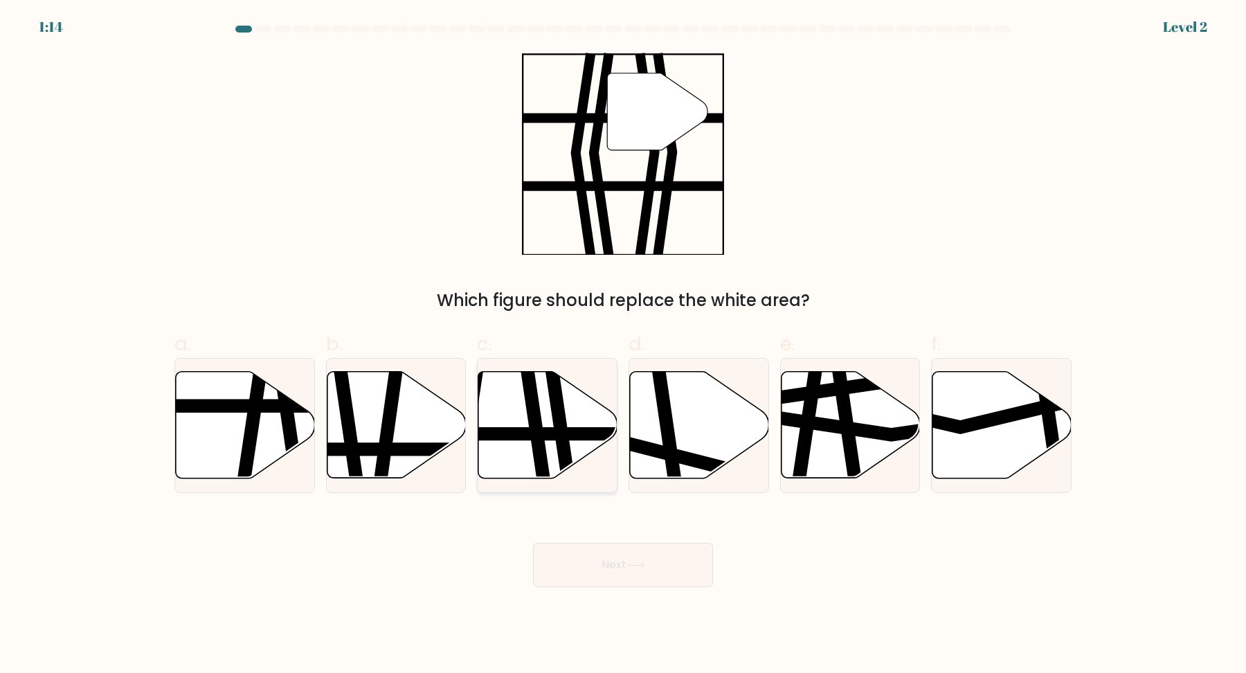
click at [546, 421] on icon at bounding box center [547, 425] width 139 height 107
click at [623, 345] on input "c." at bounding box center [623, 340] width 1 height 9
radio input "true"
click at [641, 567] on icon at bounding box center [635, 565] width 19 height 8
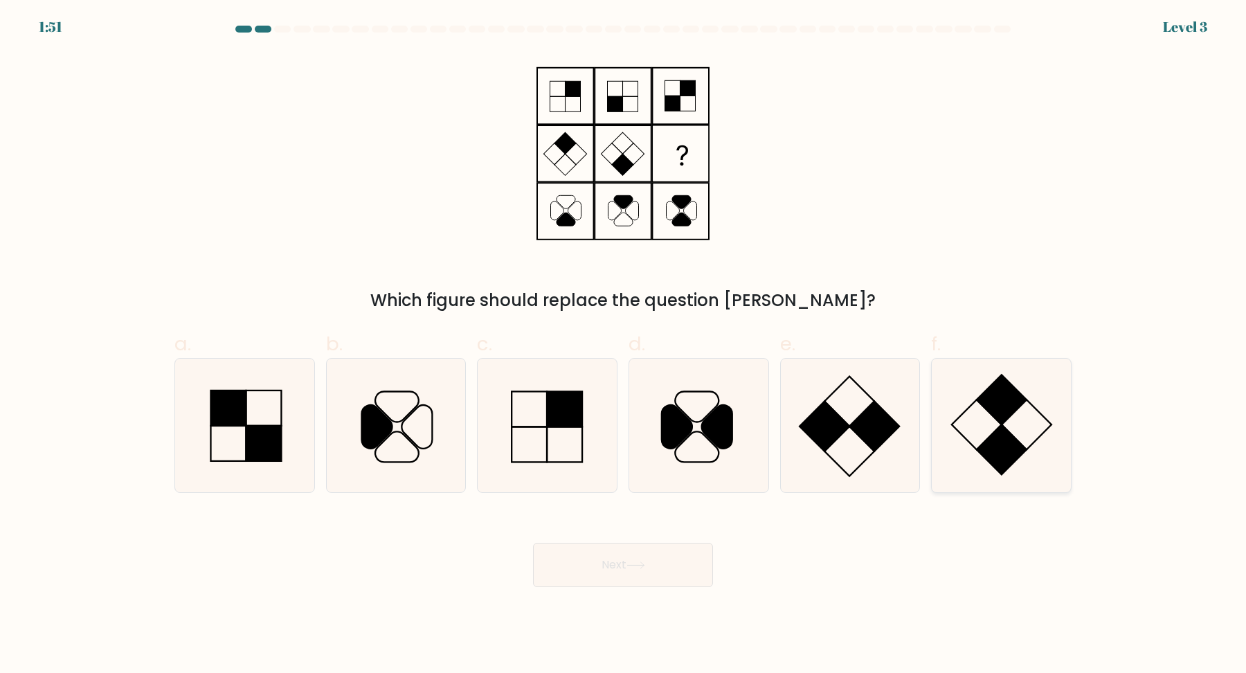
click at [1008, 447] on rect at bounding box center [1001, 449] width 50 height 50
click at [623, 345] on input "f." at bounding box center [623, 340] width 1 height 9
radio input "true"
click at [651, 557] on button "Next" at bounding box center [623, 565] width 180 height 44
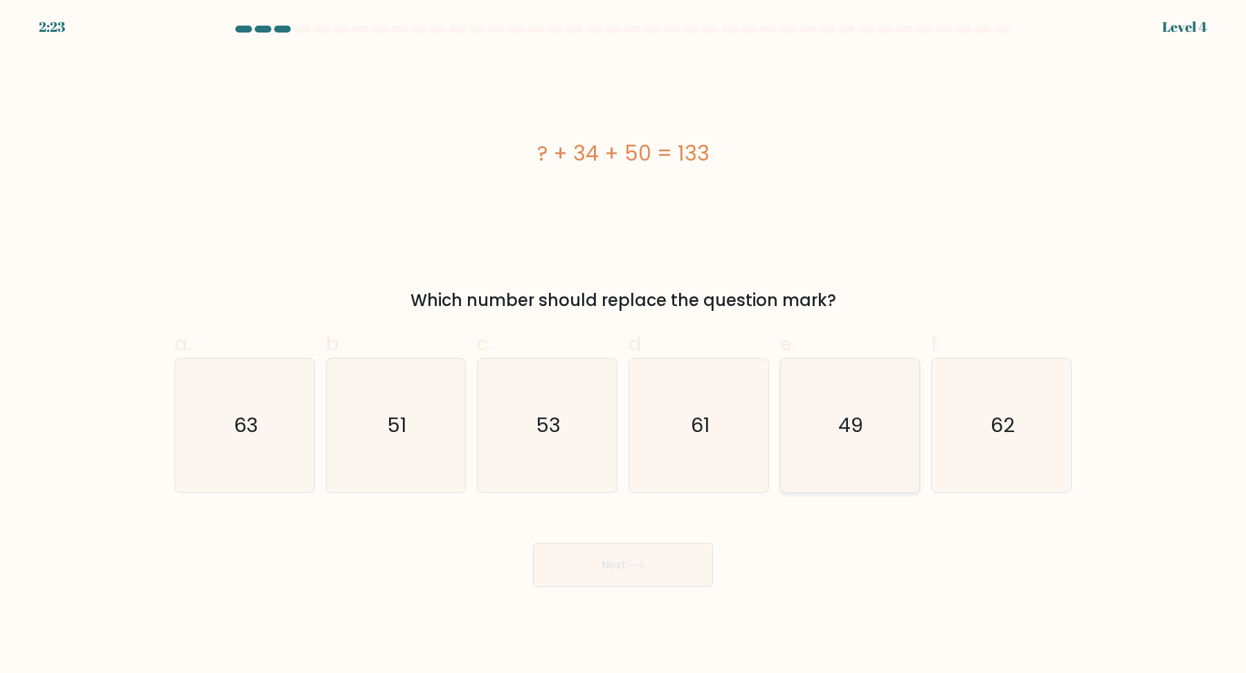
click at [847, 406] on icon "49" at bounding box center [850, 425] width 134 height 134
click at [623, 345] on input "e. 49" at bounding box center [623, 340] width 1 height 9
radio input "true"
click at [612, 563] on button "Next" at bounding box center [623, 565] width 180 height 44
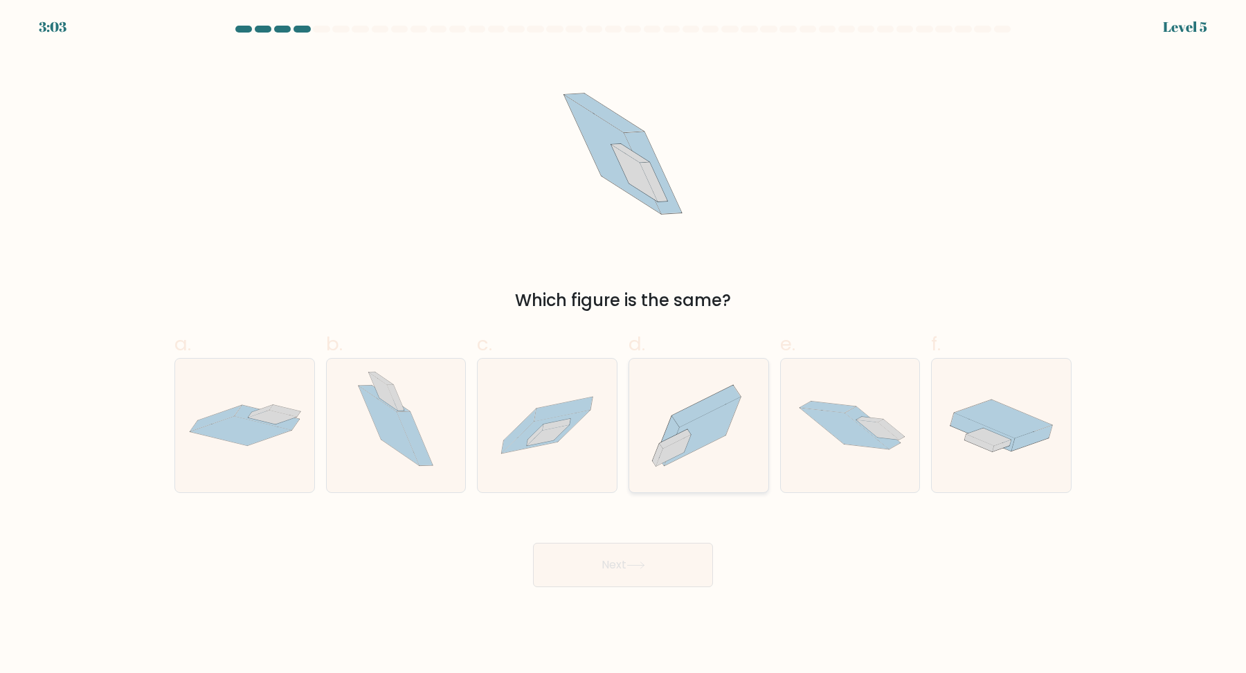
click at [689, 426] on icon at bounding box center [702, 431] width 76 height 69
click at [623, 345] on input "d." at bounding box center [623, 340] width 1 height 9
radio input "true"
click at [669, 557] on button "Next" at bounding box center [623, 565] width 180 height 44
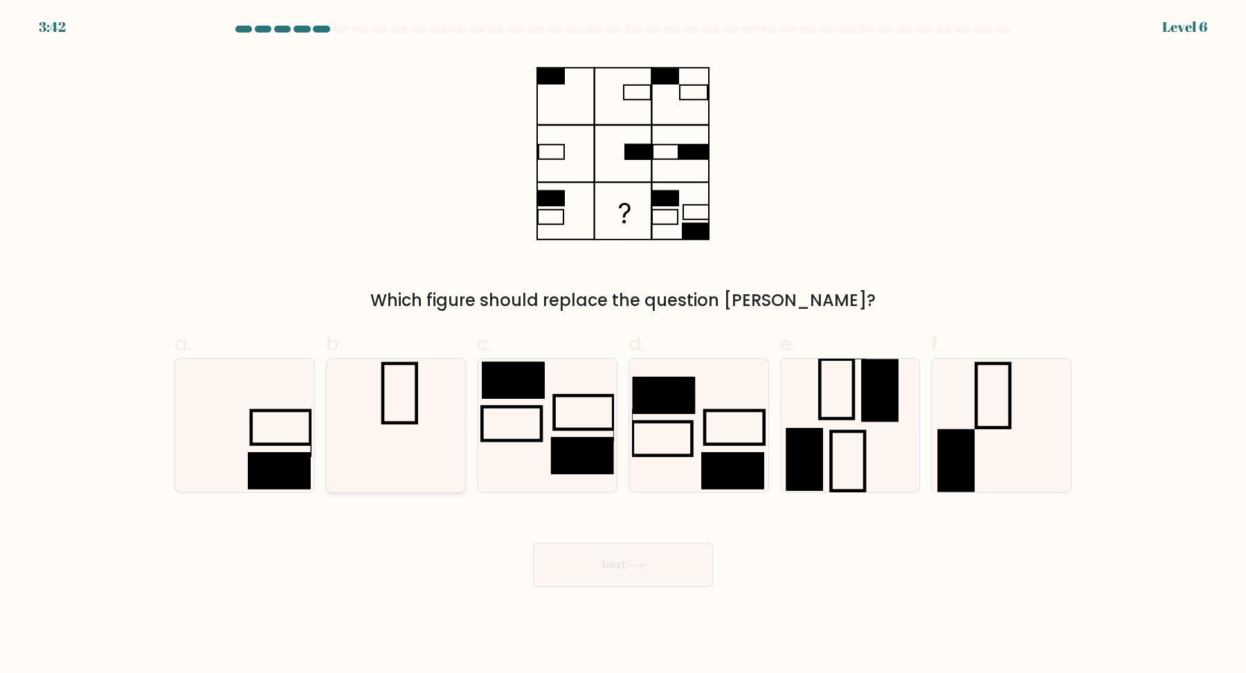
click at [393, 420] on icon at bounding box center [396, 425] width 134 height 134
click at [623, 345] on input "b." at bounding box center [623, 340] width 1 height 9
radio input "true"
click at [663, 581] on button "Next" at bounding box center [623, 565] width 180 height 44
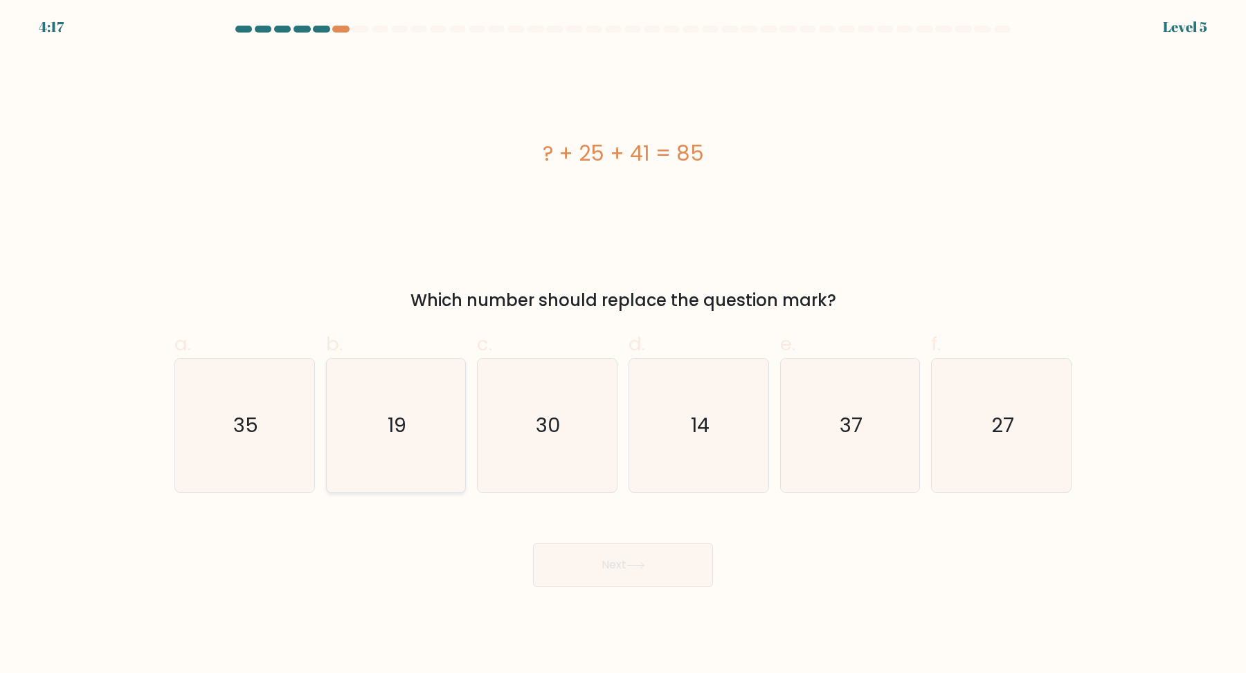
click at [403, 454] on icon "19" at bounding box center [396, 425] width 134 height 134
click at [623, 345] on input "b. 19" at bounding box center [623, 340] width 1 height 9
radio input "true"
click at [590, 518] on div "Next" at bounding box center [622, 548] width 913 height 78
click at [597, 548] on button "Next" at bounding box center [623, 565] width 180 height 44
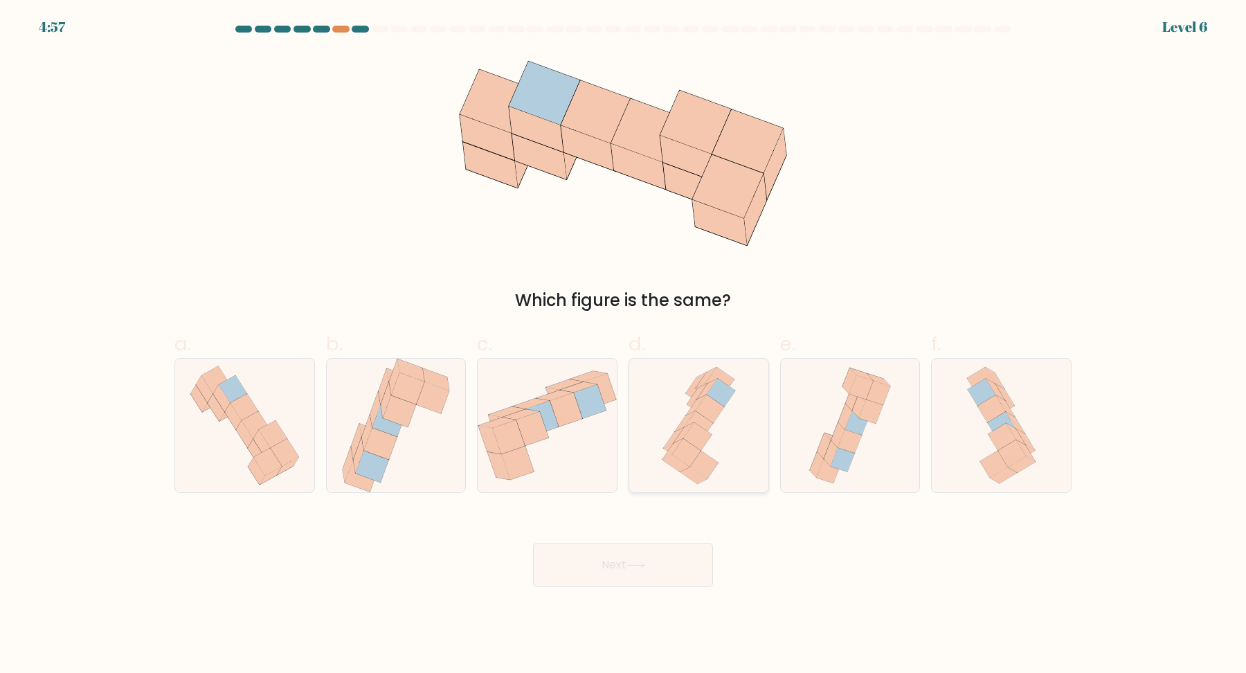
click at [725, 431] on icon at bounding box center [698, 425] width 85 height 134
click at [623, 345] on input "d." at bounding box center [623, 340] width 1 height 9
radio input "true"
click at [284, 449] on icon at bounding box center [285, 452] width 28 height 27
click at [623, 345] on input "a." at bounding box center [623, 340] width 1 height 9
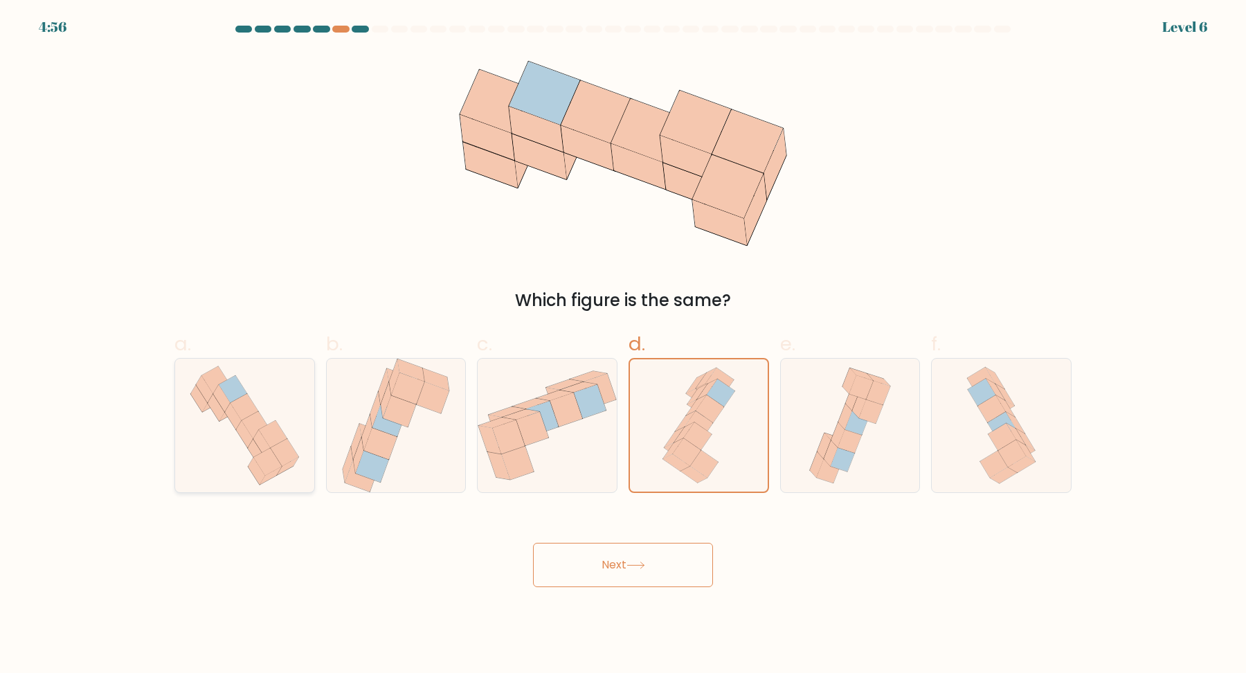
radio input "true"
click at [576, 549] on button "Next" at bounding box center [623, 565] width 180 height 44
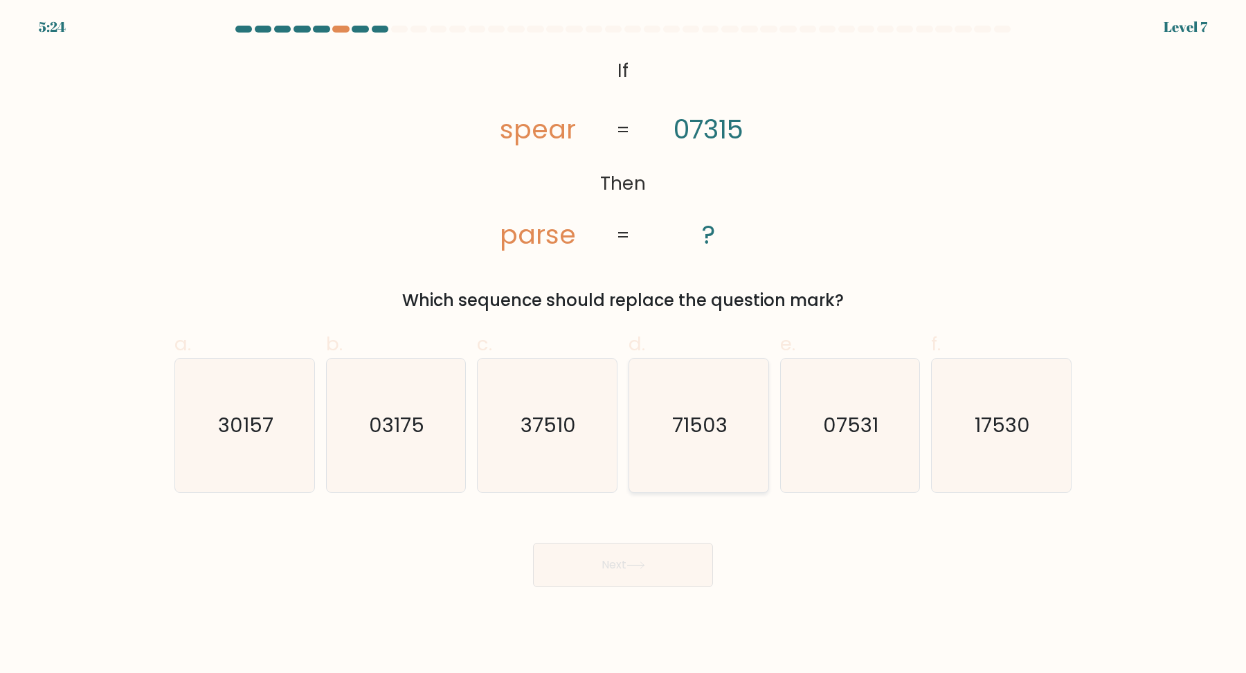
click at [695, 403] on icon "71503" at bounding box center [699, 425] width 134 height 134
click at [623, 345] on input "d. 71503" at bounding box center [623, 340] width 1 height 9
radio input "true"
click at [627, 543] on button "Next" at bounding box center [623, 565] width 180 height 44
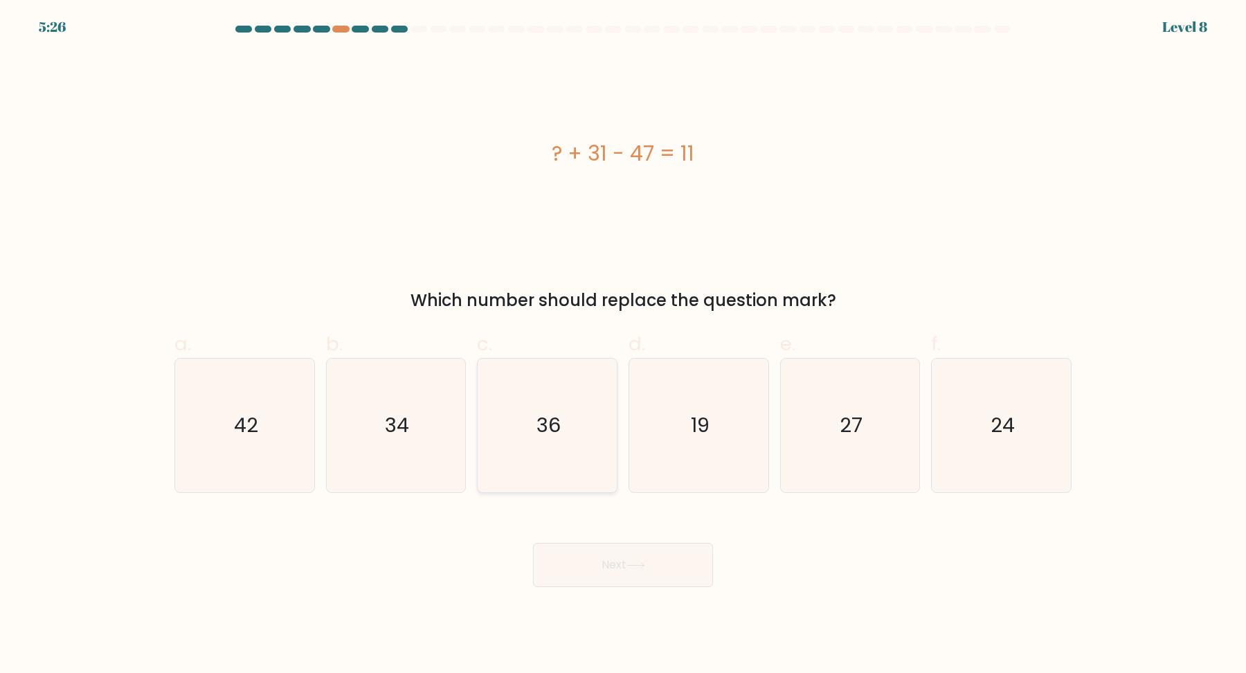
click at [605, 397] on icon "36" at bounding box center [547, 425] width 134 height 134
click at [623, 345] on input "c. 36" at bounding box center [623, 340] width 1 height 9
radio input "true"
click at [659, 560] on button "Next" at bounding box center [623, 565] width 180 height 44
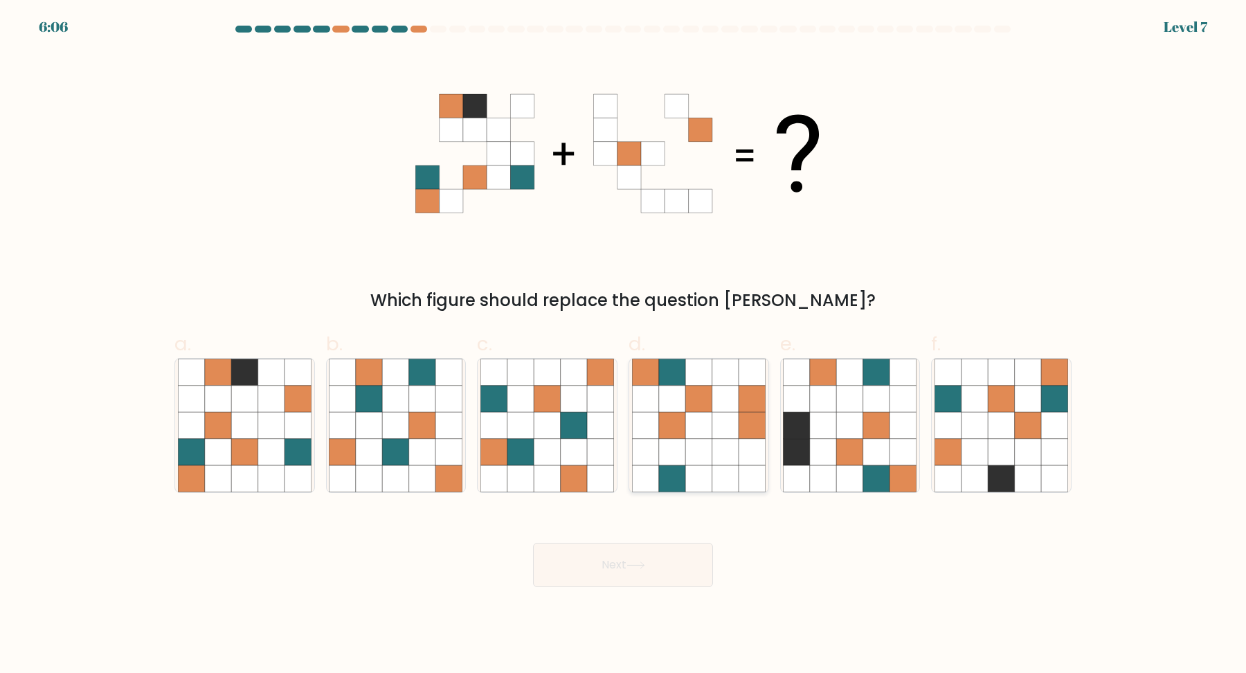
click at [722, 403] on icon at bounding box center [725, 398] width 26 height 26
click at [623, 345] on input "d." at bounding box center [623, 340] width 1 height 9
radio input "true"
click at [642, 561] on icon at bounding box center [635, 565] width 19 height 8
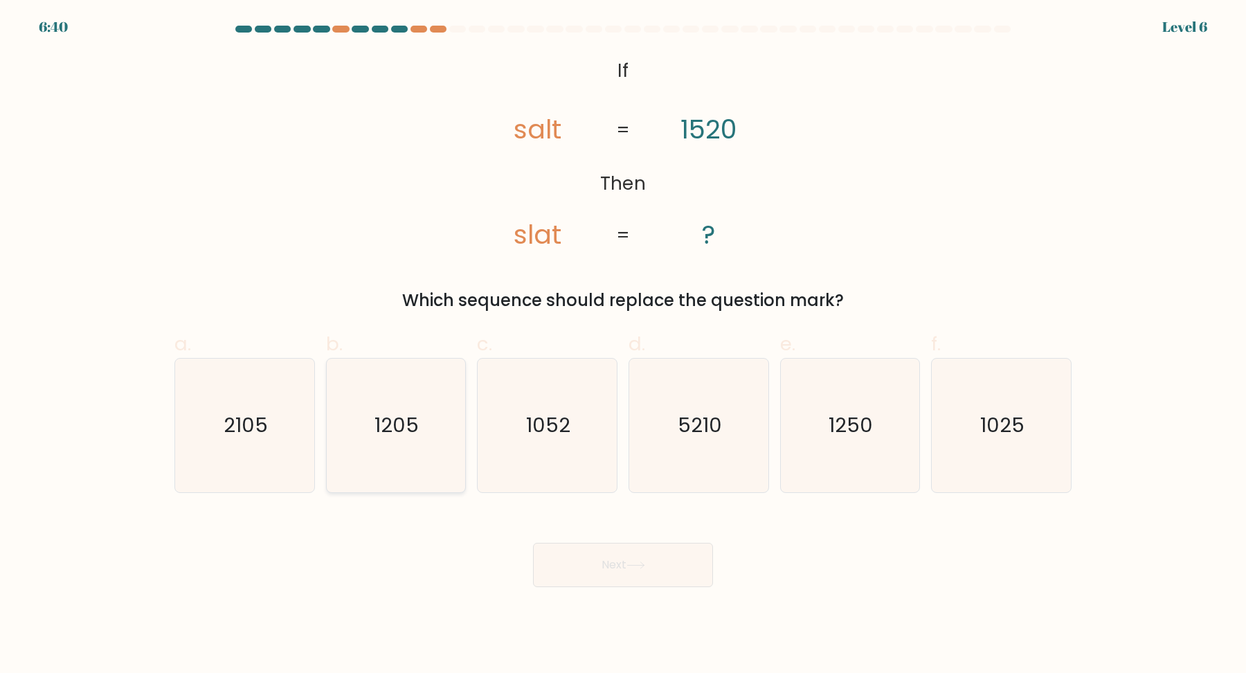
click at [402, 435] on text "1205" at bounding box center [397, 425] width 44 height 28
click at [623, 345] on input "b. 1205" at bounding box center [623, 340] width 1 height 9
radio input "true"
click at [860, 430] on text "1250" at bounding box center [851, 425] width 44 height 28
click at [623, 345] on input "e. 1250" at bounding box center [623, 340] width 1 height 9
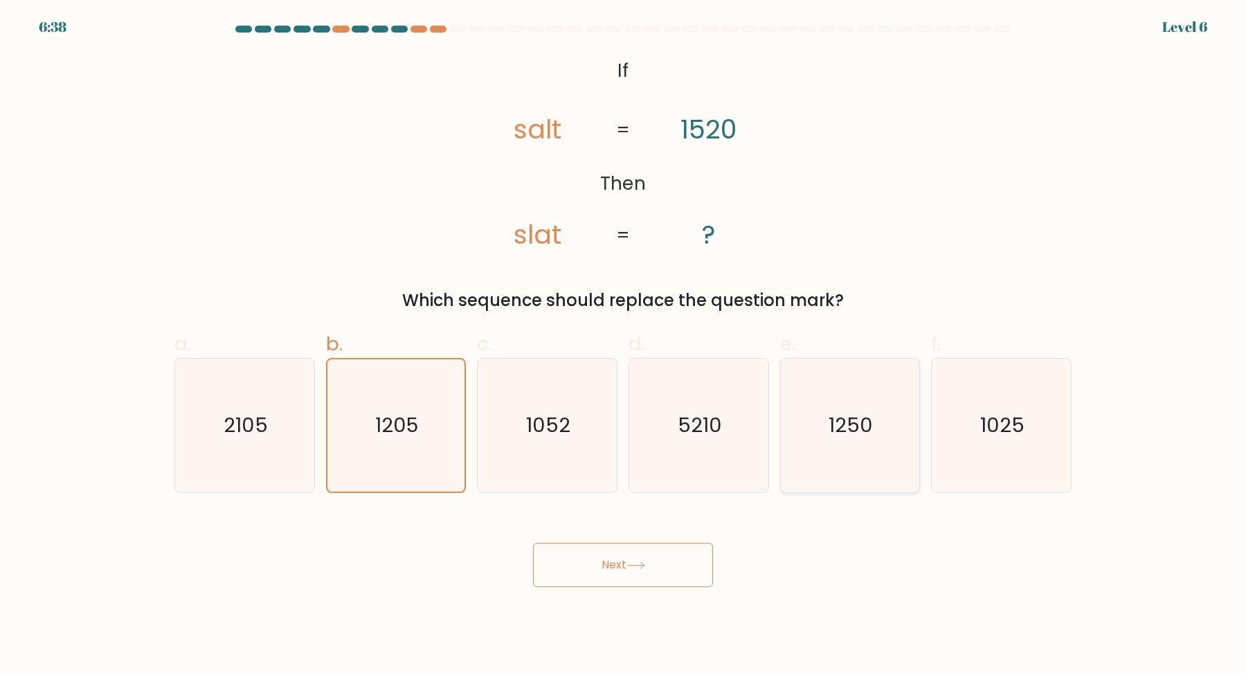
radio input "true"
click at [693, 560] on button "Next" at bounding box center [623, 565] width 180 height 44
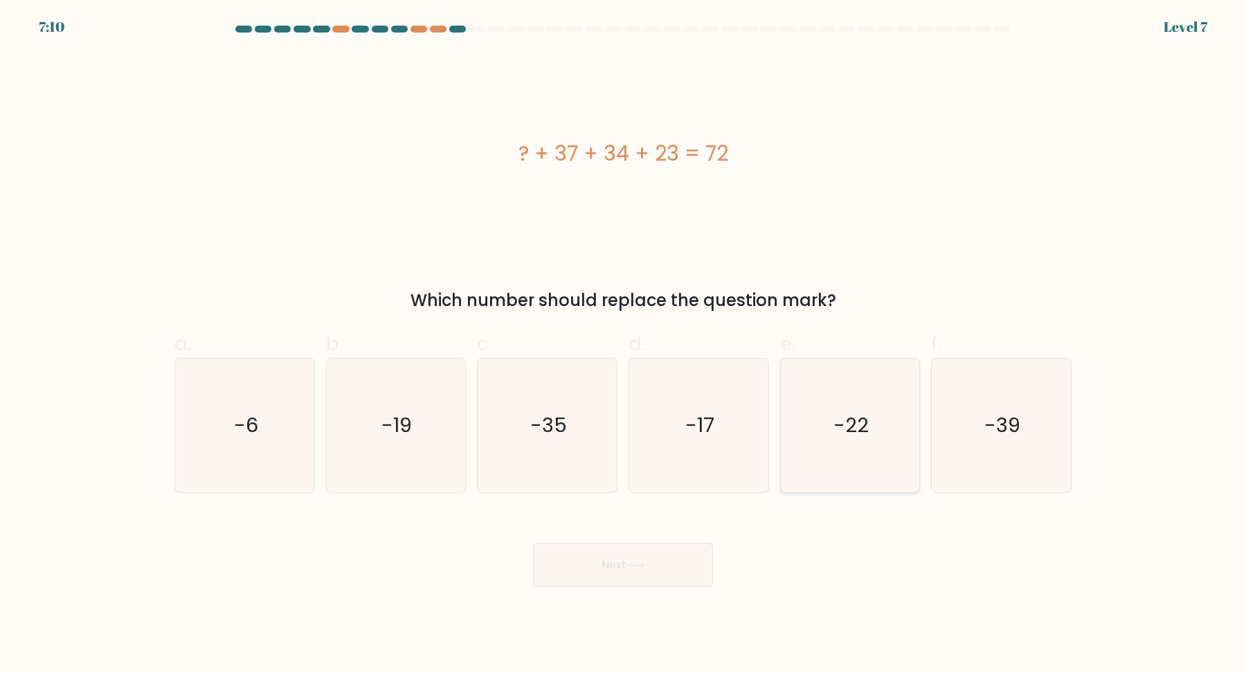
click at [814, 437] on icon "-22" at bounding box center [850, 425] width 134 height 134
click at [623, 345] on input "e. -22" at bounding box center [623, 340] width 1 height 9
radio input "true"
click at [651, 554] on button "Next" at bounding box center [623, 565] width 180 height 44
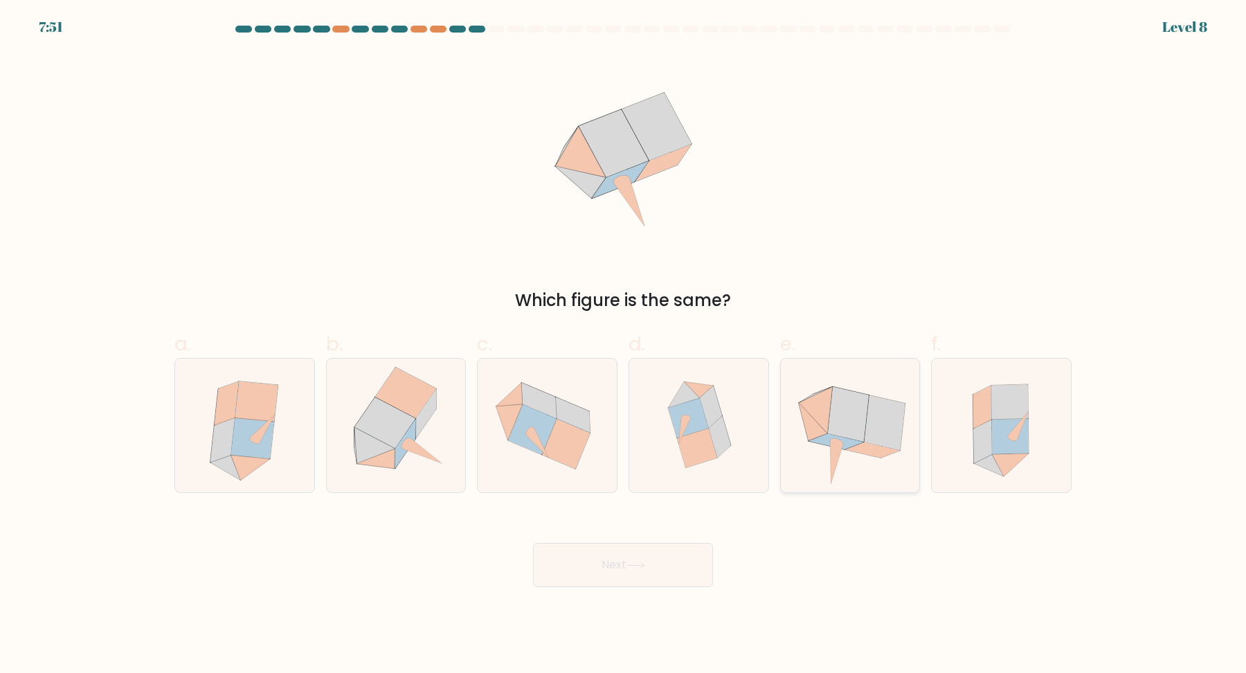
click at [869, 421] on icon at bounding box center [884, 422] width 41 height 55
click at [623, 345] on input "e." at bounding box center [623, 340] width 1 height 9
radio input "true"
click at [642, 570] on button "Next" at bounding box center [623, 565] width 180 height 44
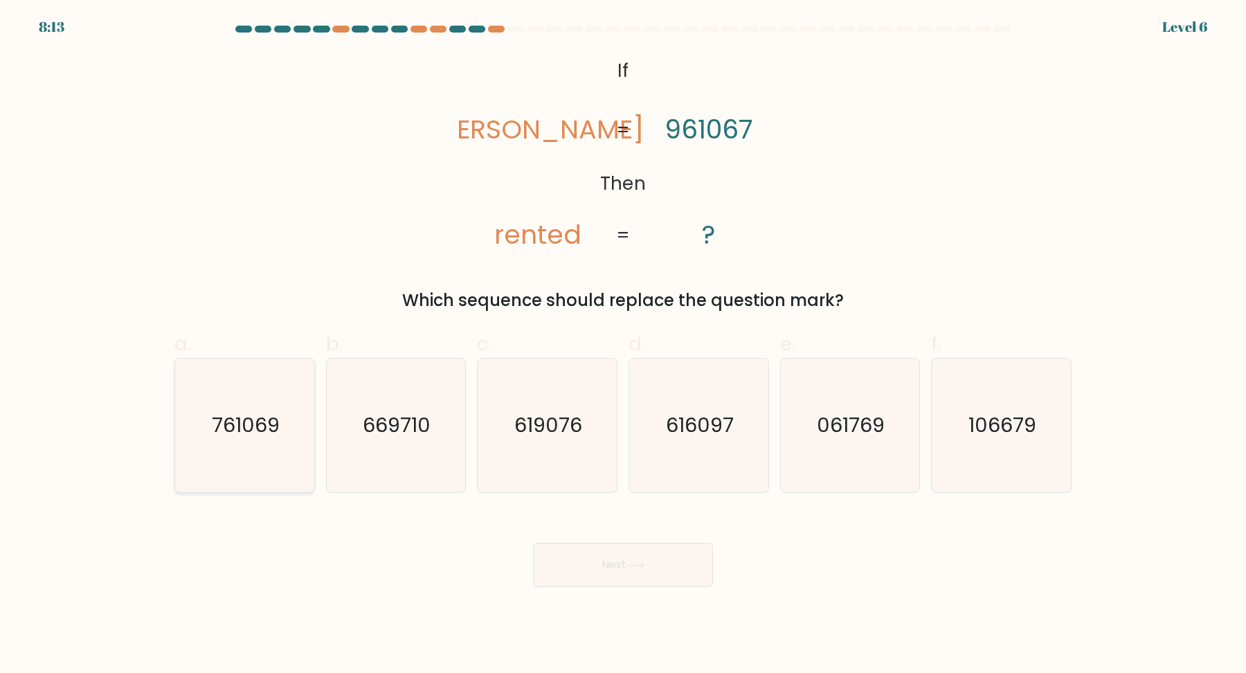
click at [268, 448] on icon "761069" at bounding box center [245, 425] width 134 height 134
click at [623, 345] on input "a. 761069" at bounding box center [623, 340] width 1 height 9
radio input "true"
click at [609, 543] on button "Next" at bounding box center [623, 565] width 180 height 44
click at [621, 566] on button "Next" at bounding box center [623, 565] width 180 height 44
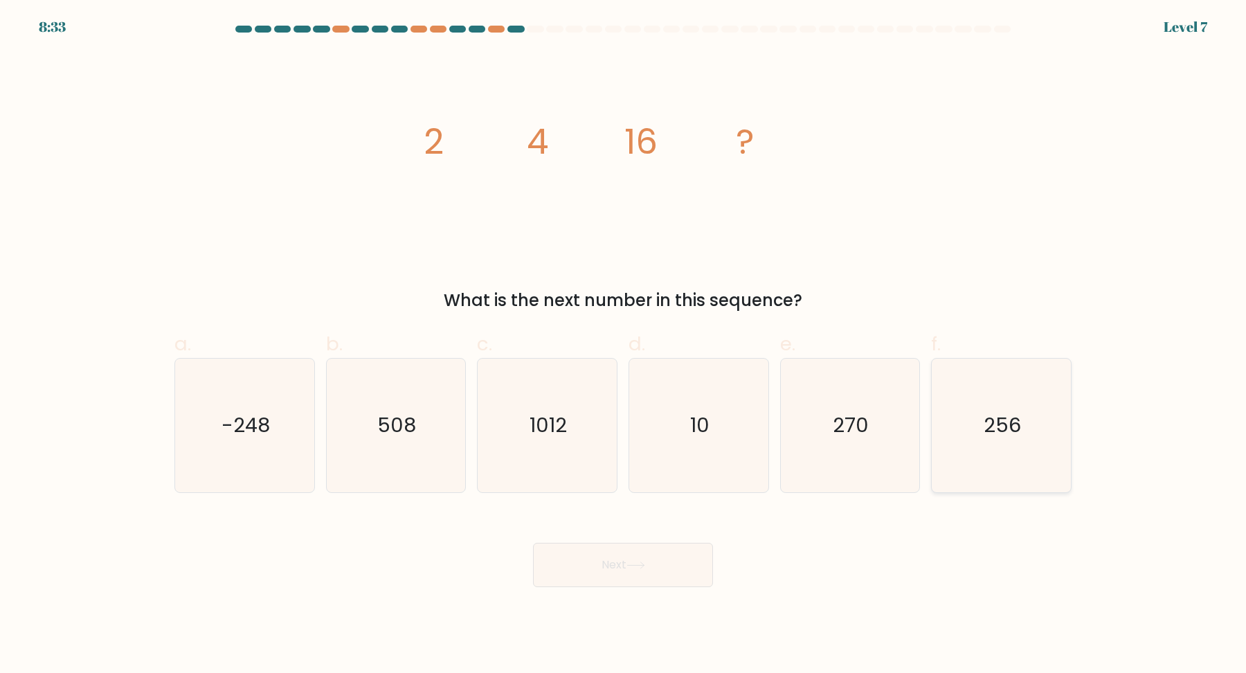
click at [1035, 446] on icon "256" at bounding box center [1001, 425] width 134 height 134
click at [623, 345] on input "f. 256" at bounding box center [623, 340] width 1 height 9
radio input "true"
click at [627, 570] on button "Next" at bounding box center [623, 565] width 180 height 44
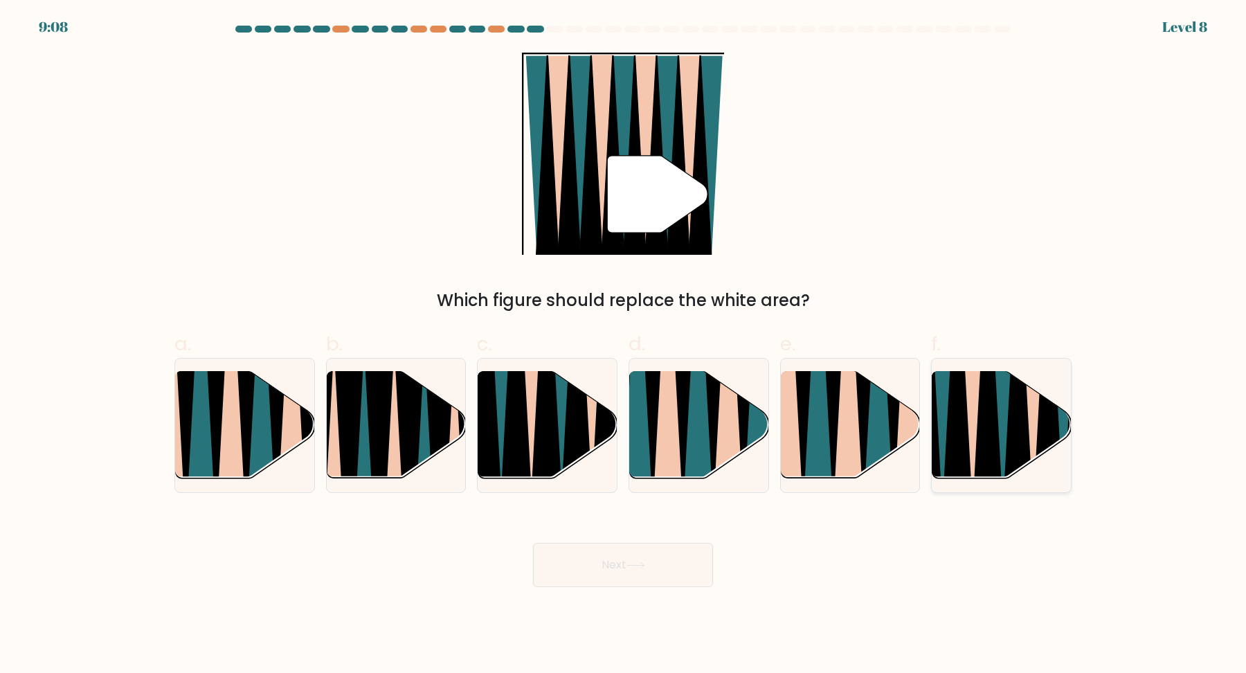
click at [1024, 426] on icon at bounding box center [1017, 369] width 30 height 277
click at [623, 345] on input "f." at bounding box center [623, 340] width 1 height 9
radio input "true"
click at [659, 556] on button "Next" at bounding box center [623, 565] width 180 height 44
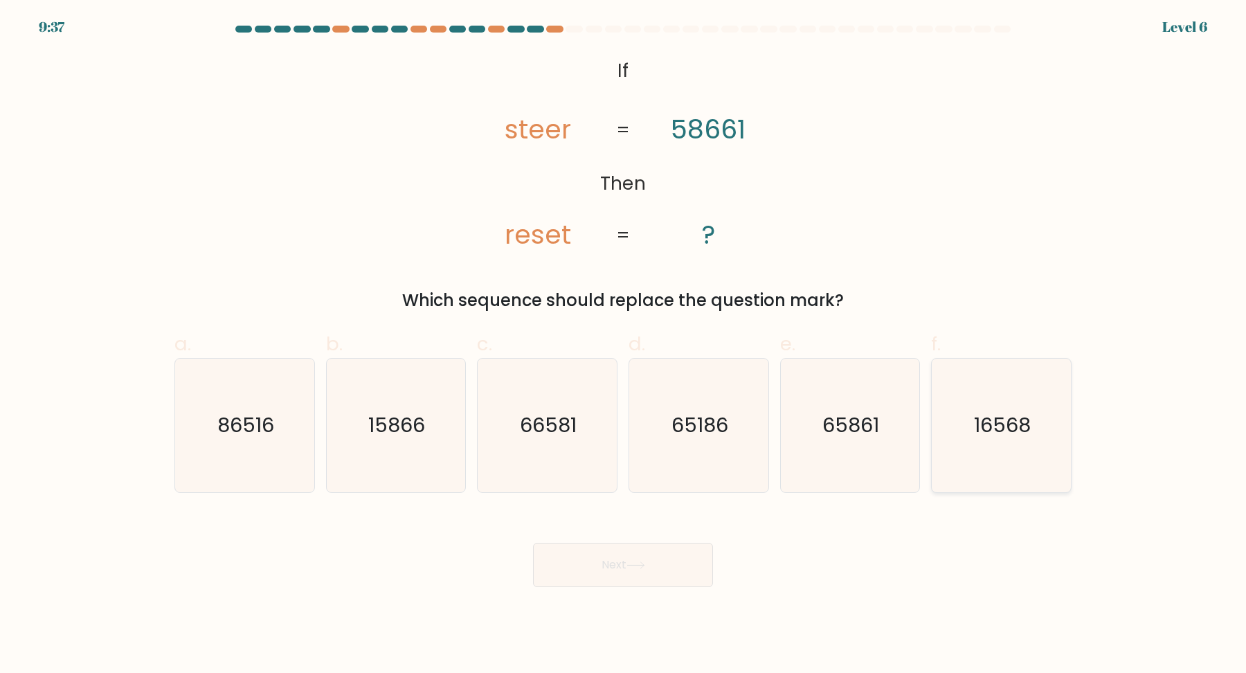
click at [994, 429] on text "16568" at bounding box center [1002, 425] width 57 height 28
click at [623, 345] on input "f. 16568" at bounding box center [623, 340] width 1 height 9
radio input "true"
click at [655, 554] on button "Next" at bounding box center [623, 565] width 180 height 44
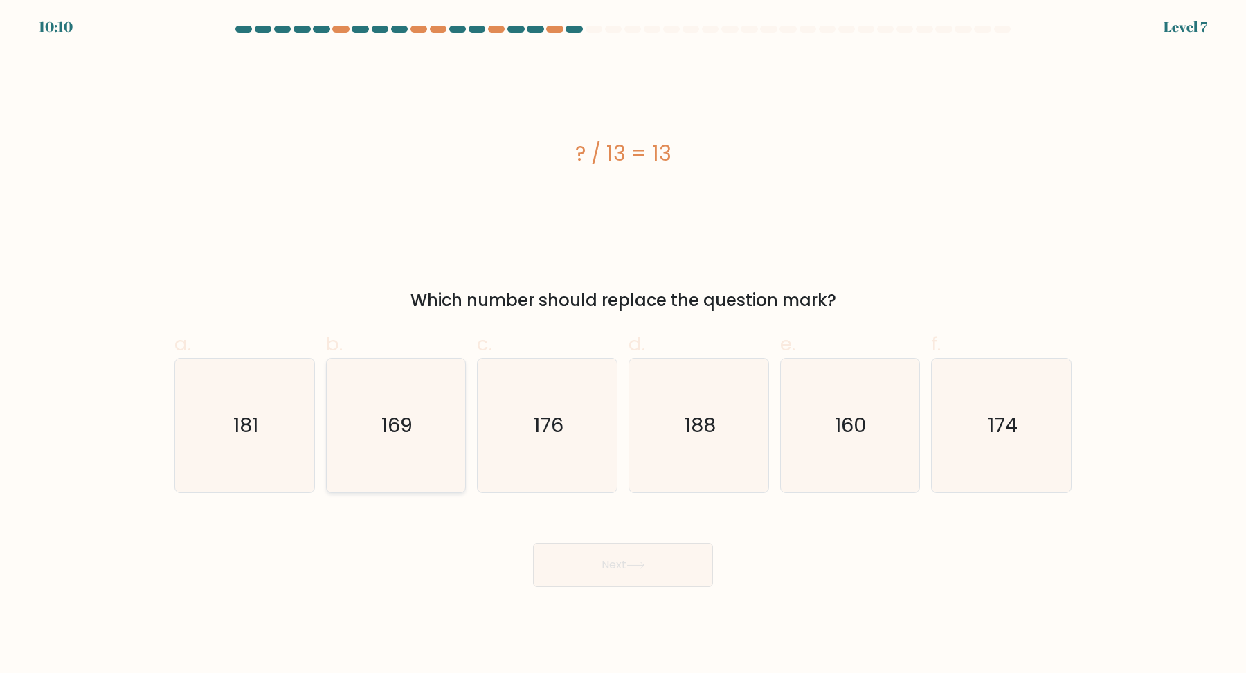
click at [416, 390] on icon "169" at bounding box center [396, 425] width 134 height 134
click at [623, 345] on input "b. 169" at bounding box center [623, 340] width 1 height 9
radio input "true"
click at [636, 590] on body "10:10 Level 7" at bounding box center [623, 336] width 1246 height 673
click at [637, 576] on button "Next" at bounding box center [623, 565] width 180 height 44
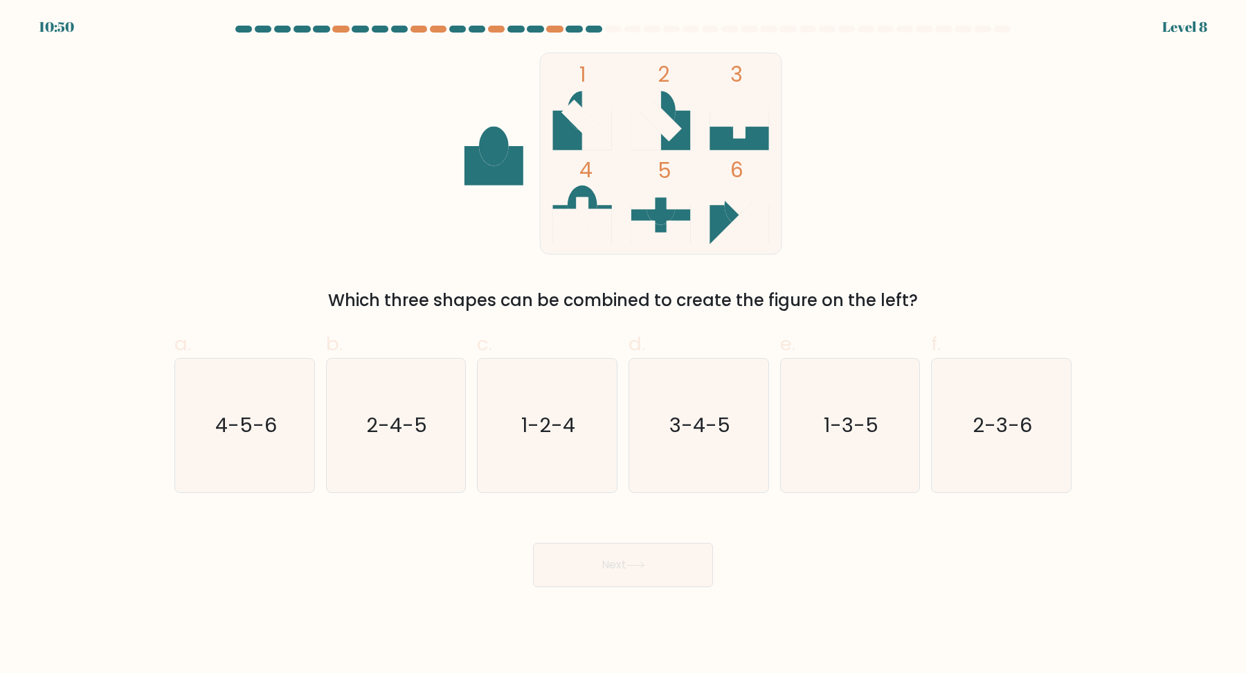
click at [577, 135] on icon at bounding box center [582, 130] width 59 height 39
click at [517, 428] on icon "1-2-4" at bounding box center [547, 425] width 134 height 134
click at [623, 345] on input "c. 1-2-4" at bounding box center [623, 340] width 1 height 9
radio input "true"
click at [700, 436] on text "3-4-5" at bounding box center [699, 425] width 61 height 28
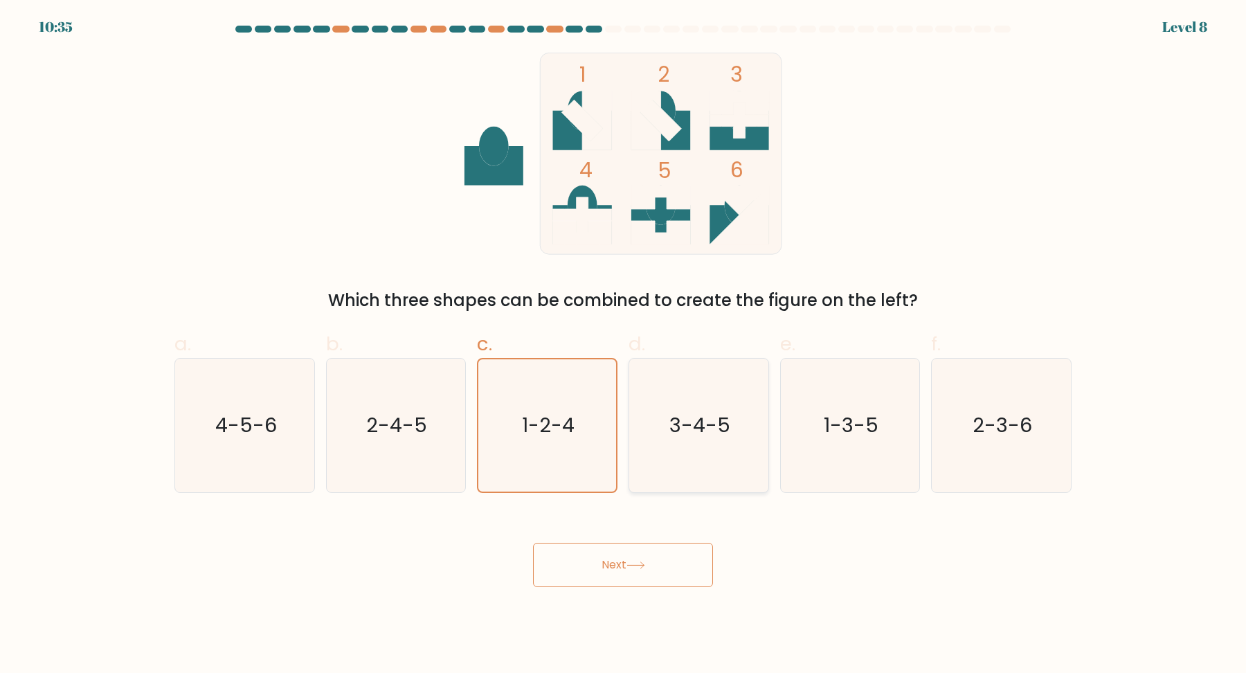
click at [623, 345] on input "d. 3-4-5" at bounding box center [623, 340] width 1 height 9
radio input "true"
click at [659, 547] on div "Next" at bounding box center [622, 548] width 913 height 78
click at [654, 556] on button "Next" at bounding box center [623, 565] width 180 height 44
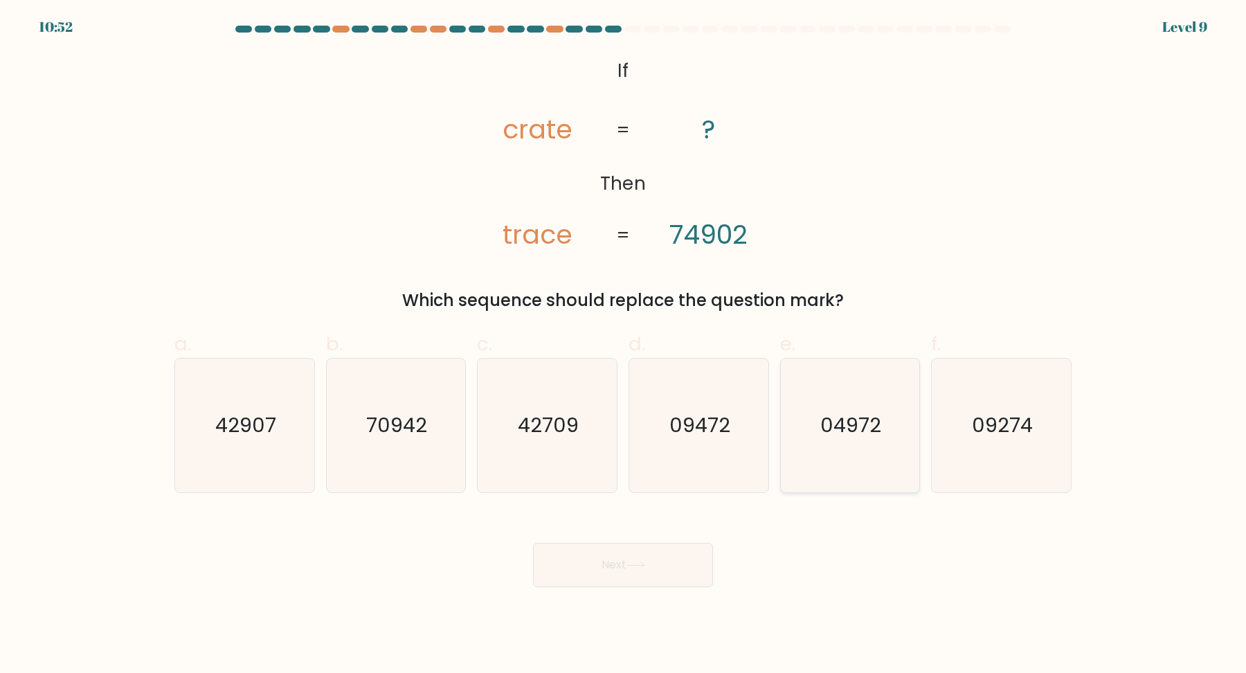
click at [855, 440] on icon "04972" at bounding box center [850, 425] width 134 height 134
click at [623, 345] on input "e. 04972" at bounding box center [623, 340] width 1 height 9
radio input "true"
click at [585, 565] on button "Next" at bounding box center [623, 565] width 180 height 44
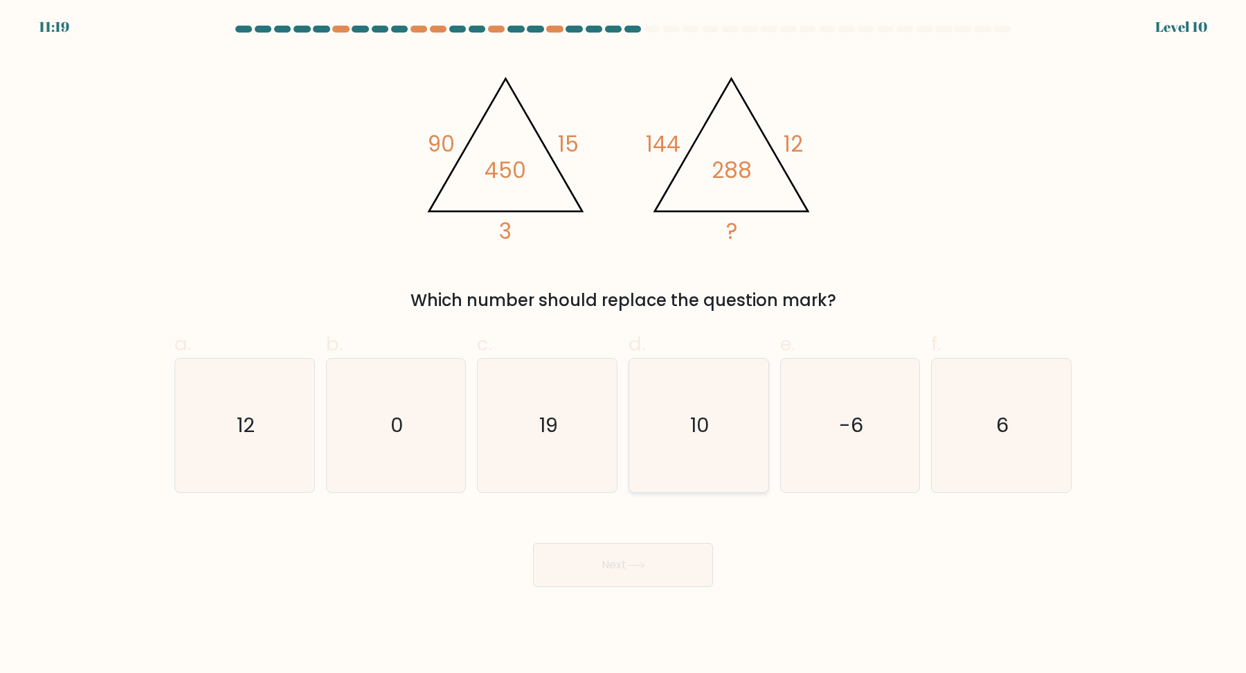
click at [704, 407] on icon "10" at bounding box center [699, 425] width 134 height 134
click at [623, 345] on input "d. 10" at bounding box center [623, 340] width 1 height 9
radio input "true"
click at [252, 457] on icon "12" at bounding box center [245, 425] width 134 height 134
click at [623, 345] on input "a. 12" at bounding box center [623, 340] width 1 height 9
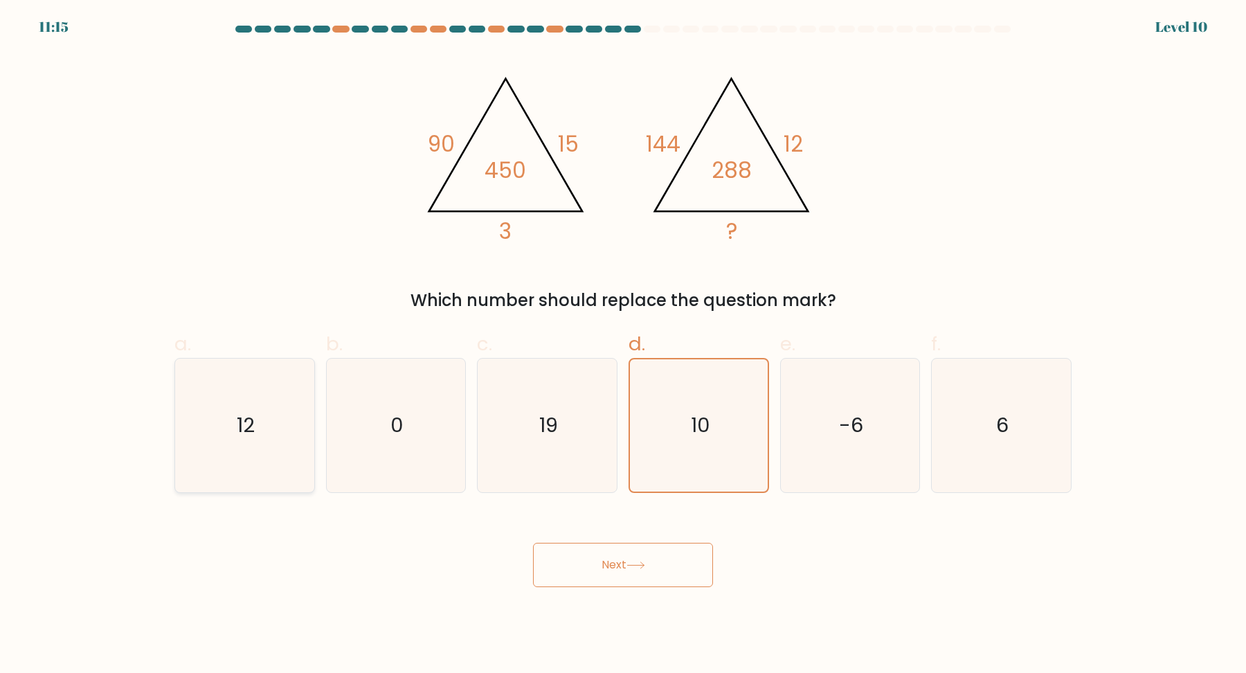
radio input "true"
click at [987, 455] on icon "6" at bounding box center [1001, 425] width 134 height 134
click at [623, 345] on input "f. 6" at bounding box center [623, 340] width 1 height 9
radio input "true"
click at [662, 554] on button "Next" at bounding box center [623, 565] width 180 height 44
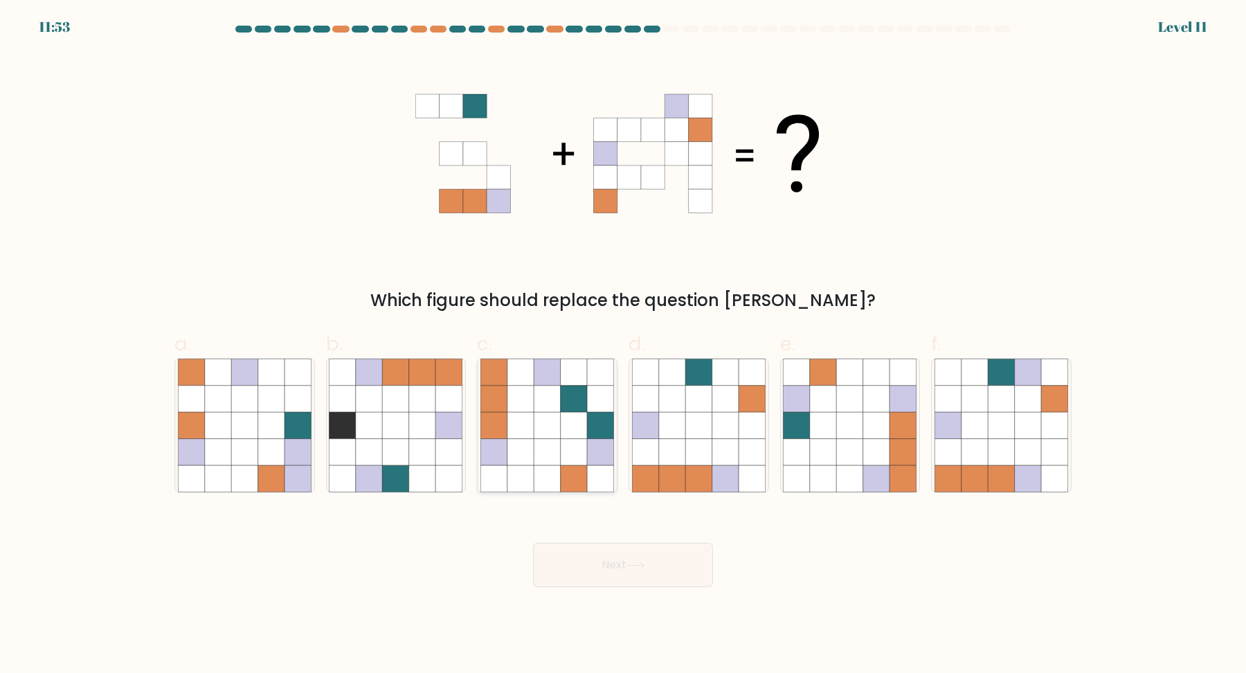
click at [571, 444] on icon at bounding box center [574, 452] width 26 height 26
click at [623, 345] on input "c." at bounding box center [623, 340] width 1 height 9
radio input "true"
click at [687, 471] on icon at bounding box center [698, 478] width 26 height 26
click at [623, 345] on input "d." at bounding box center [623, 340] width 1 height 9
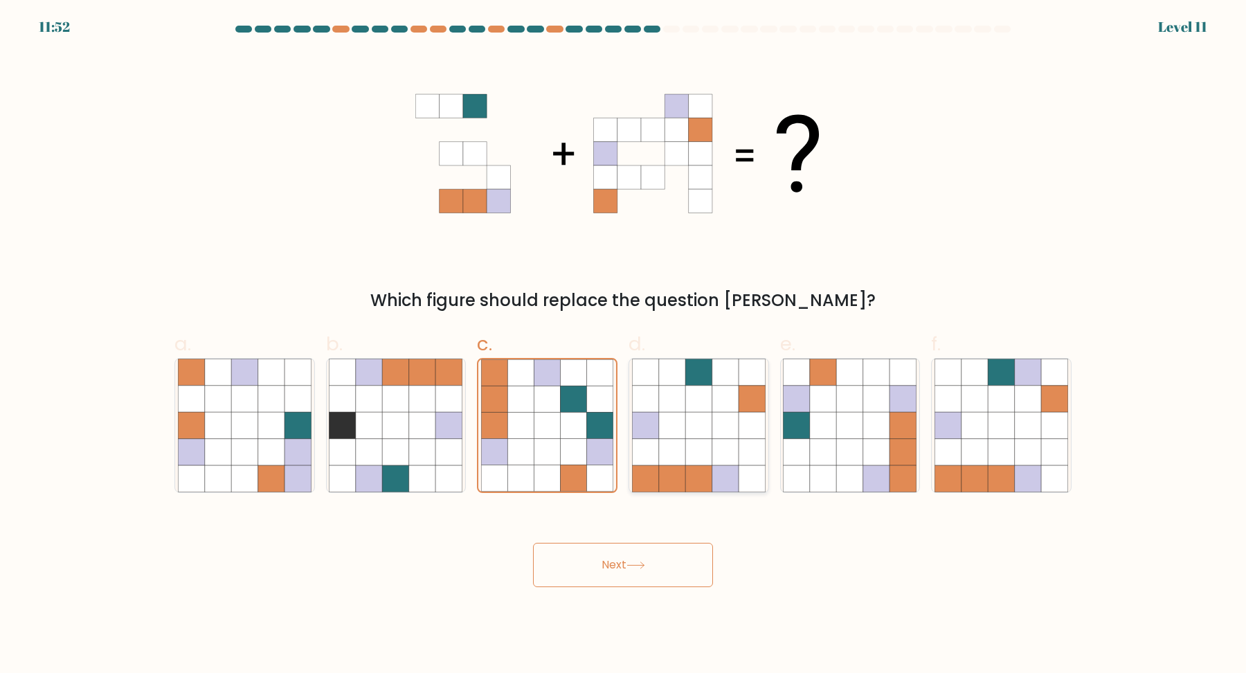
radio input "true"
click at [978, 466] on icon at bounding box center [974, 478] width 26 height 26
click at [623, 345] on input "f." at bounding box center [623, 340] width 1 height 9
radio input "true"
click at [686, 572] on button "Next" at bounding box center [623, 565] width 180 height 44
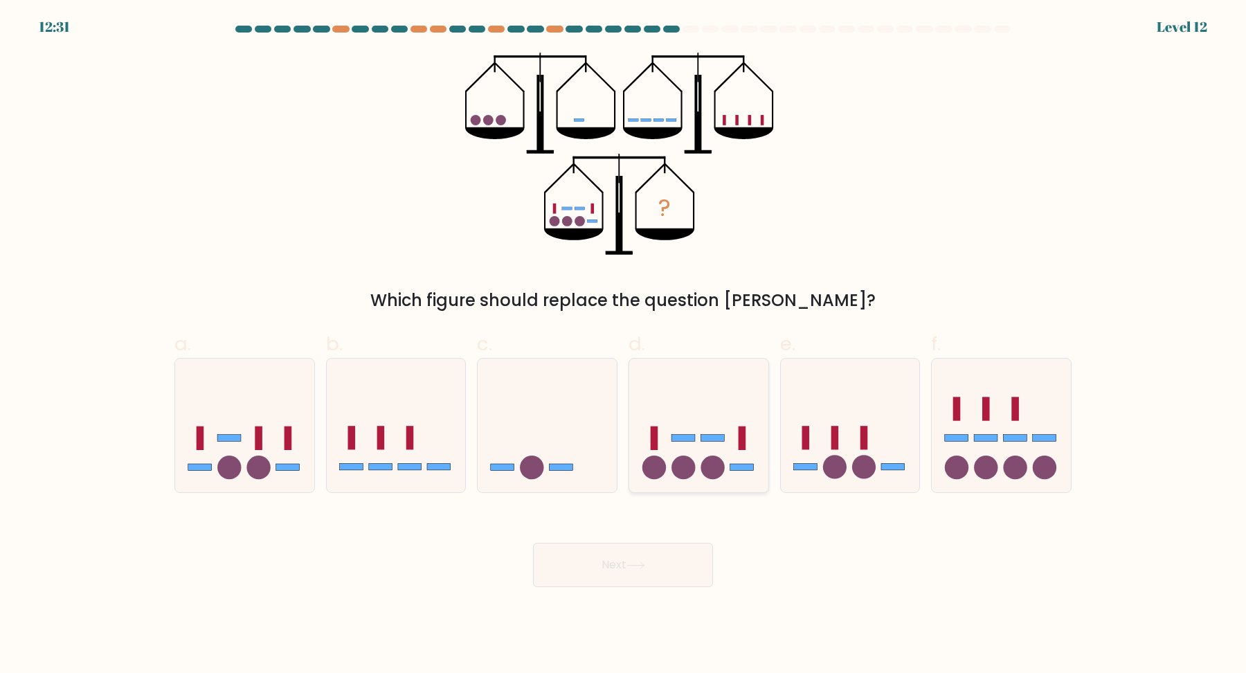
click at [702, 465] on circle at bounding box center [712, 467] width 24 height 24
click at [623, 345] on input "d." at bounding box center [623, 340] width 1 height 9
radio input "true"
click at [662, 551] on button "Next" at bounding box center [623, 565] width 180 height 44
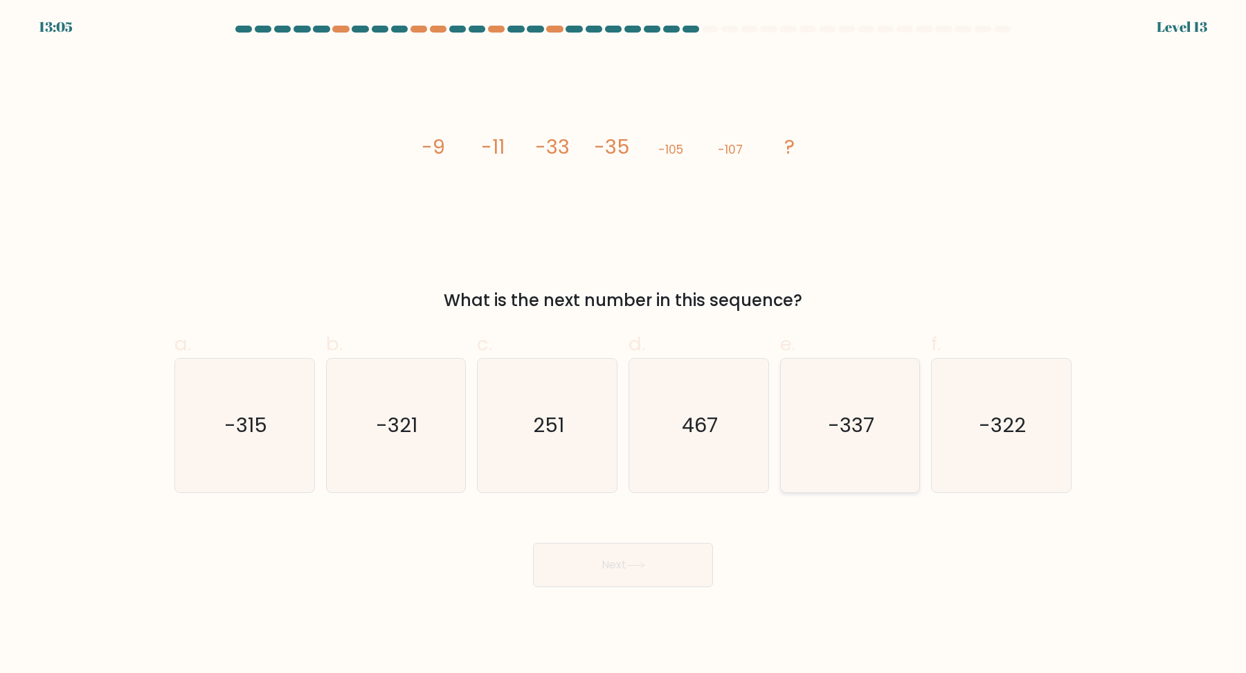
click at [873, 426] on text "-337" at bounding box center [851, 425] width 46 height 28
click at [623, 345] on input "e. -337" at bounding box center [623, 340] width 1 height 9
radio input "true"
click at [635, 548] on button "Next" at bounding box center [623, 565] width 180 height 44
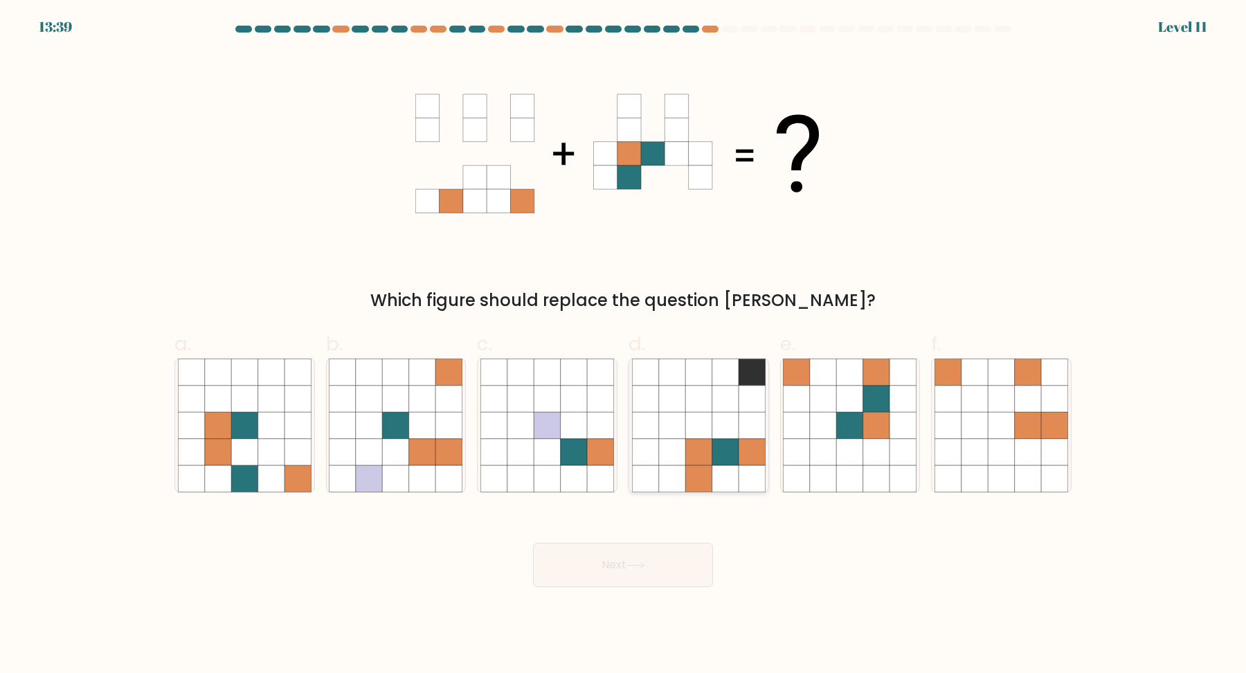
click at [741, 416] on icon at bounding box center [751, 425] width 26 height 26
click at [623, 345] on input "d." at bounding box center [623, 340] width 1 height 9
radio input "true"
click at [653, 561] on button "Next" at bounding box center [623, 565] width 180 height 44
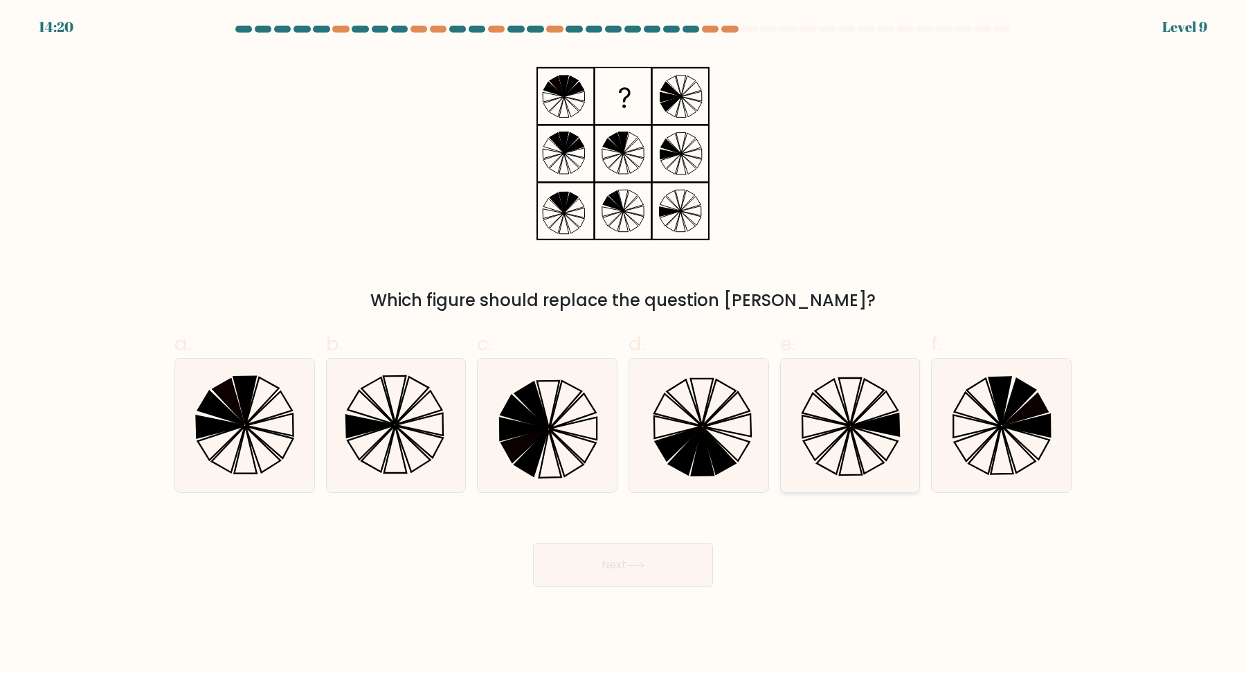
click at [869, 419] on icon at bounding box center [874, 408] width 46 height 34
click at [623, 345] on input "e." at bounding box center [623, 340] width 1 height 9
radio input "true"
click at [1064, 428] on icon at bounding box center [1001, 425] width 134 height 134
click at [623, 345] on input "f." at bounding box center [623, 340] width 1 height 9
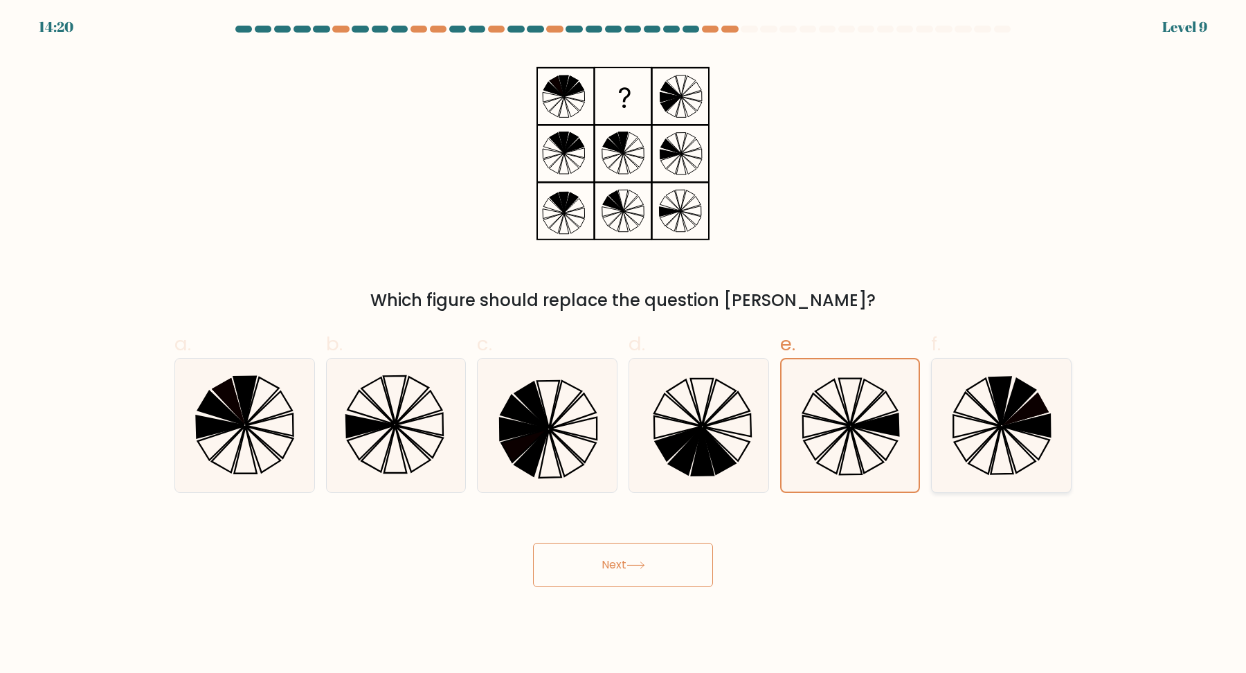
radio input "true"
click at [682, 571] on button "Next" at bounding box center [623, 565] width 180 height 44
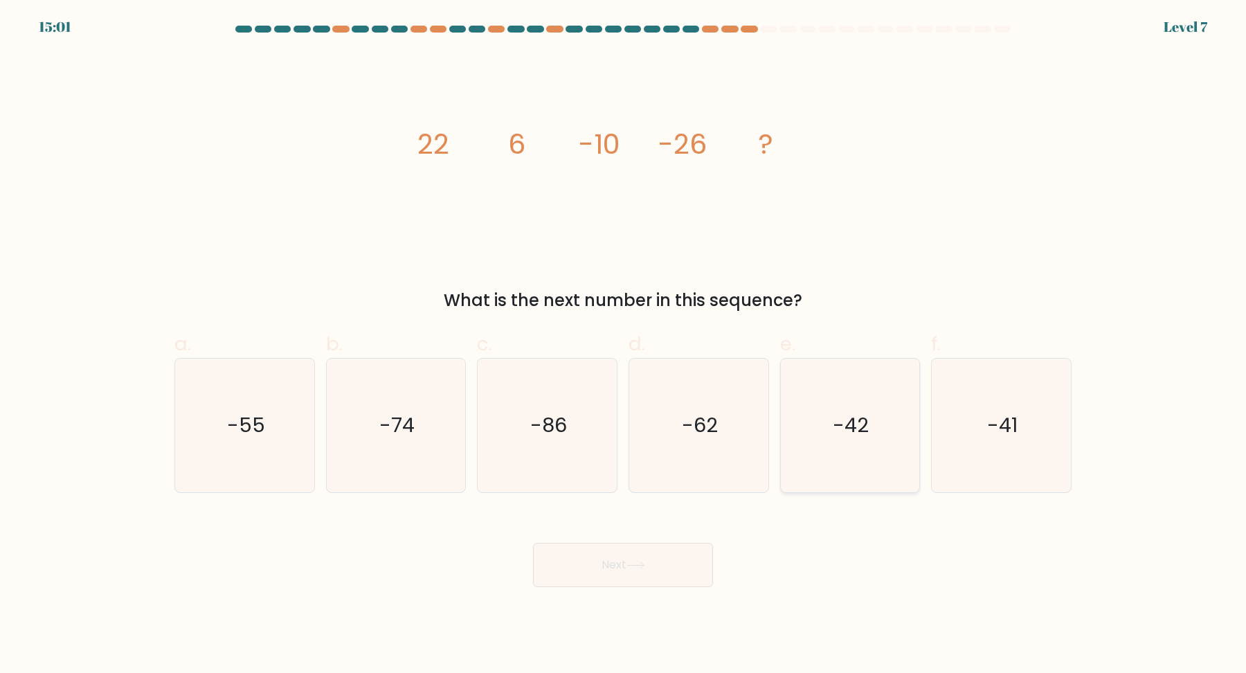
click at [841, 428] on text "-42" at bounding box center [851, 425] width 36 height 28
click at [623, 345] on input "e. -42" at bounding box center [623, 340] width 1 height 9
radio input "true"
click at [667, 557] on button "Next" at bounding box center [623, 565] width 180 height 44
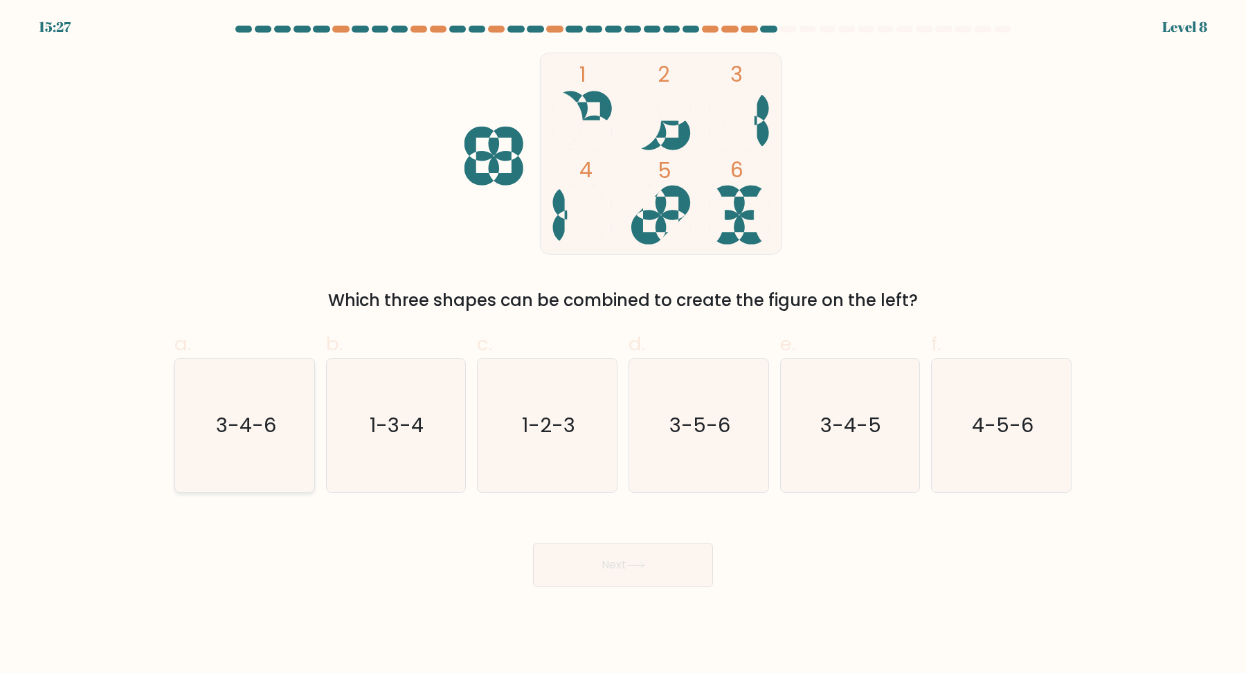
click at [281, 454] on icon "3-4-6" at bounding box center [245, 425] width 134 height 134
click at [623, 345] on input "a. 3-4-6" at bounding box center [623, 340] width 1 height 9
radio input "true"
click at [540, 529] on div "Next" at bounding box center [622, 548] width 913 height 78
click at [572, 553] on button "Next" at bounding box center [623, 565] width 180 height 44
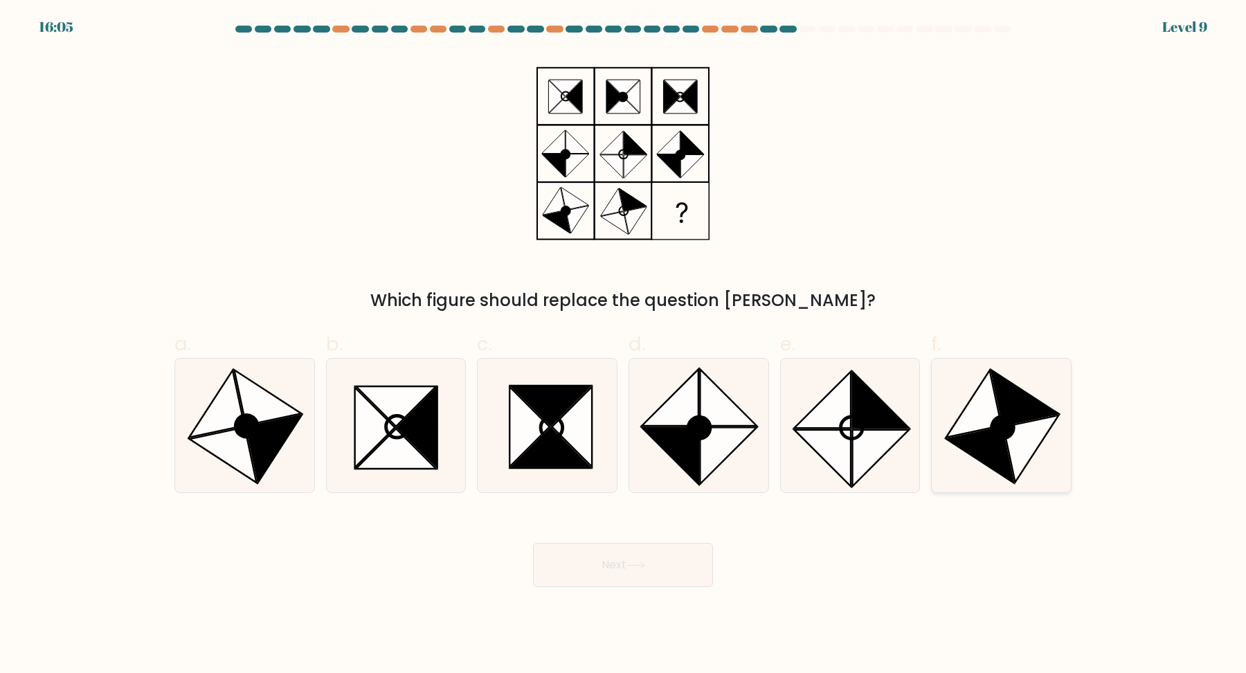
click at [1001, 424] on icon at bounding box center [1003, 428] width 22 height 22
click at [623, 345] on input "f." at bounding box center [623, 340] width 1 height 9
radio input "true"
click at [648, 570] on button "Next" at bounding box center [623, 565] width 180 height 44
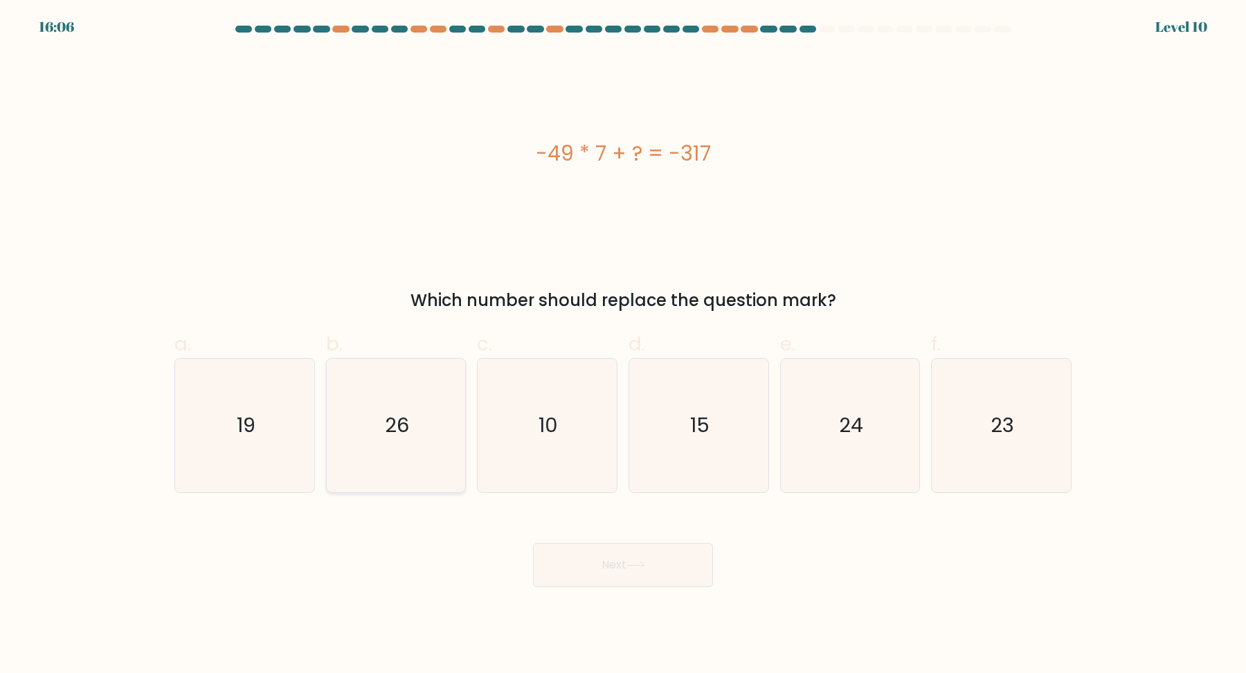
click at [421, 444] on icon "26" at bounding box center [396, 425] width 134 height 134
click at [623, 345] on input "b. 26" at bounding box center [623, 340] width 1 height 9
radio input "true"
drag, startPoint x: 578, startPoint y: 534, endPoint x: 581, endPoint y: 547, distance: 14.1
click at [579, 535] on div "Next" at bounding box center [622, 548] width 913 height 78
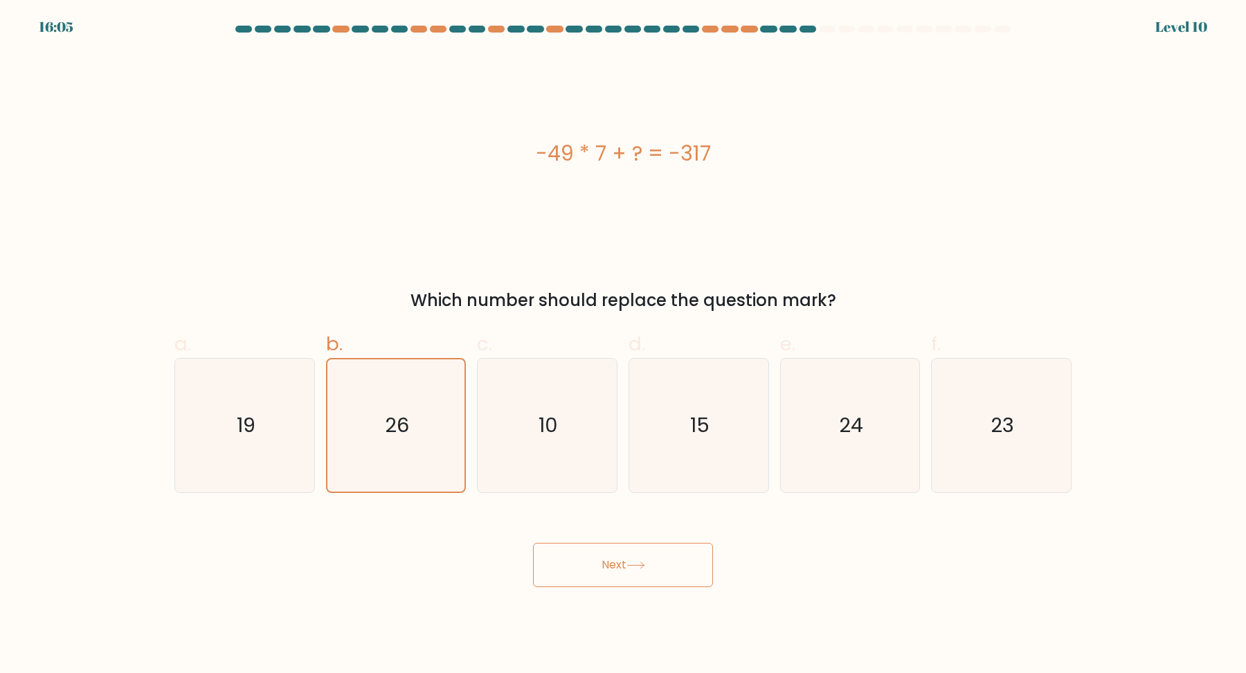
click at [585, 563] on button "Next" at bounding box center [623, 565] width 180 height 44
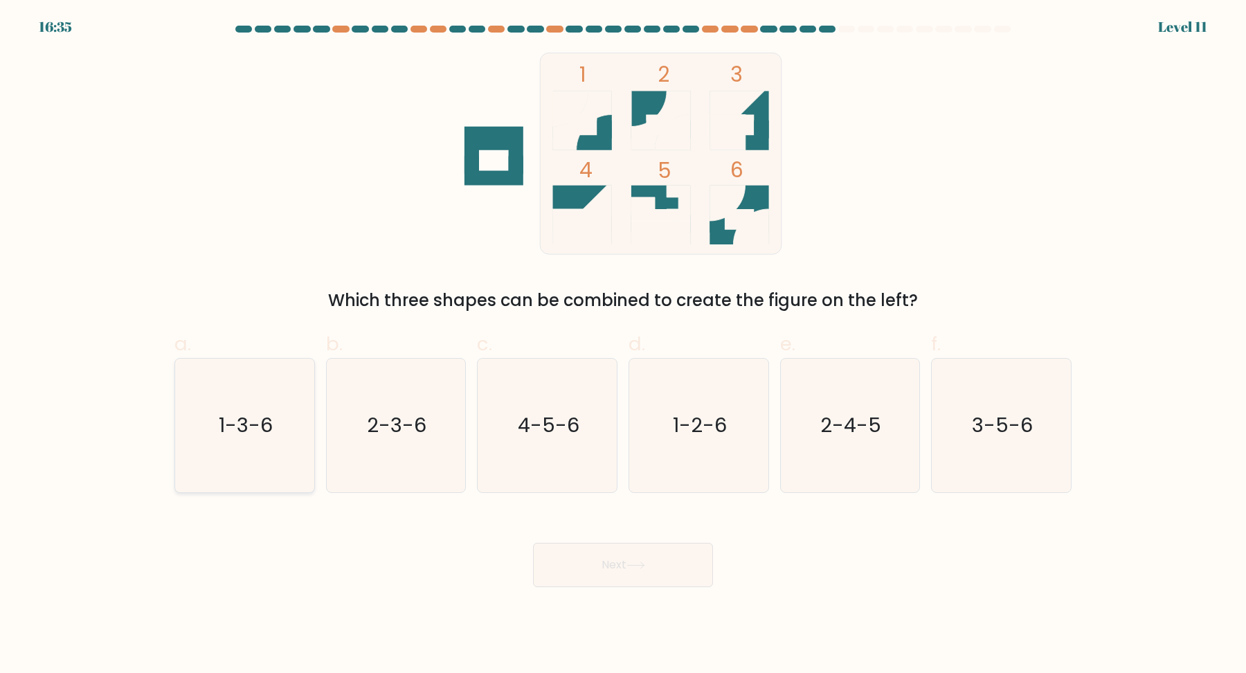
click at [263, 448] on icon "1-3-6" at bounding box center [245, 425] width 134 height 134
click at [623, 345] on input "a. 1-3-6" at bounding box center [623, 340] width 1 height 9
radio input "true"
click at [588, 546] on button "Next" at bounding box center [623, 565] width 180 height 44
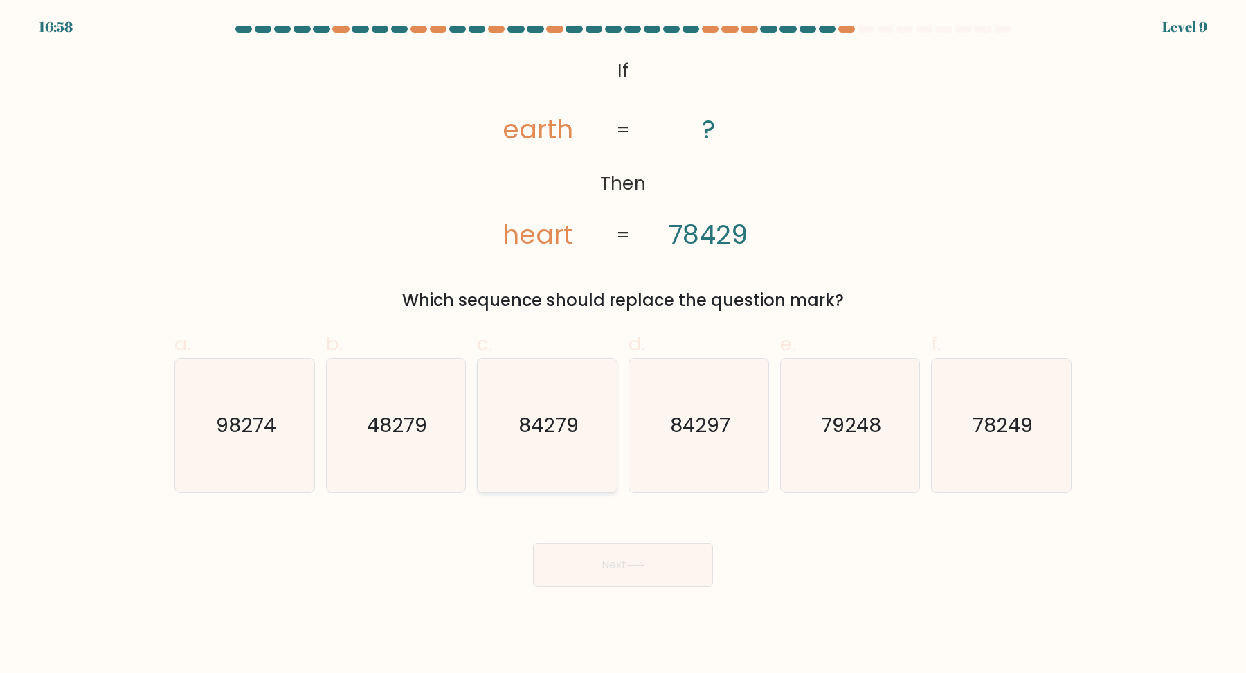
click at [560, 450] on icon "84279" at bounding box center [547, 425] width 134 height 134
click at [623, 345] on input "c. 84279" at bounding box center [623, 340] width 1 height 9
radio input "true"
click at [693, 455] on icon "84297" at bounding box center [699, 425] width 134 height 134
click at [623, 345] on input "d. 84297" at bounding box center [623, 340] width 1 height 9
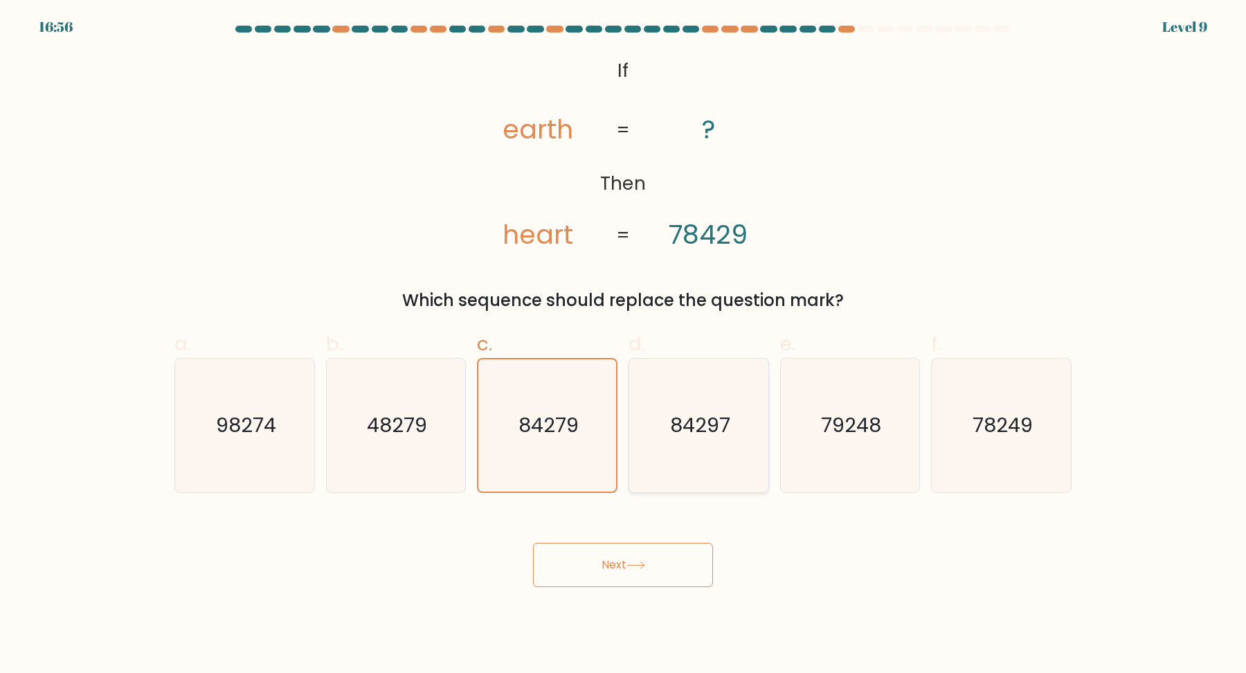
radio input "true"
click at [675, 565] on button "Next" at bounding box center [623, 565] width 180 height 44
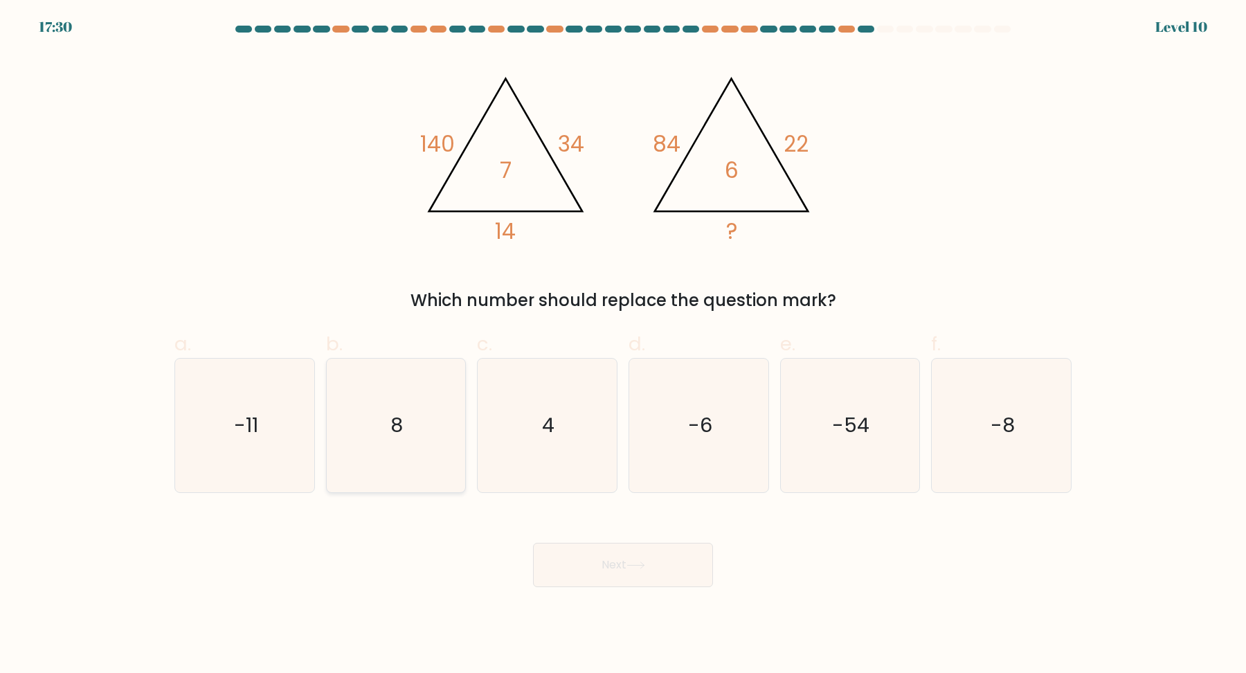
click at [408, 446] on icon "8" at bounding box center [396, 425] width 134 height 134
click at [623, 345] on input "b. 8" at bounding box center [623, 340] width 1 height 9
radio input "true"
click at [650, 547] on button "Next" at bounding box center [623, 565] width 180 height 44
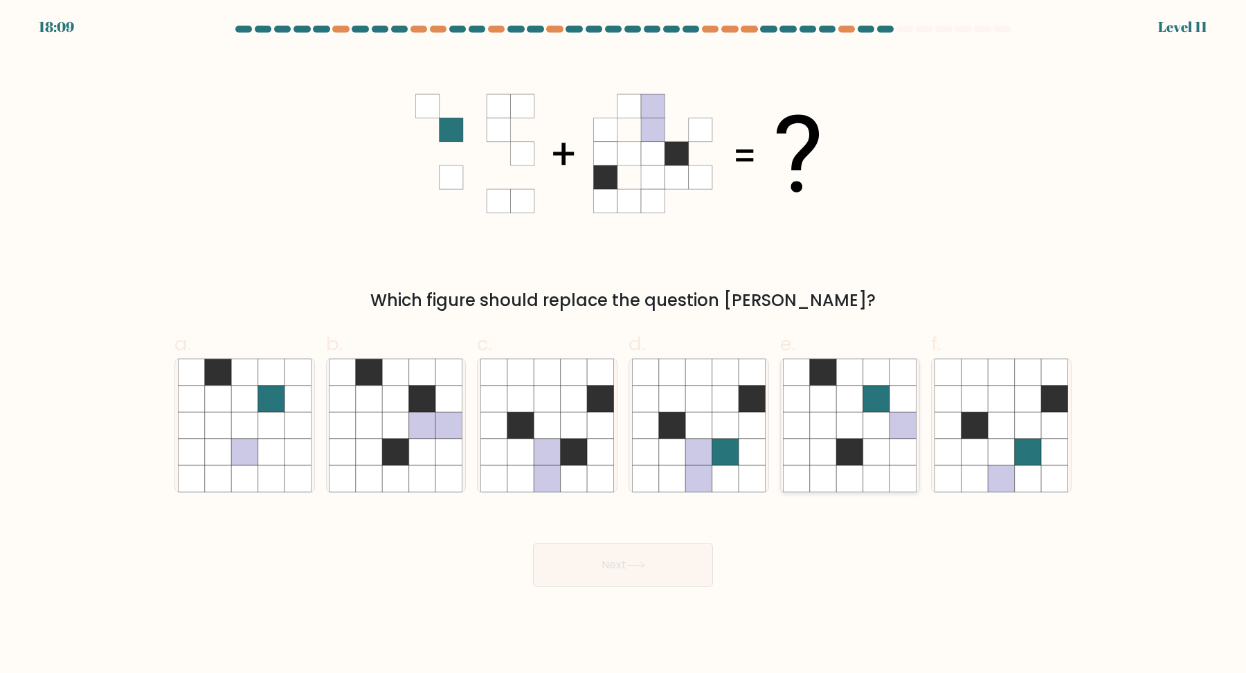
click at [850, 443] on icon at bounding box center [850, 452] width 26 height 26
click at [623, 345] on input "e." at bounding box center [623, 340] width 1 height 9
radio input "true"
click at [627, 558] on button "Next" at bounding box center [623, 565] width 180 height 44
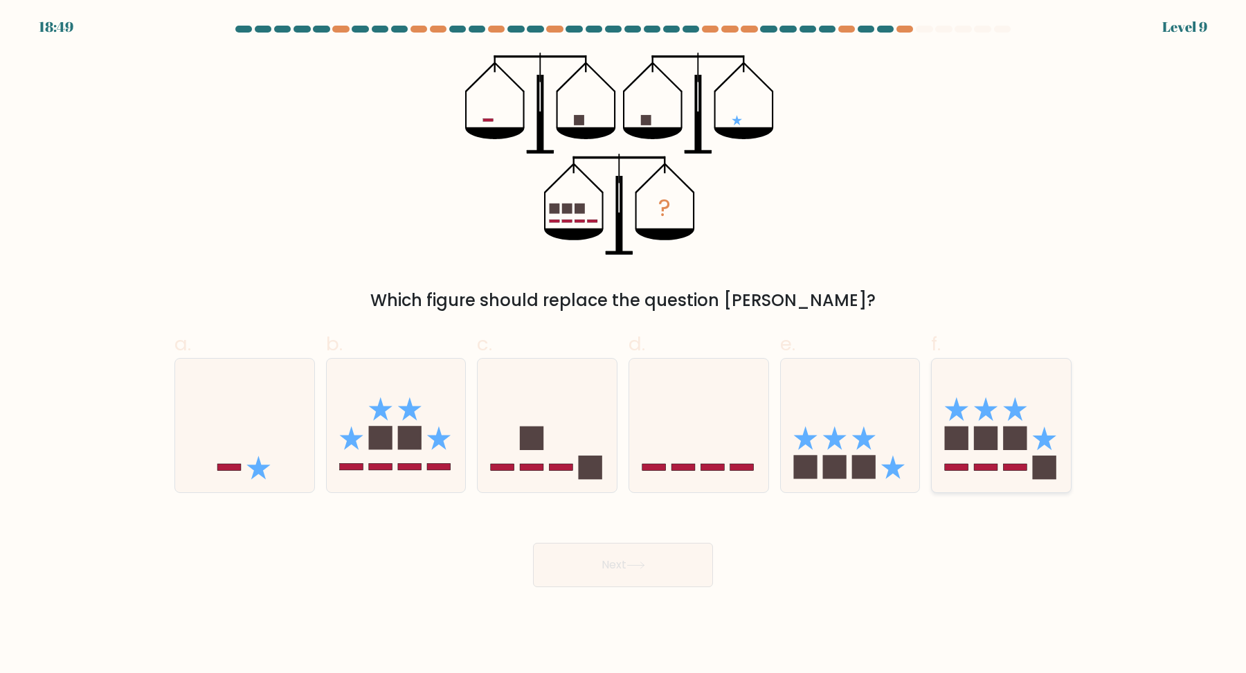
click at [943, 437] on icon at bounding box center [1000, 424] width 139 height 115
click at [623, 345] on input "f." at bounding box center [623, 340] width 1 height 9
radio input "true"
click at [839, 443] on icon at bounding box center [834, 438] width 24 height 24
click at [623, 345] on input "e." at bounding box center [623, 340] width 1 height 9
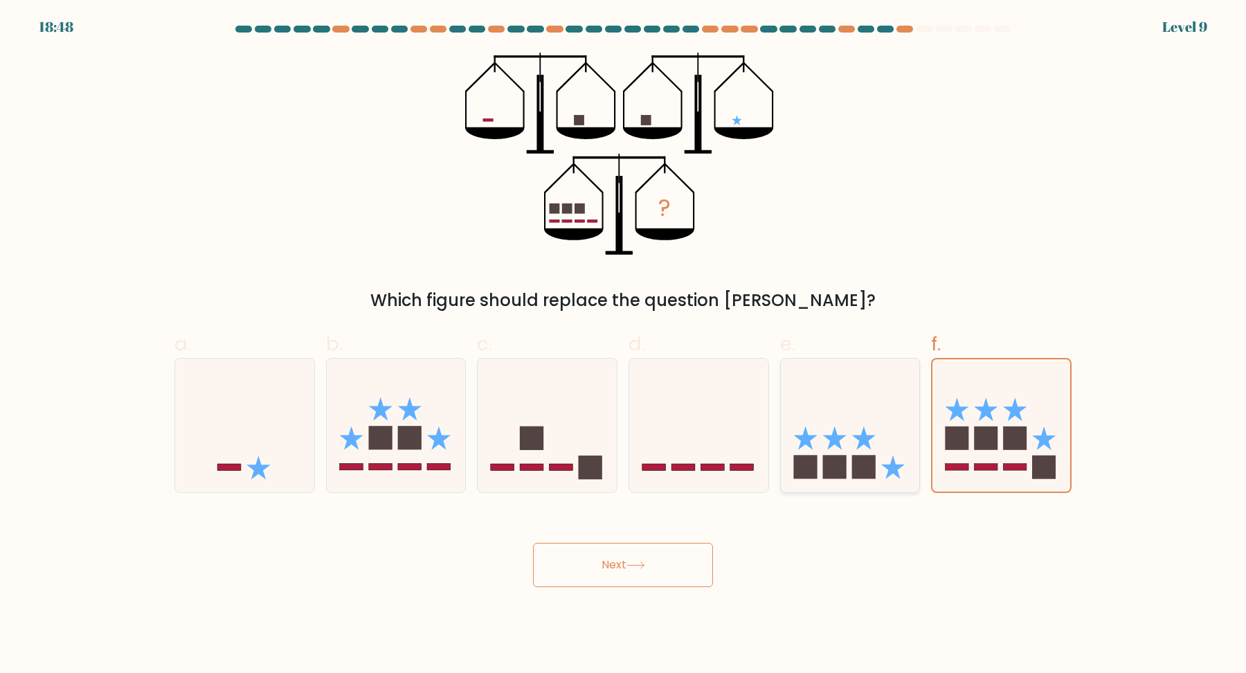
radio input "true"
click at [574, 444] on icon at bounding box center [546, 424] width 139 height 115
click at [623, 345] on input "c." at bounding box center [623, 340] width 1 height 9
radio input "true"
click at [609, 558] on button "Next" at bounding box center [623, 565] width 180 height 44
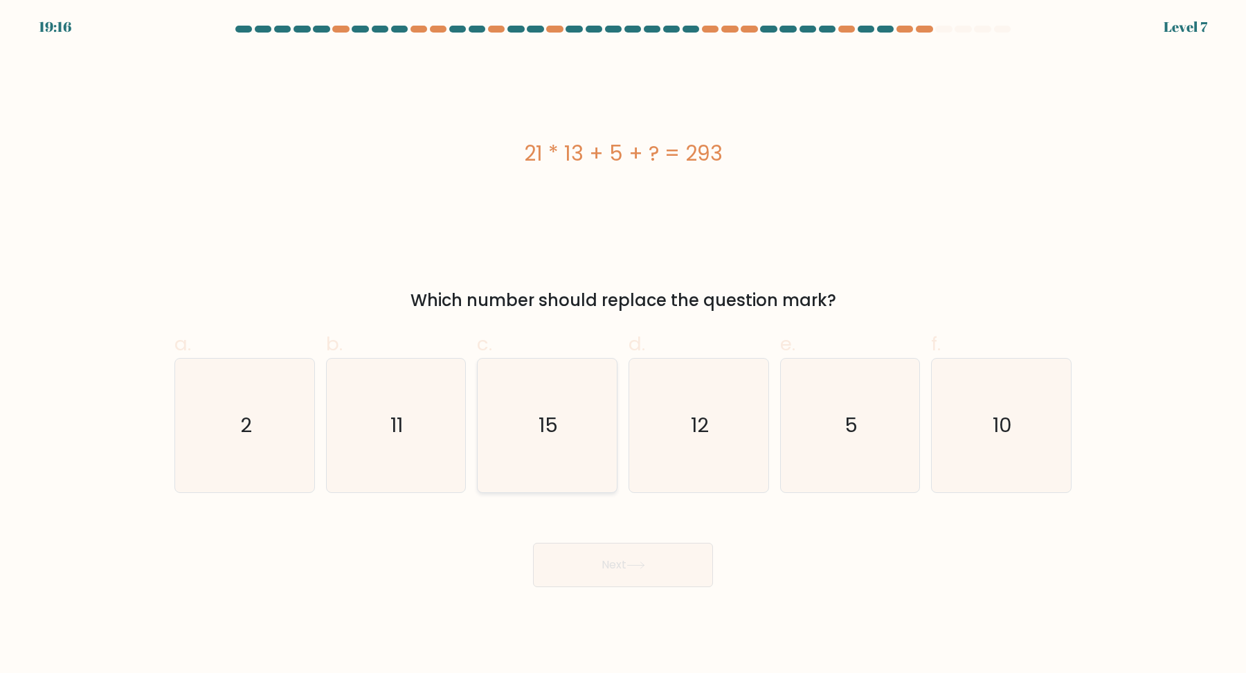
click at [542, 425] on text "15" at bounding box center [548, 425] width 19 height 28
click at [623, 345] on input "c. 15" at bounding box center [623, 340] width 1 height 9
radio input "true"
click at [583, 566] on button "Next" at bounding box center [623, 565] width 180 height 44
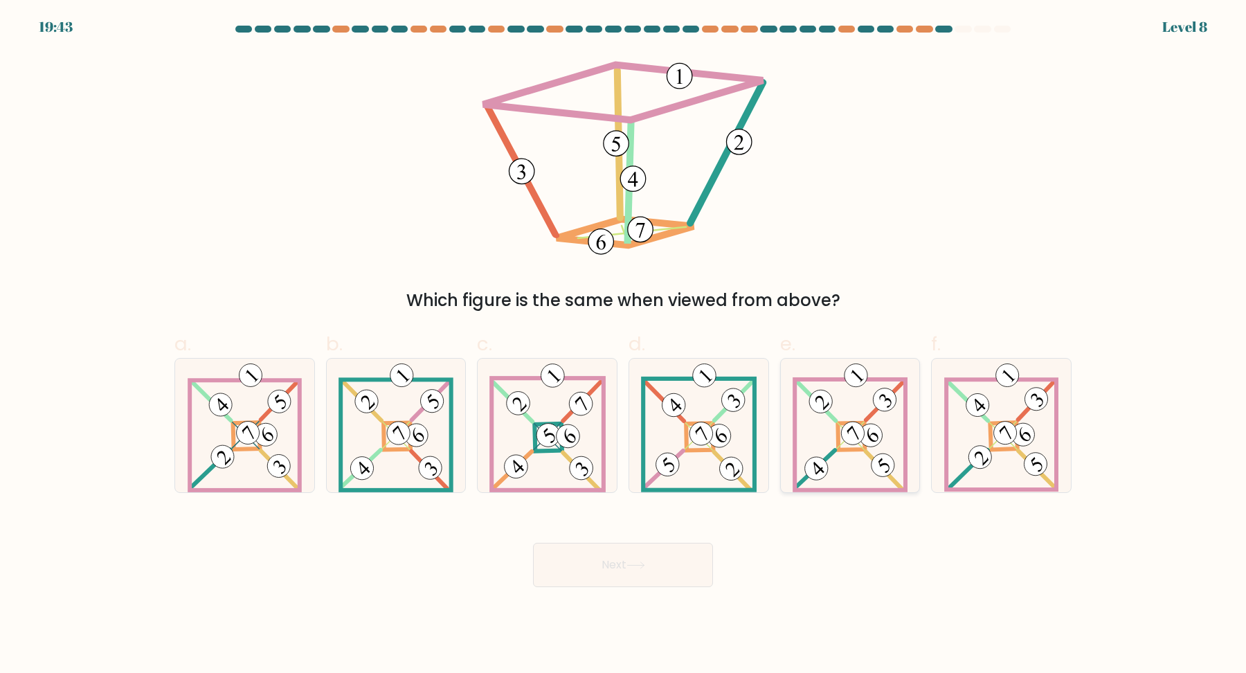
click at [834, 435] on icon at bounding box center [849, 425] width 115 height 134
click at [623, 345] on input "e." at bounding box center [623, 340] width 1 height 9
radio input "true"
click at [619, 561] on button "Next" at bounding box center [623, 565] width 180 height 44
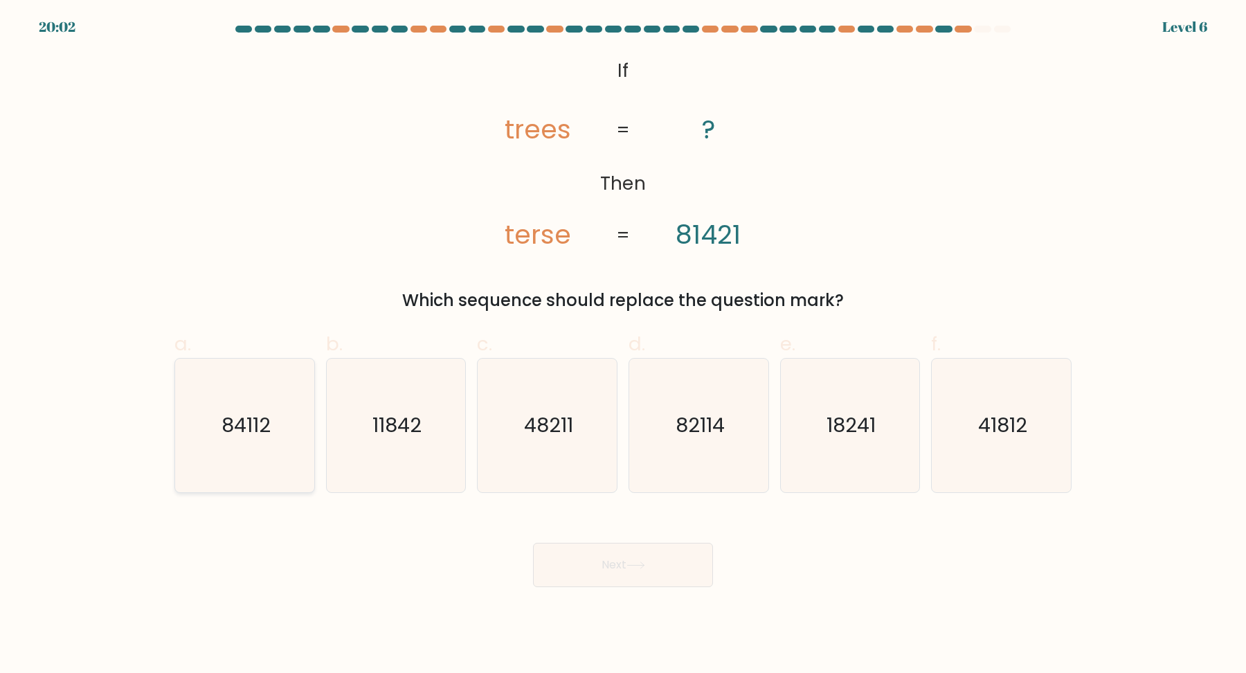
click at [217, 454] on icon "84112" at bounding box center [245, 425] width 134 height 134
click at [623, 345] on input "a. 84112" at bounding box center [623, 340] width 1 height 9
radio input "true"
click at [586, 565] on button "Next" at bounding box center [623, 565] width 180 height 44
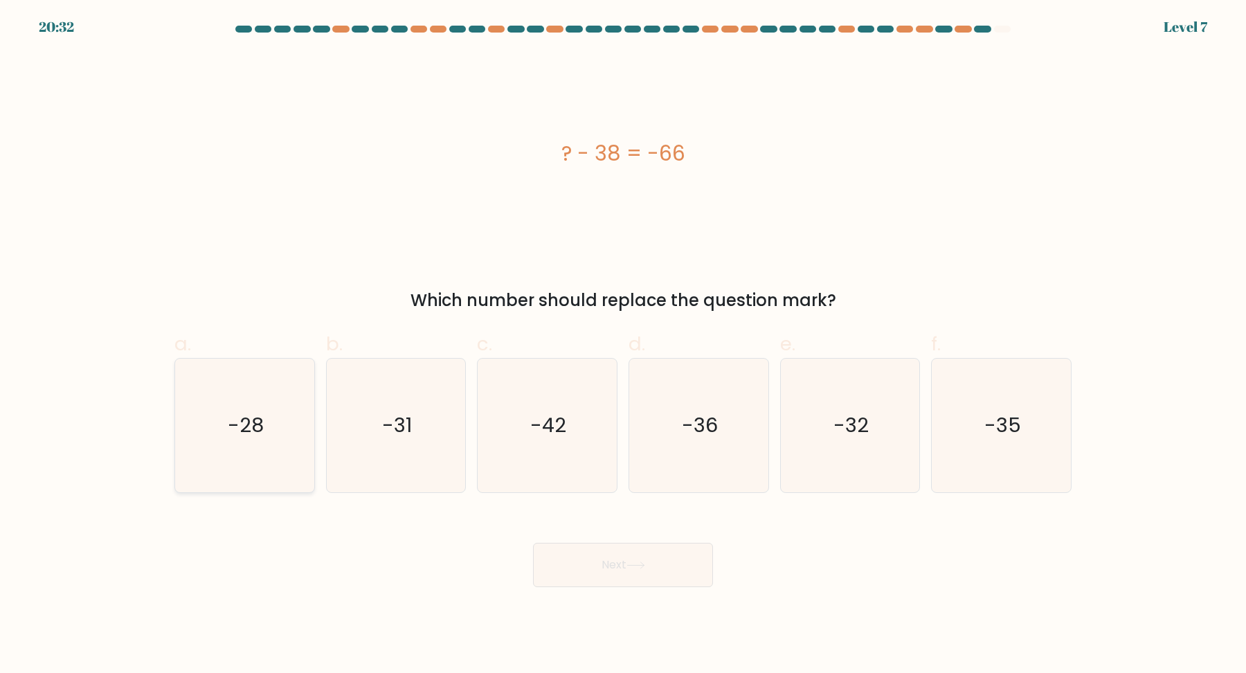
click at [272, 444] on icon "-28" at bounding box center [245, 425] width 134 height 134
click at [623, 345] on input "a. -28" at bounding box center [623, 340] width 1 height 9
radio input "true"
click at [624, 572] on button "Next" at bounding box center [623, 565] width 180 height 44
